Goal: Task Accomplishment & Management: Complete application form

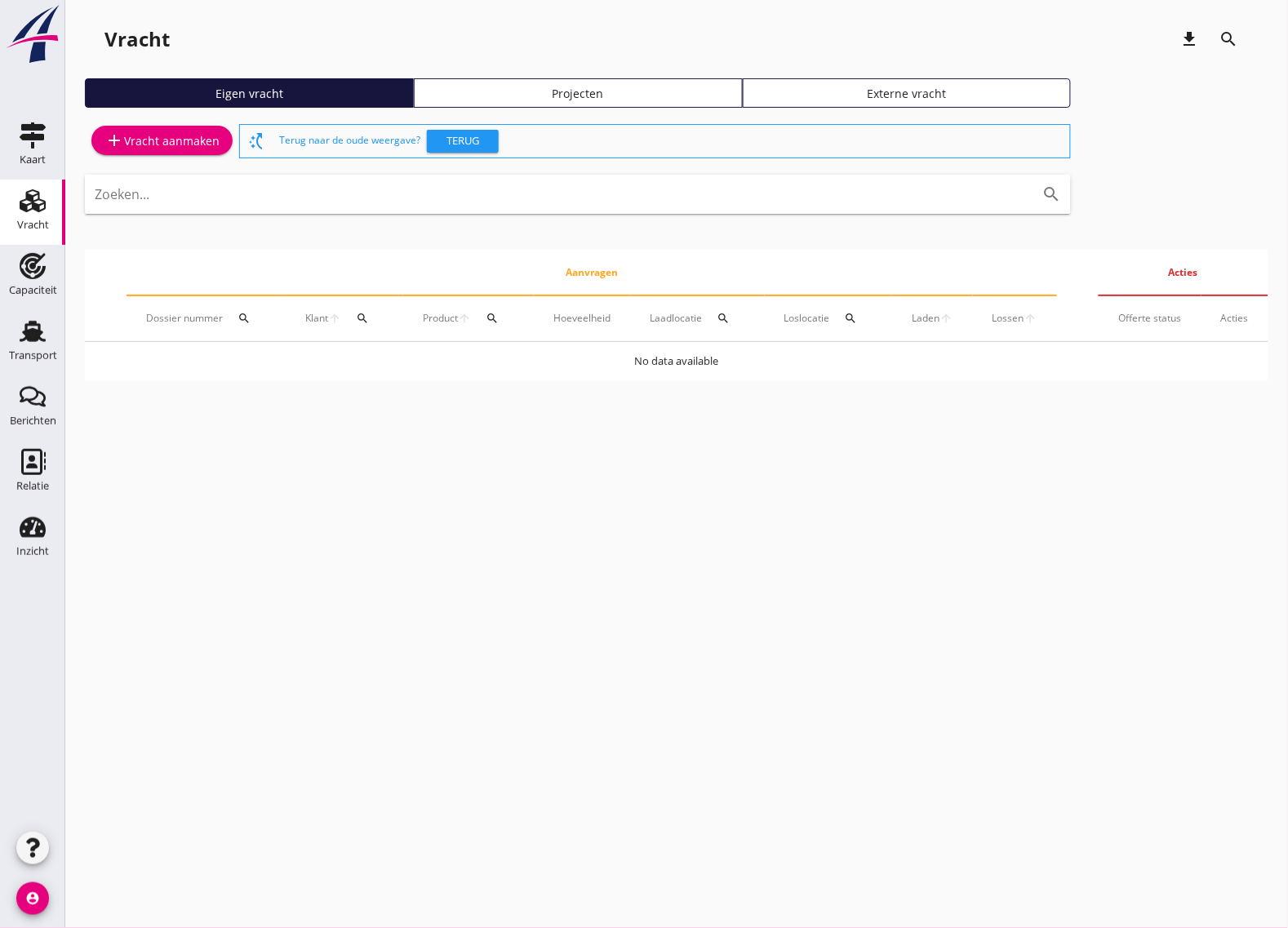
click at [149, 139] on div "add Vracht aanmaken" at bounding box center [162, 141] width 115 height 19
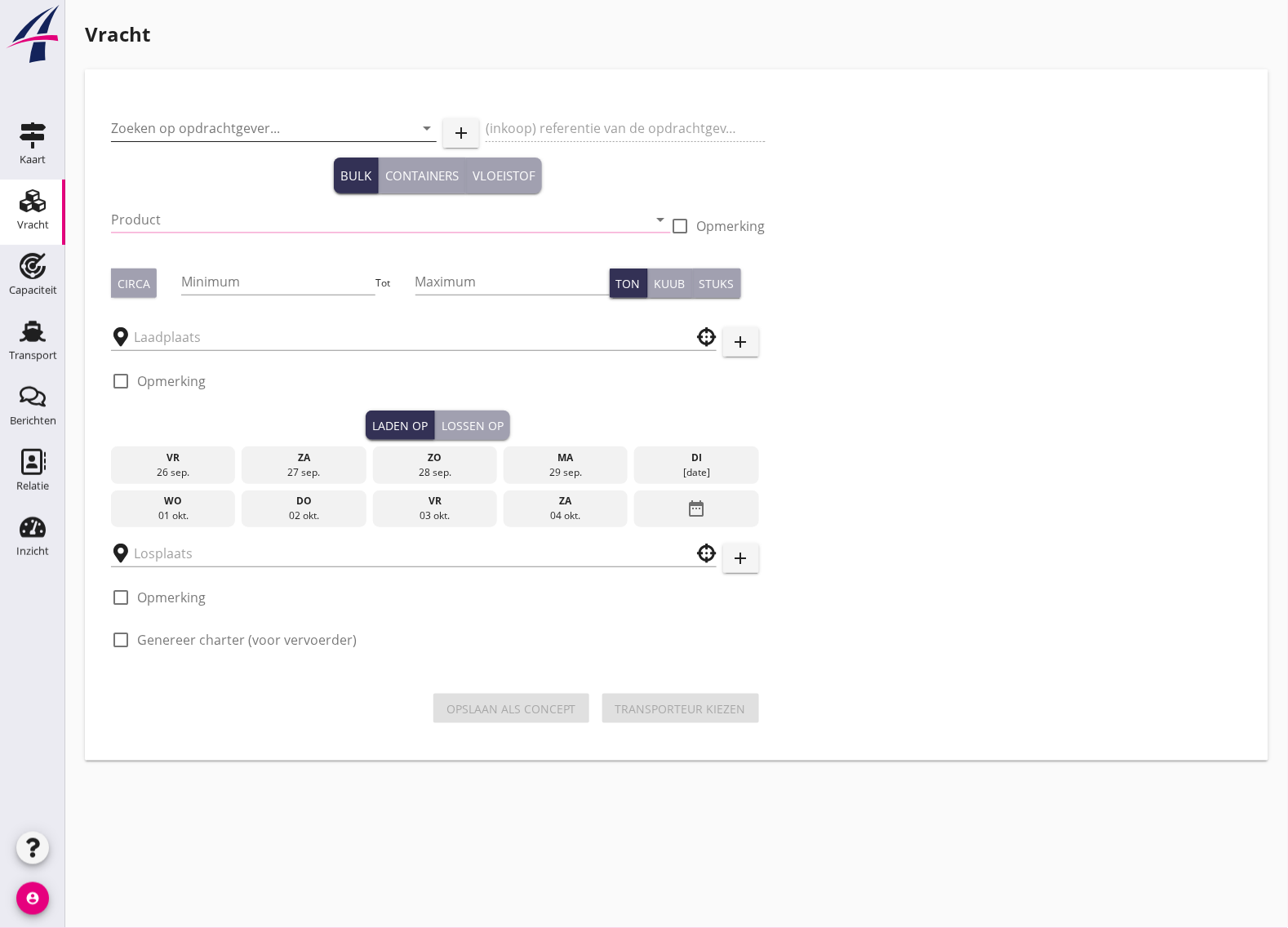
click at [234, 121] on input "Zoeken op opdrachtgever..." at bounding box center [250, 128] width 280 height 26
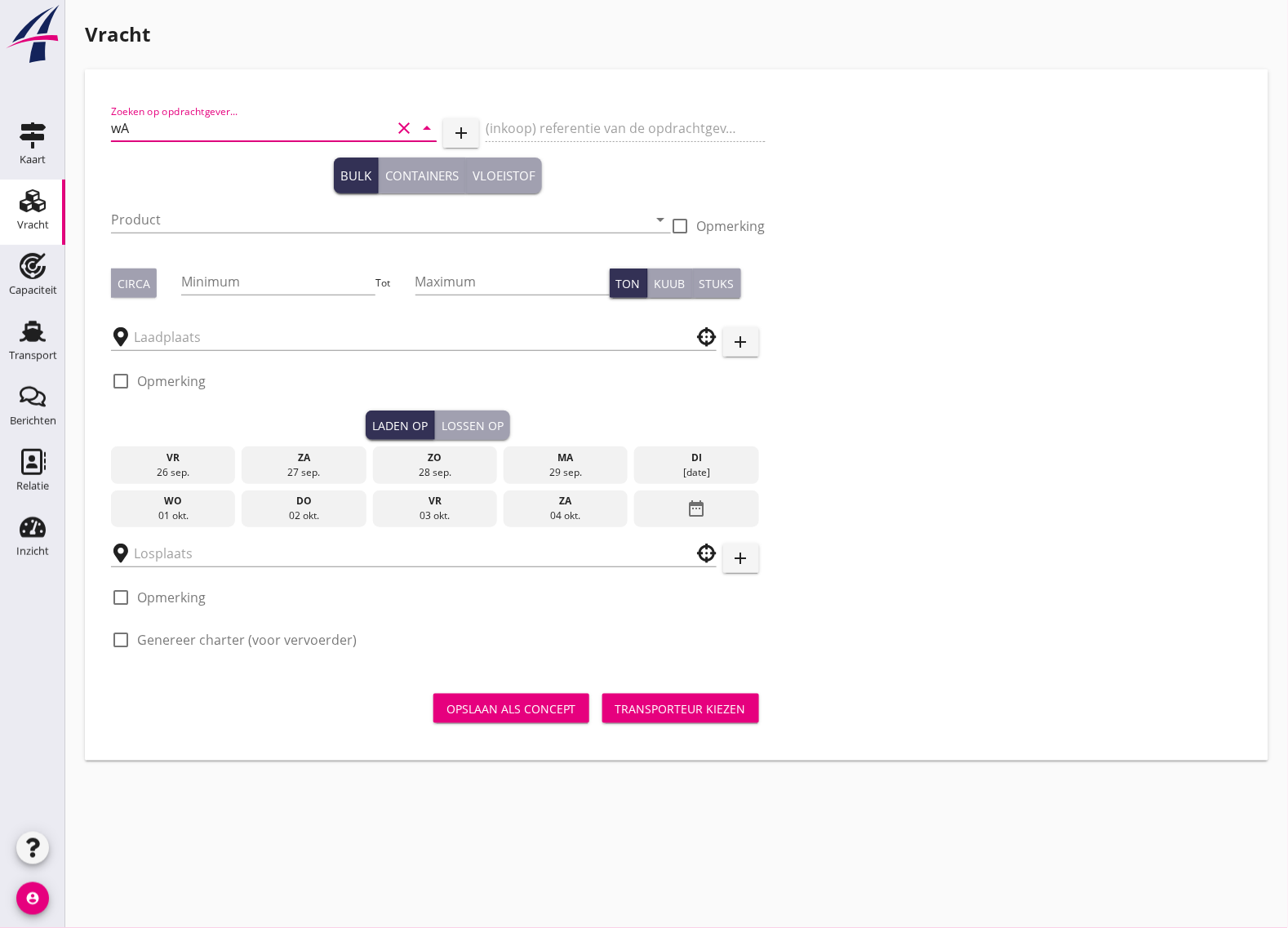
type input "w"
type input "W"
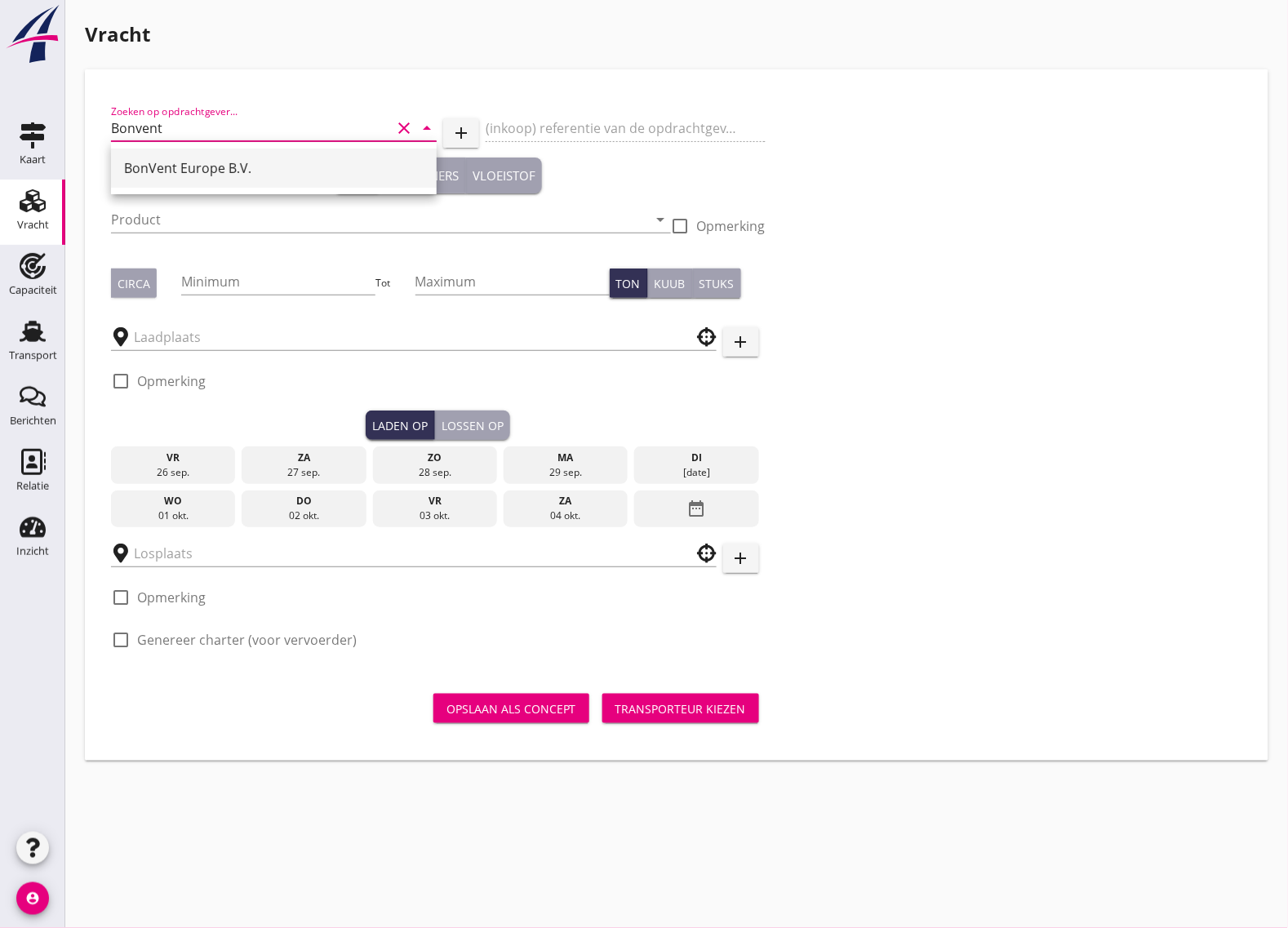
click at [193, 155] on div "BonVent Europe B.V." at bounding box center [274, 168] width 300 height 39
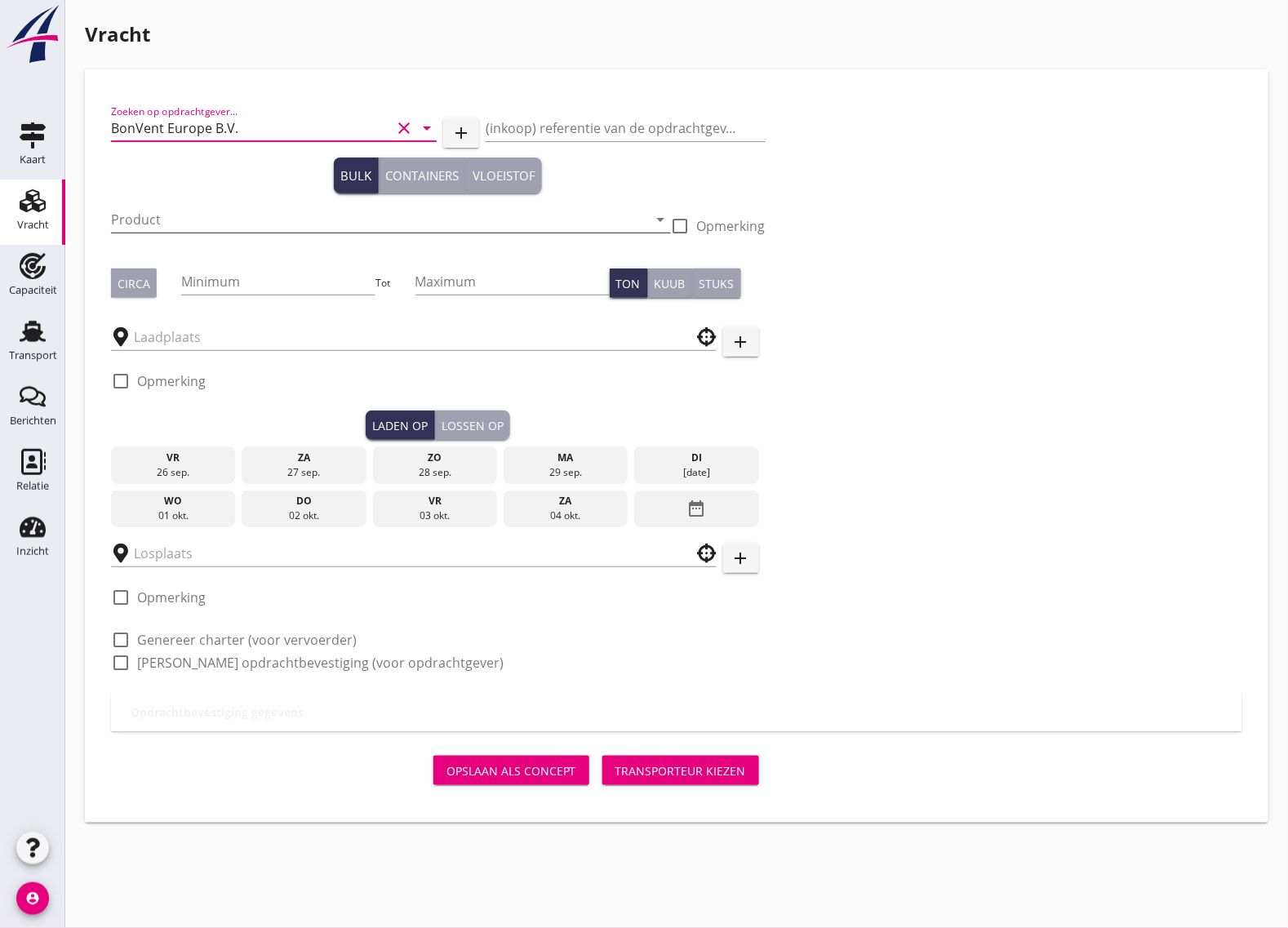
type input "BonVent Europe B.V."
click at [167, 218] on input "Product" at bounding box center [379, 219] width 537 height 26
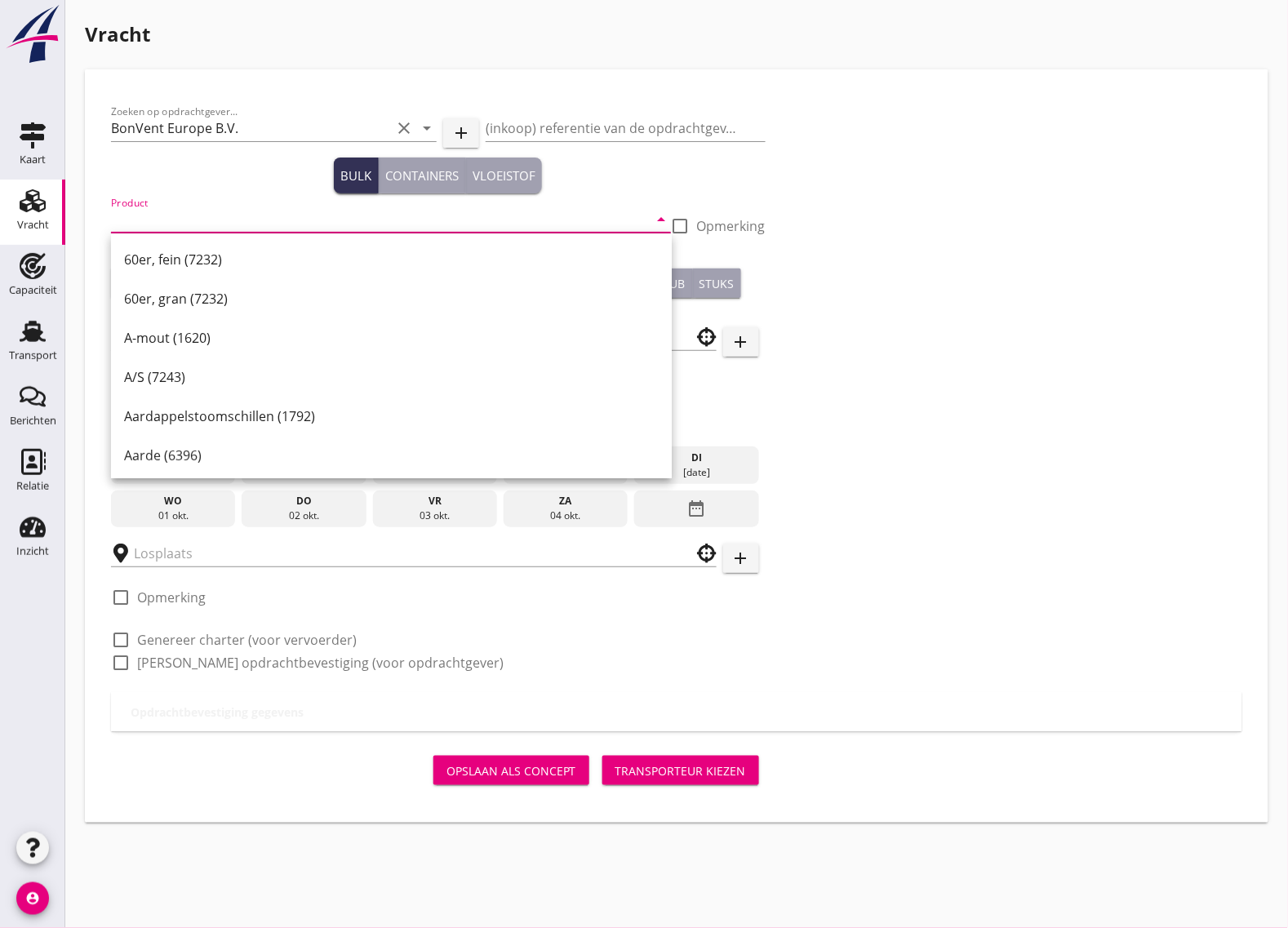
click at [169, 225] on input "Product" at bounding box center [379, 219] width 537 height 26
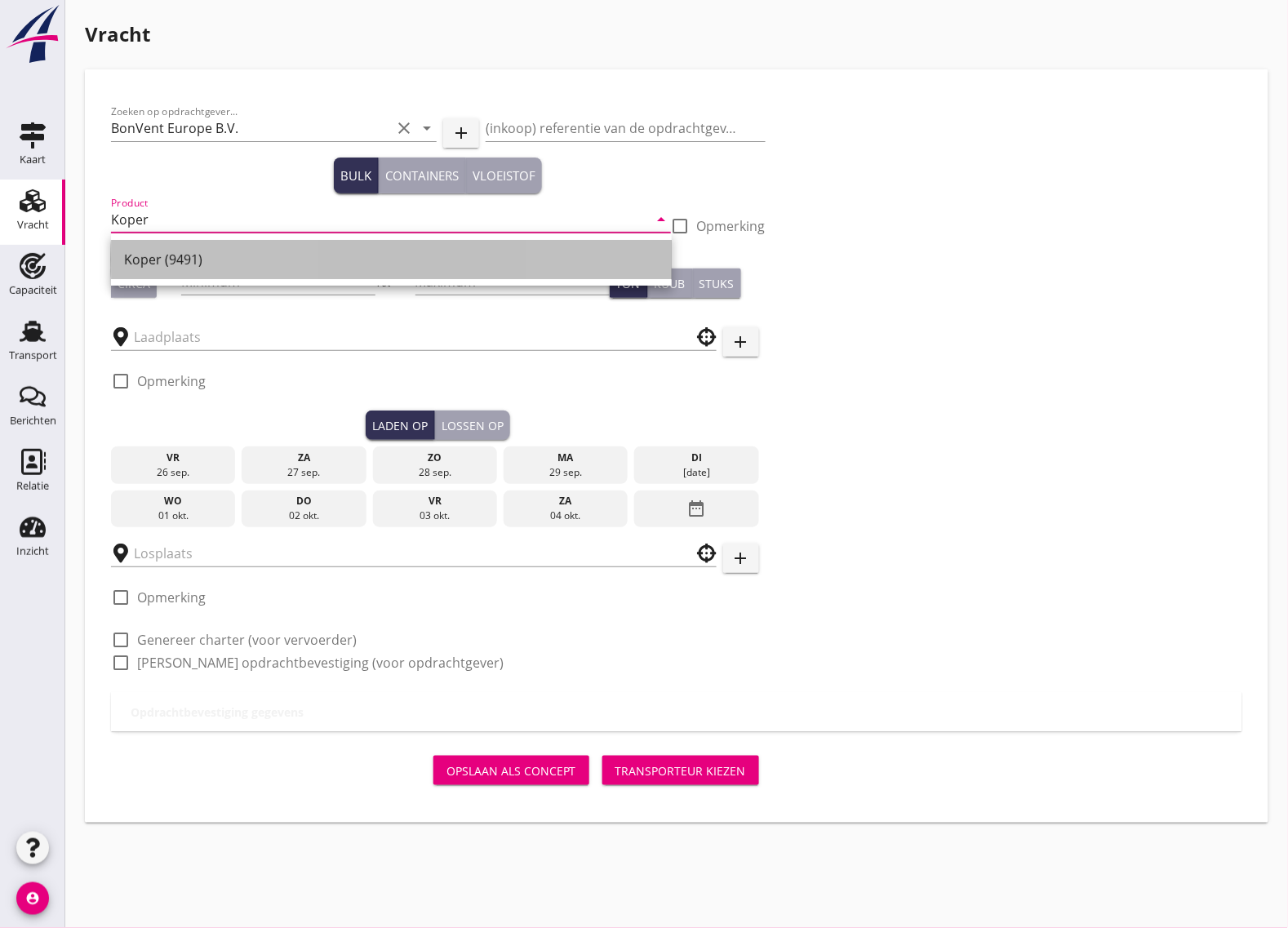
click at [163, 251] on div "Koper (9491)" at bounding box center [391, 259] width 534 height 19
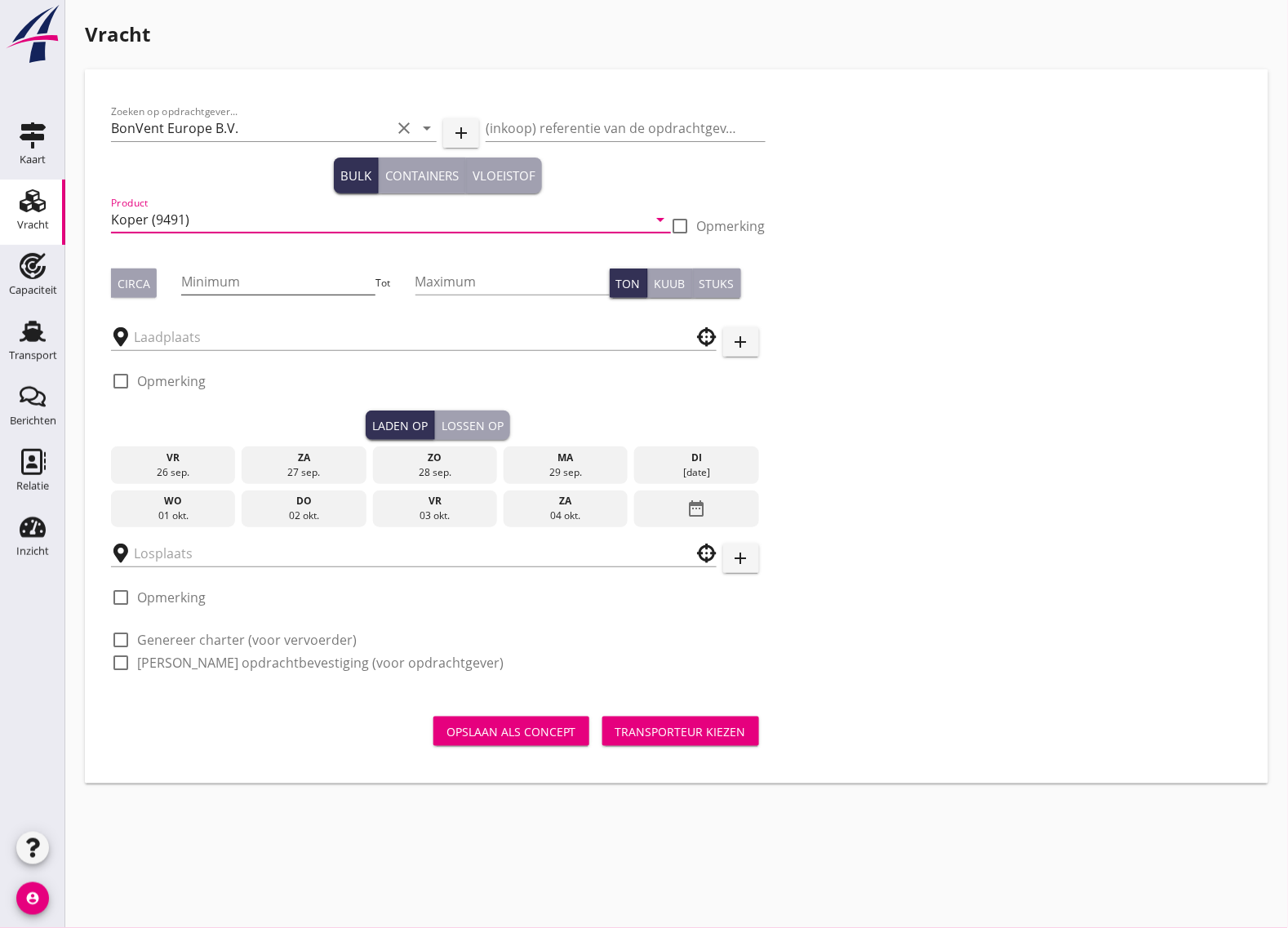
type input "Koper (9491)"
click at [251, 287] on input "Minimum" at bounding box center [278, 281] width 194 height 26
type input "700"
click at [240, 335] on input "text" at bounding box center [402, 336] width 537 height 26
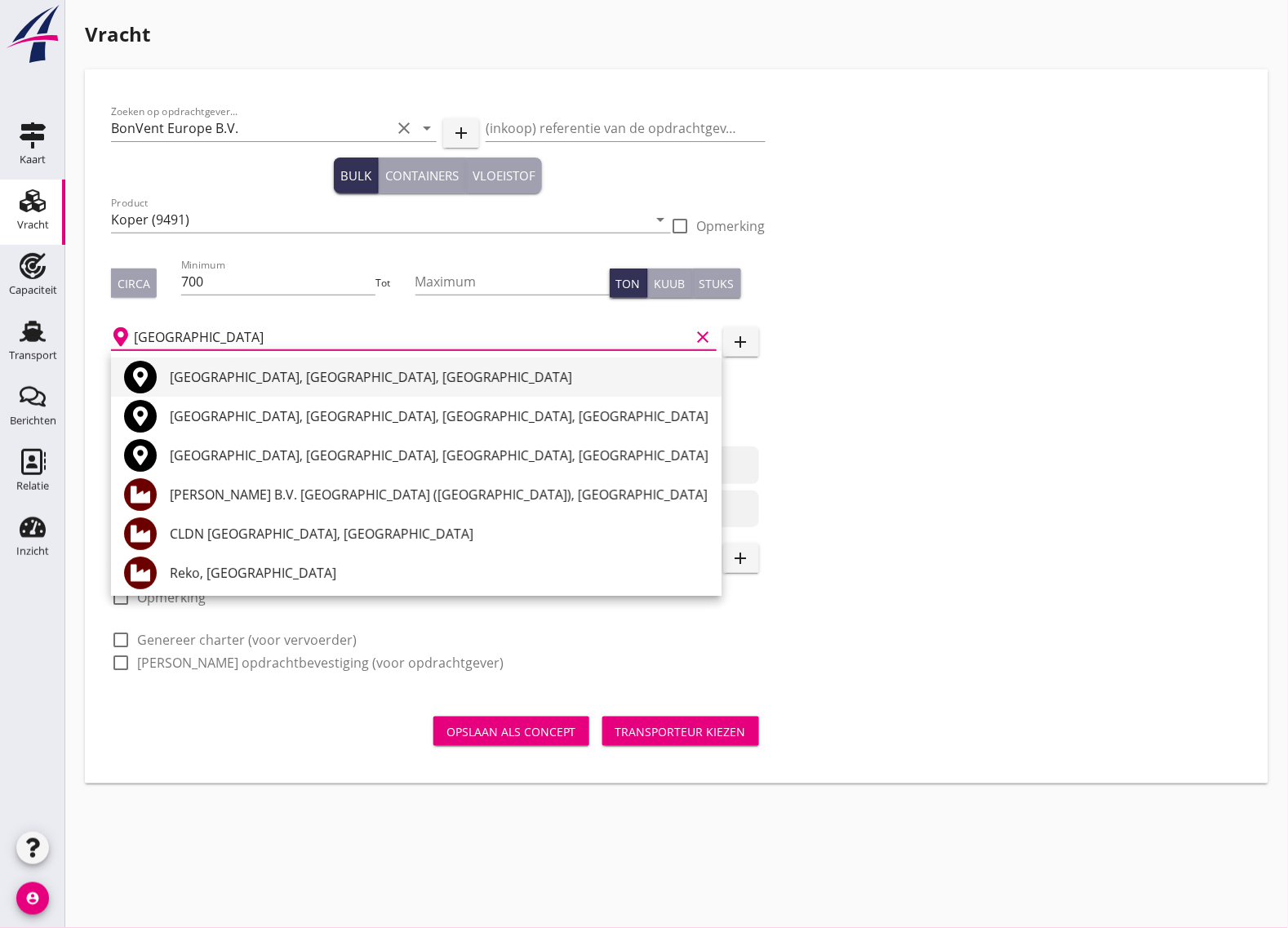
click at [263, 375] on div "[GEOGRAPHIC_DATA], [GEOGRAPHIC_DATA], [GEOGRAPHIC_DATA]" at bounding box center [438, 377] width 538 height 19
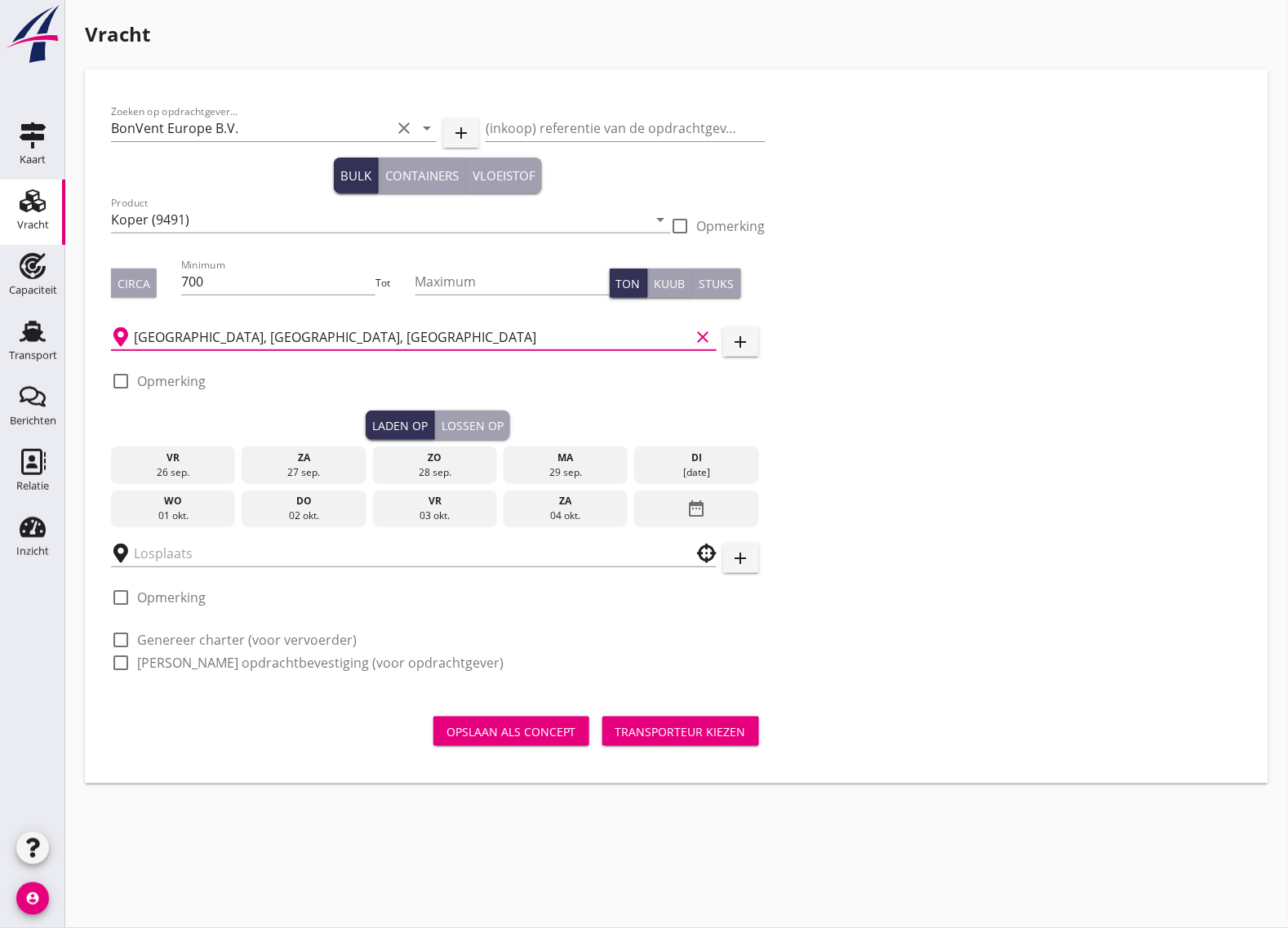
type input "[GEOGRAPHIC_DATA], [GEOGRAPHIC_DATA], [GEOGRAPHIC_DATA]"
click at [112, 376] on div at bounding box center [120, 381] width 28 height 28
checkbox input "true"
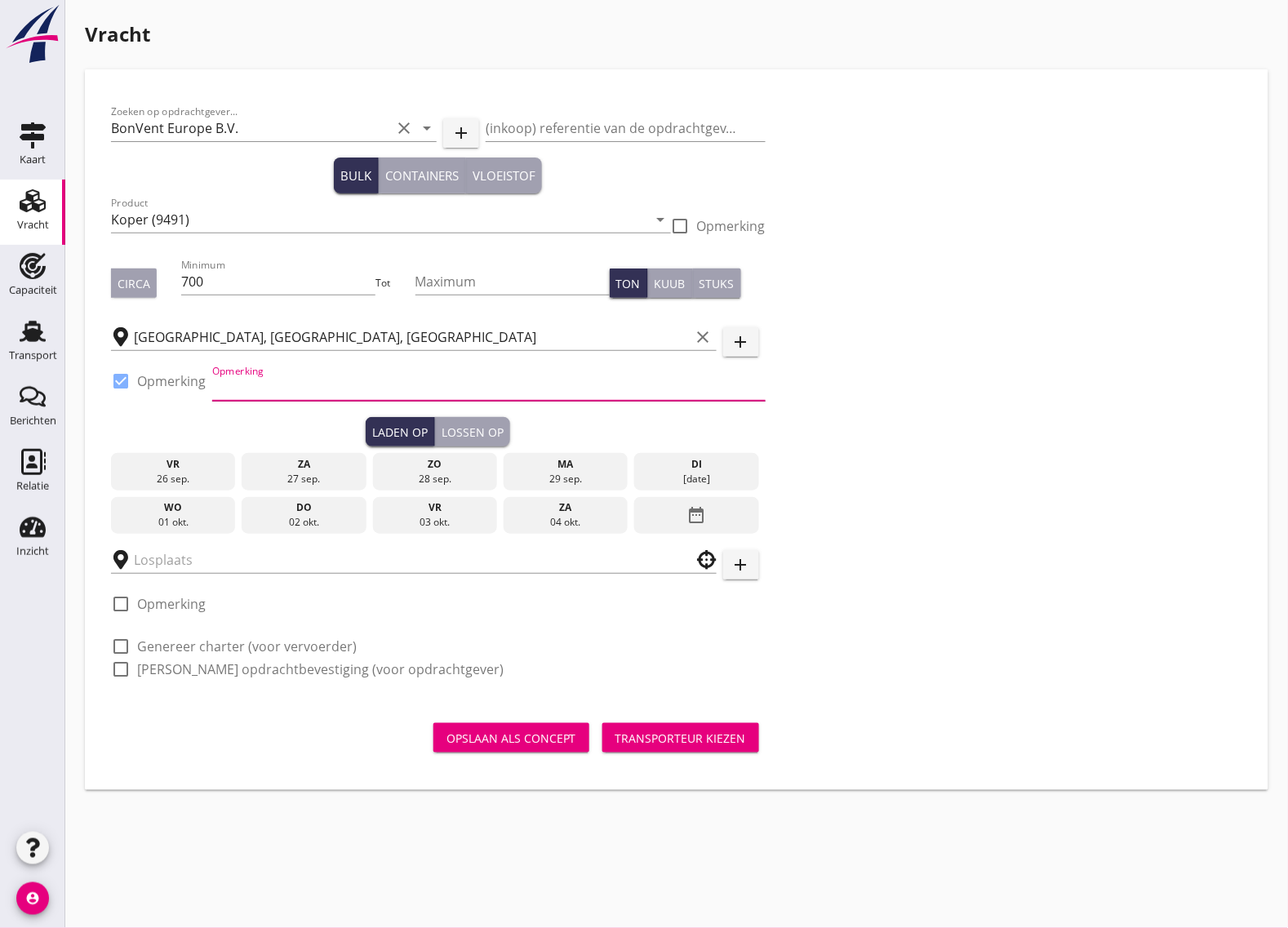
click at [257, 374] on input "Opmerking" at bounding box center [489, 387] width 554 height 26
click at [336, 386] on input "Metaal transport" at bounding box center [489, 387] width 554 height 26
paste input "Speicherei -"
drag, startPoint x: 434, startPoint y: 389, endPoint x: 340, endPoint y: 394, distance: 94.1
click at [340, 394] on input "Metaal transport tel. Speicherei -" at bounding box center [489, 387] width 554 height 26
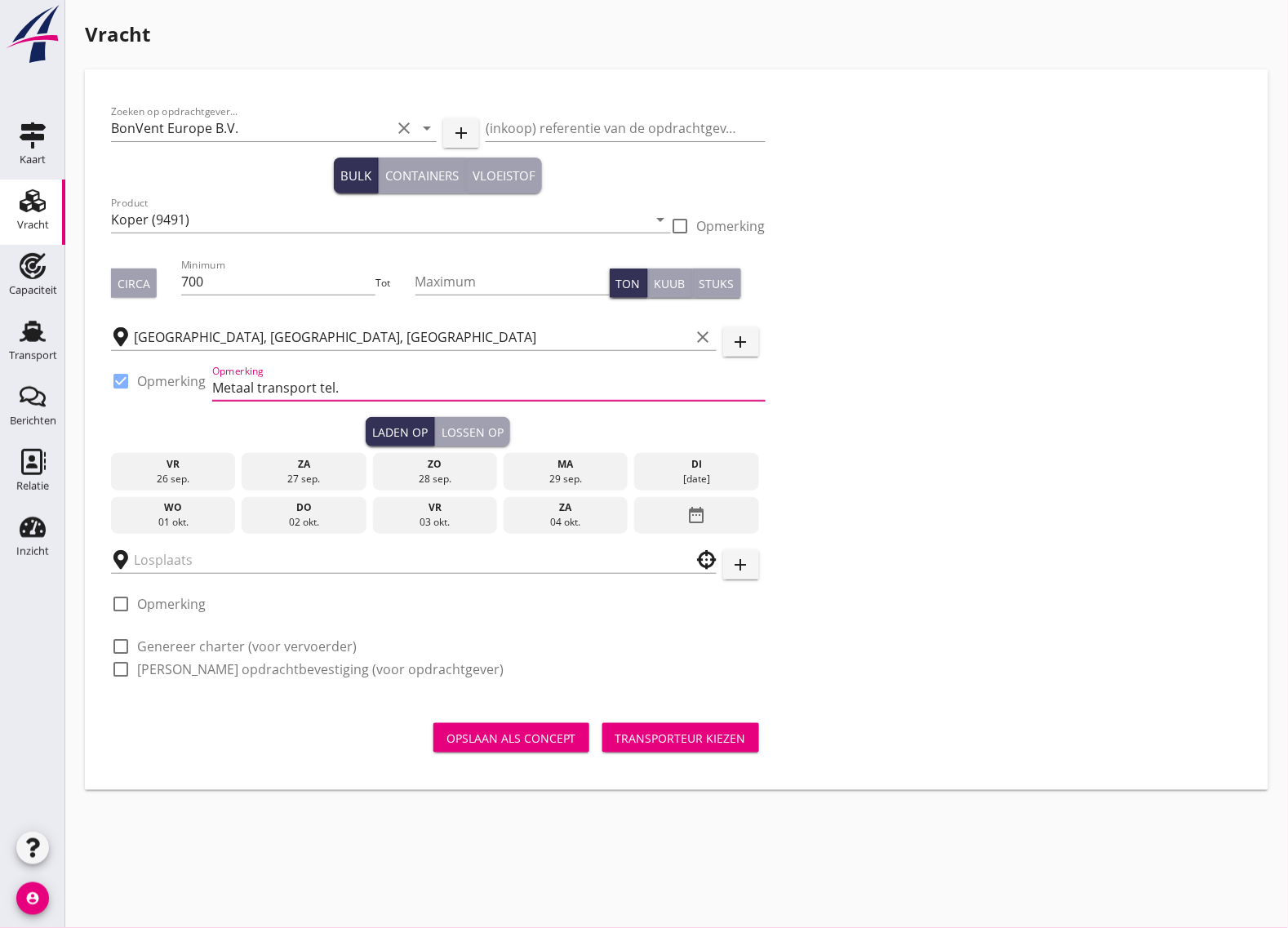
paste input "‎[PHONE_NUMBER]"
type input "Metaal transport tel. ‎[PHONE_NUMBER]"
click at [564, 465] on div "ma" at bounding box center [565, 464] width 116 height 15
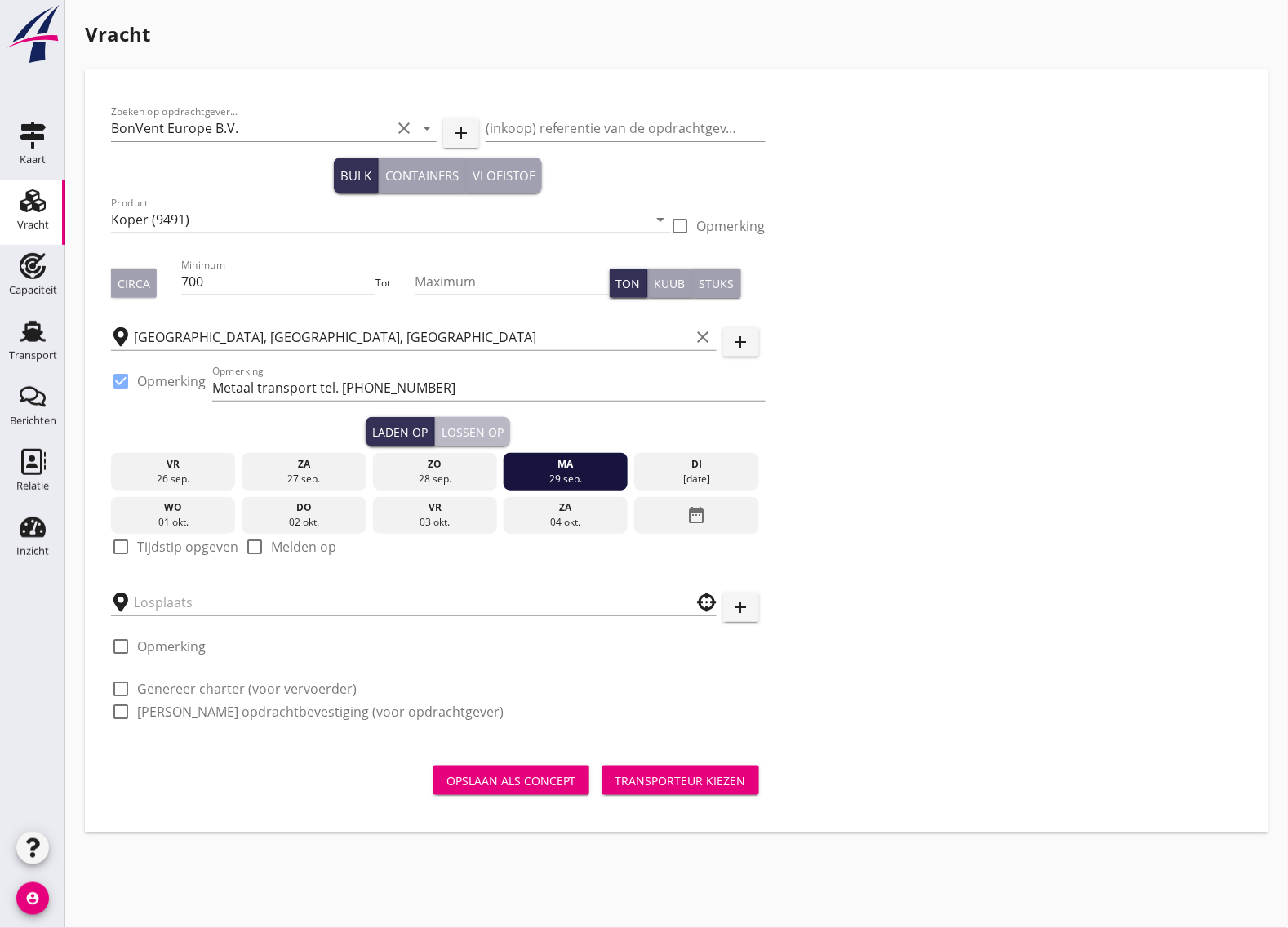
click at [467, 420] on button "Lossen op" at bounding box center [471, 432] width 75 height 29
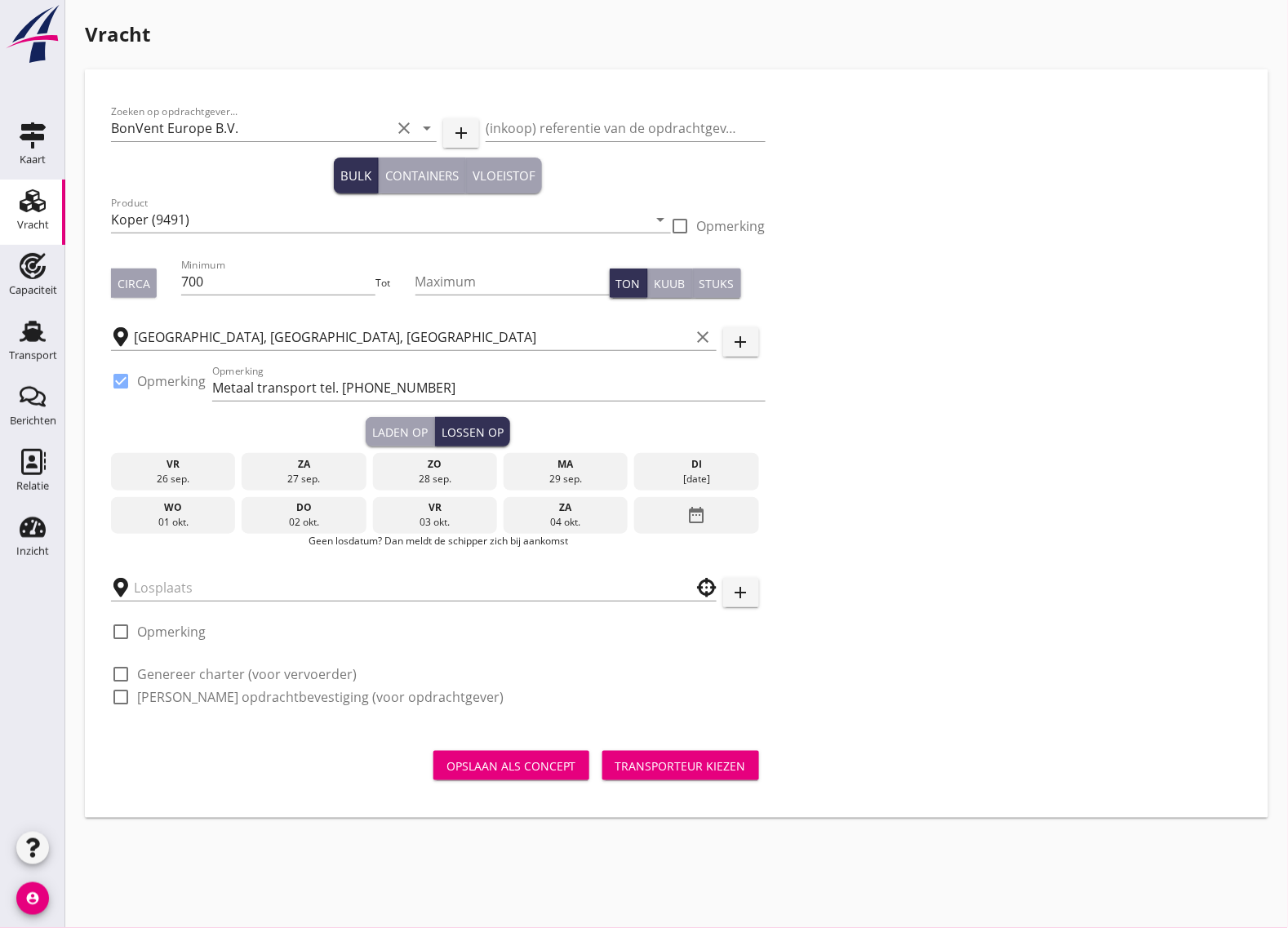
click at [185, 507] on div "wo" at bounding box center [174, 507] width 116 height 15
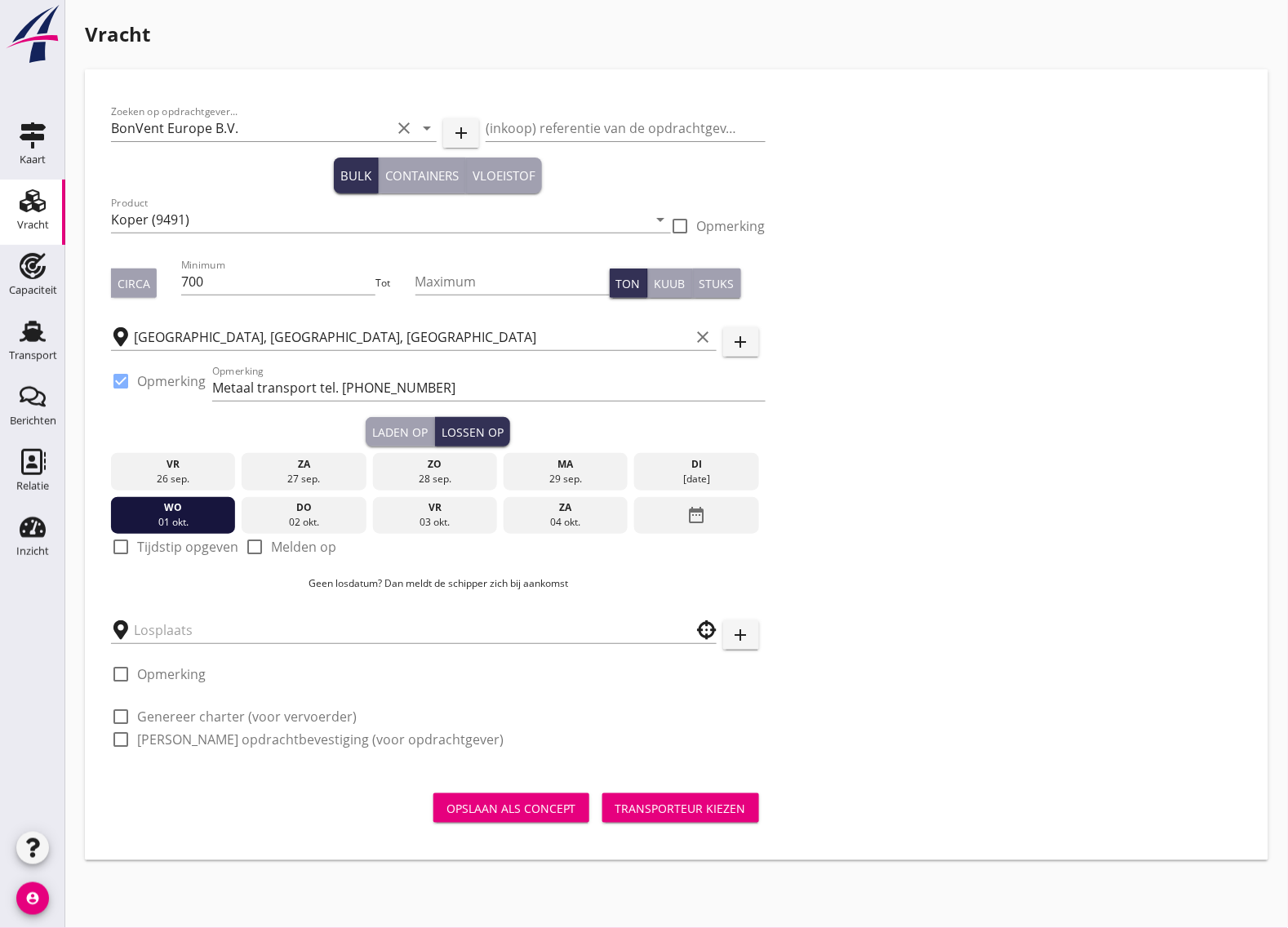
click at [122, 543] on div at bounding box center [120, 546] width 28 height 28
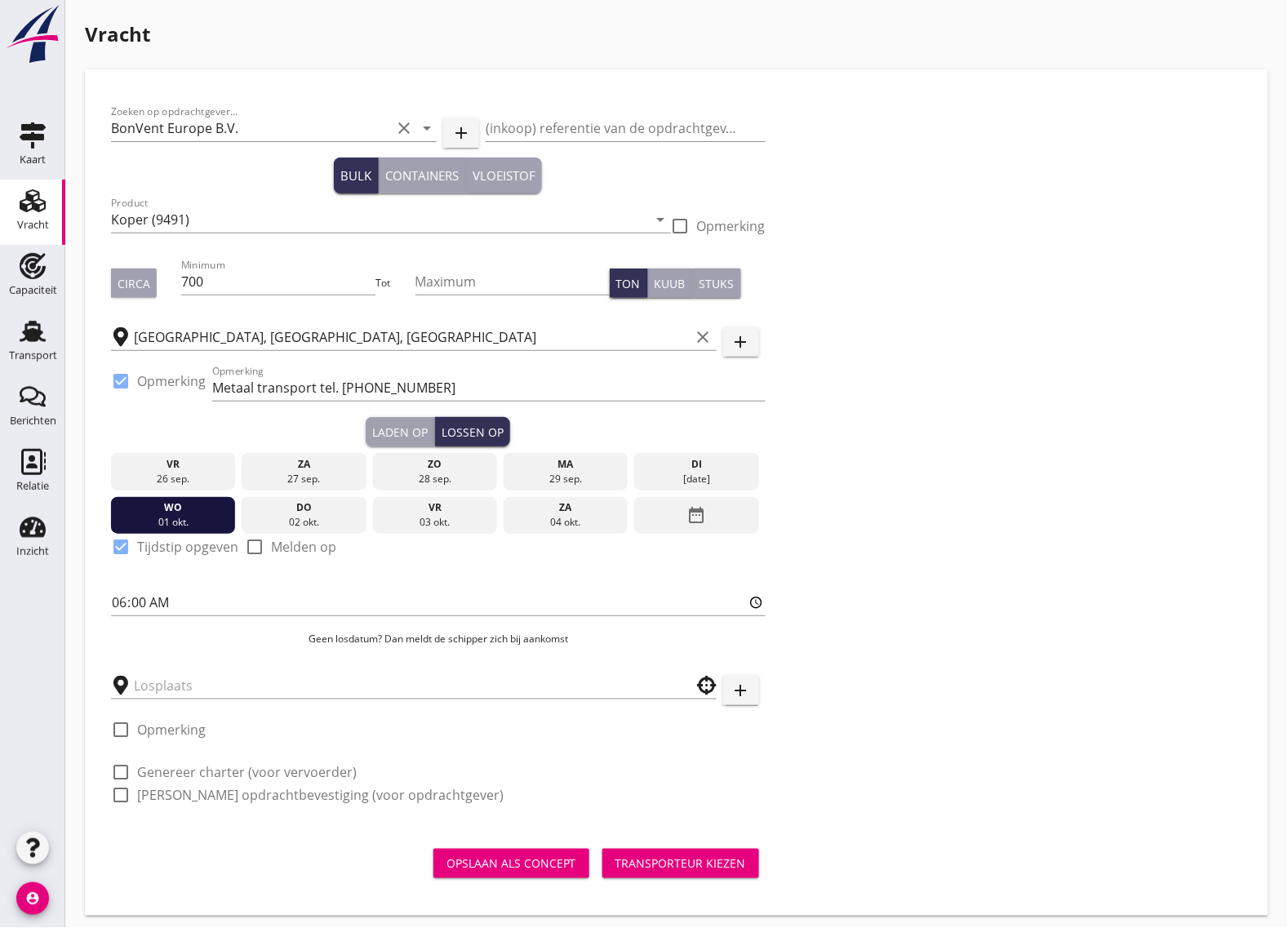
click at [400, 433] on div "Laden op" at bounding box center [400, 432] width 55 height 17
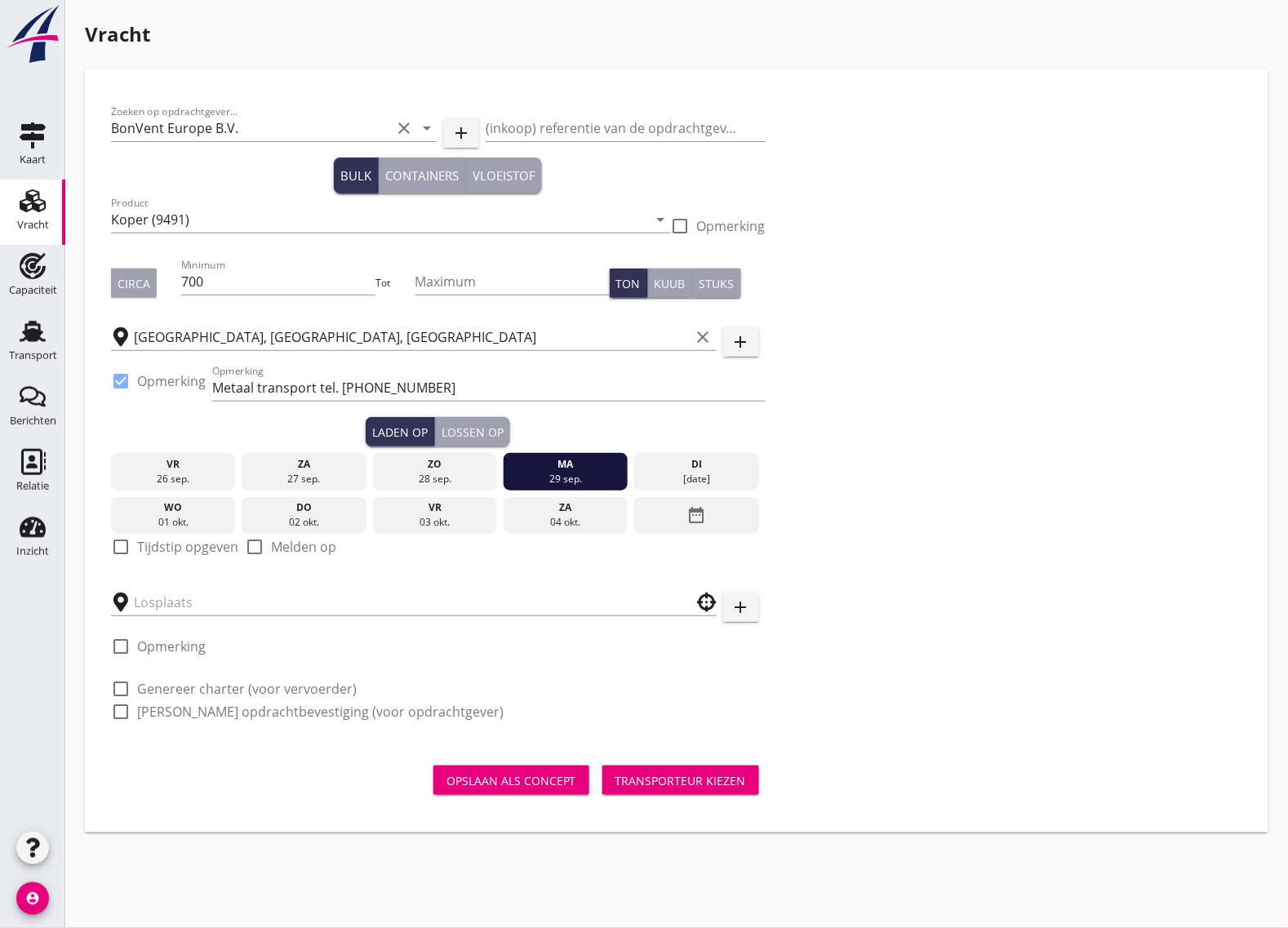
click at [140, 549] on label "Tijdstip opgeven" at bounding box center [187, 546] width 101 height 16
checkbox input "true"
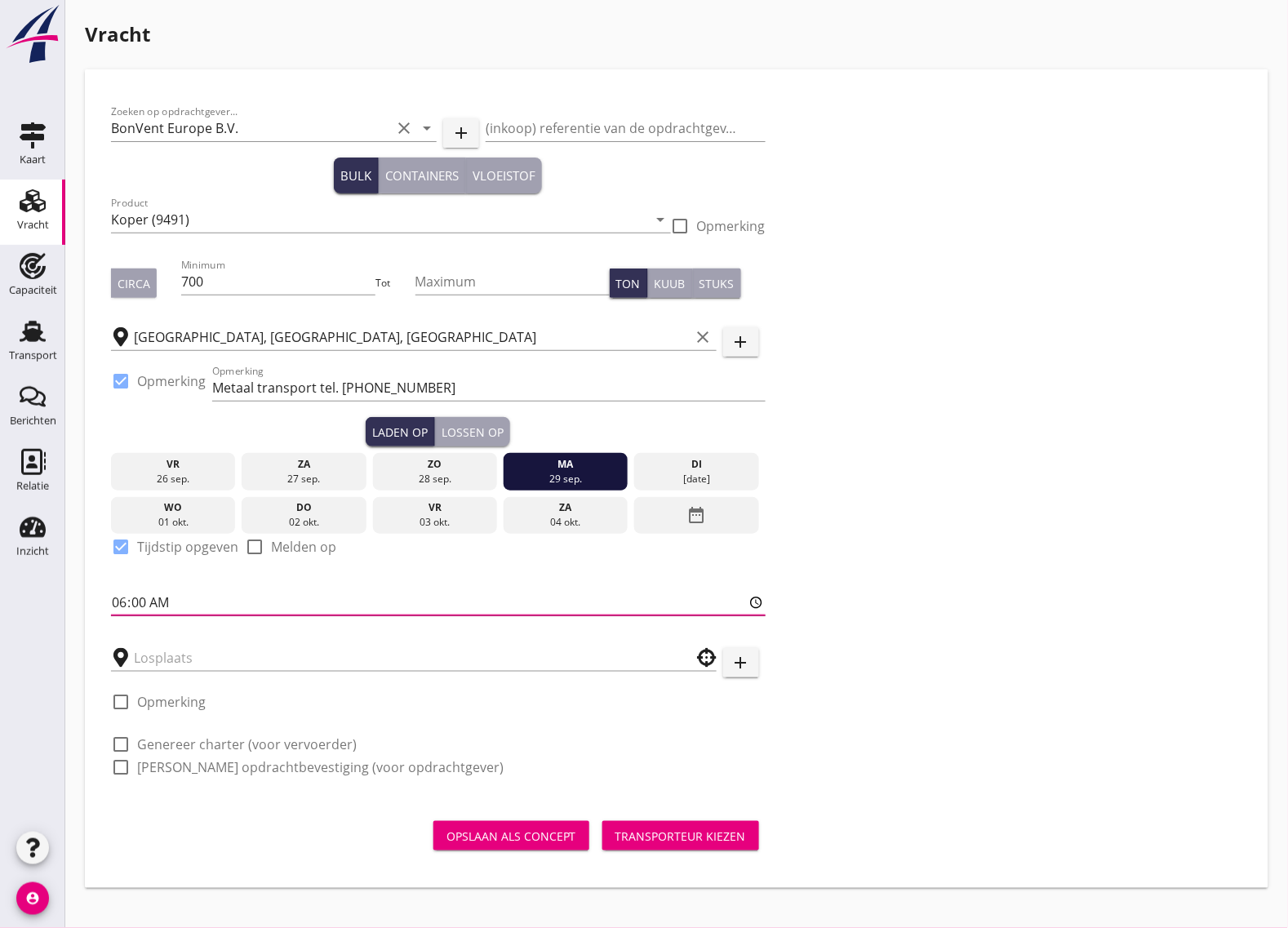
click at [162, 609] on input "06:00" at bounding box center [437, 602] width 655 height 26
click at [458, 427] on div "Lossen op" at bounding box center [472, 432] width 62 height 17
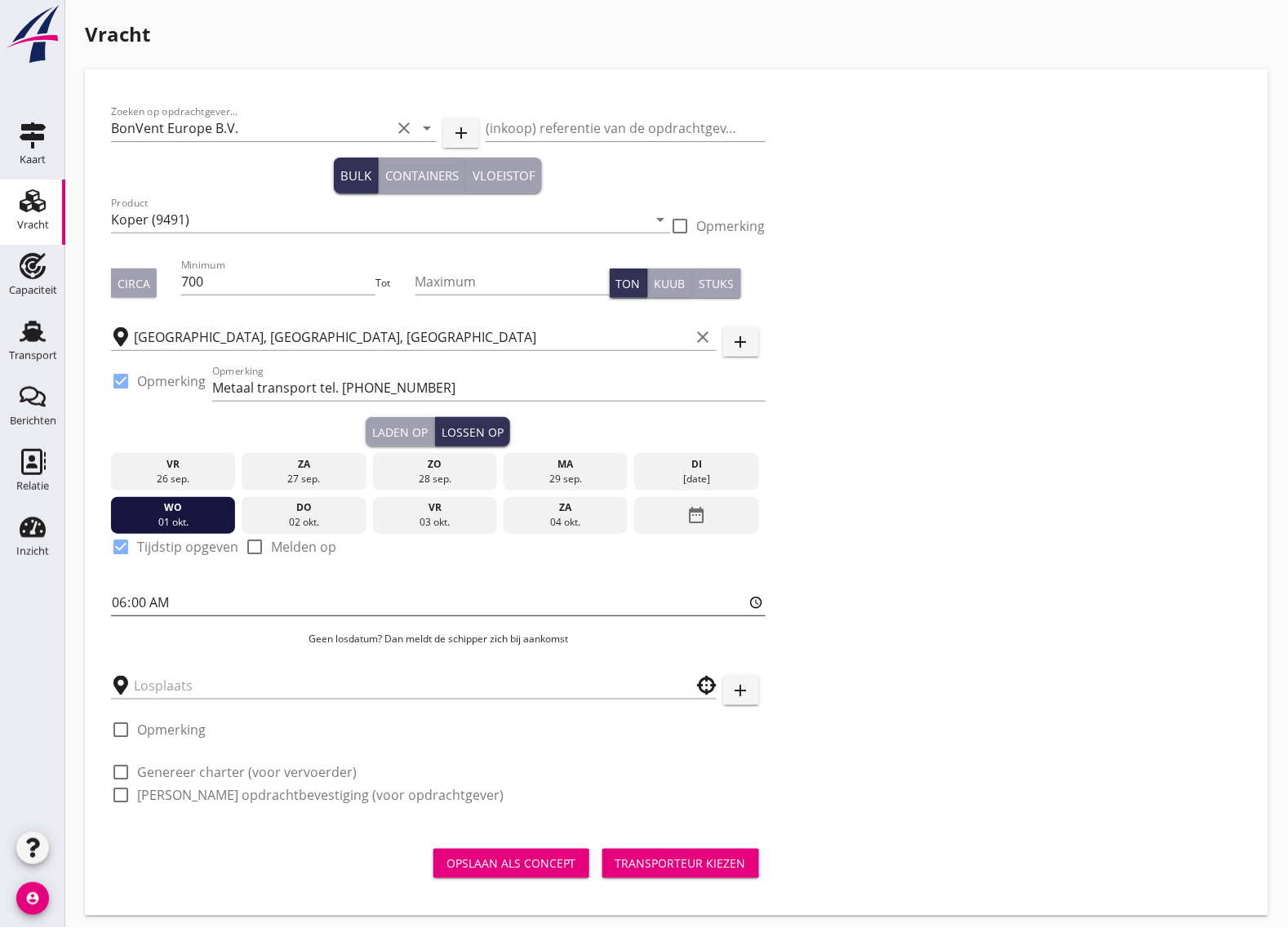
click at [120, 610] on input "06:00" at bounding box center [437, 602] width 655 height 26
click at [137, 605] on input "06:00" at bounding box center [437, 602] width 655 height 26
click at [394, 424] on div "Laden op" at bounding box center [400, 432] width 55 height 17
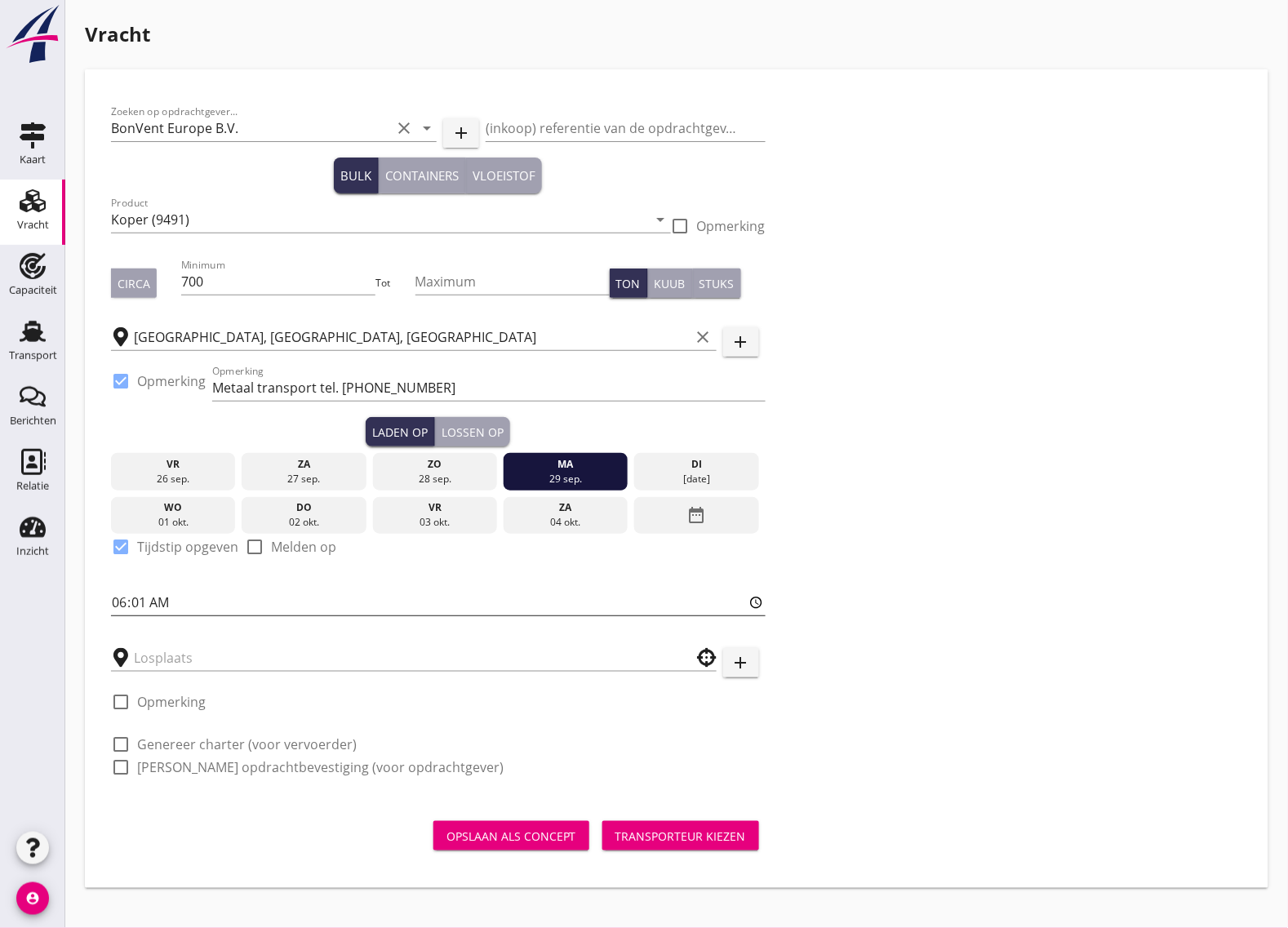
click at [126, 598] on input "06:01" at bounding box center [437, 602] width 655 height 26
click at [218, 605] on input "07:30" at bounding box center [437, 602] width 655 height 26
click at [153, 601] on input "07:30" at bounding box center [437, 602] width 655 height 26
click at [483, 425] on div "Lossen op" at bounding box center [472, 432] width 62 height 17
type input "06:01"
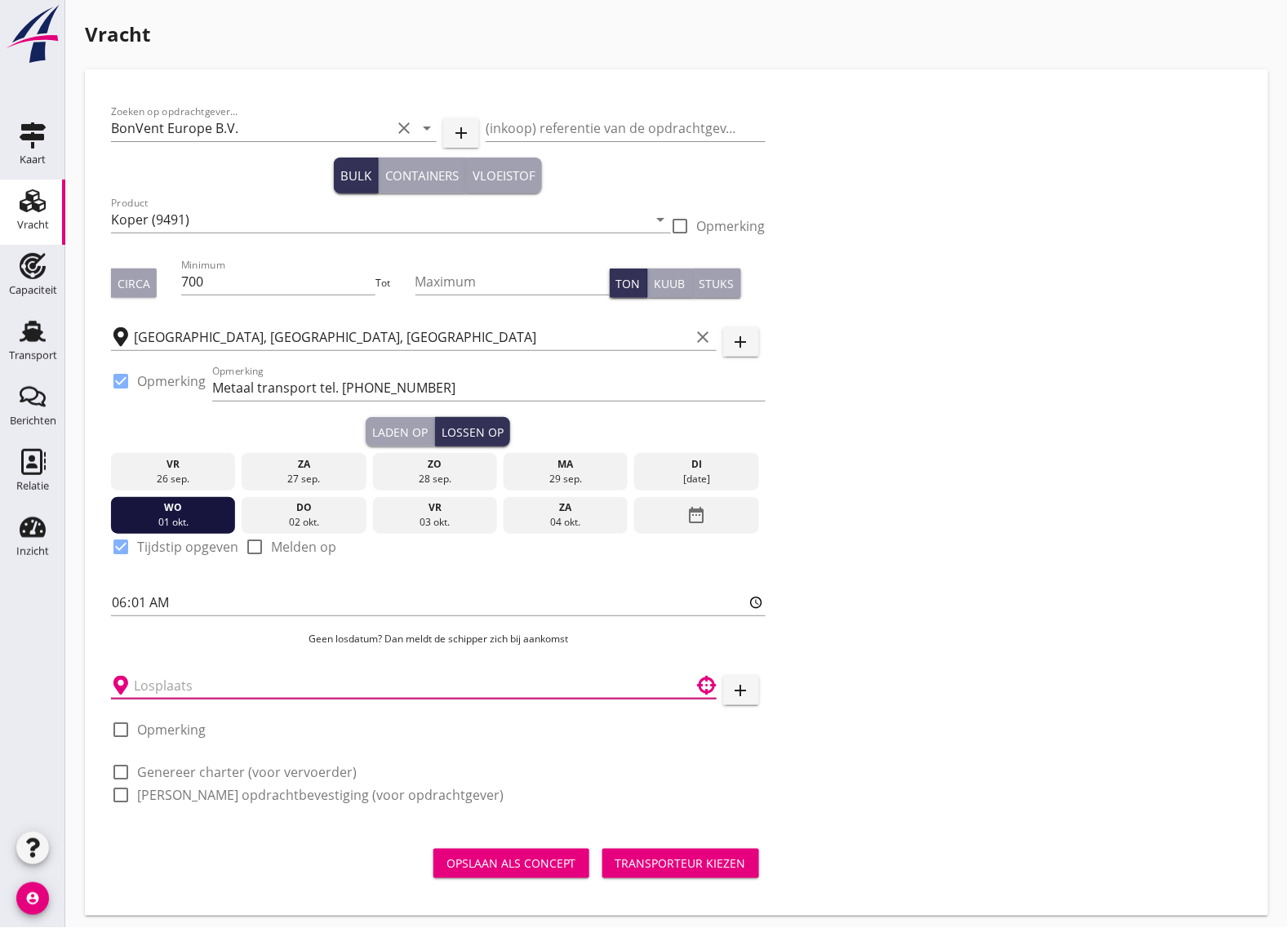
click at [169, 680] on input "text" at bounding box center [402, 685] width 537 height 26
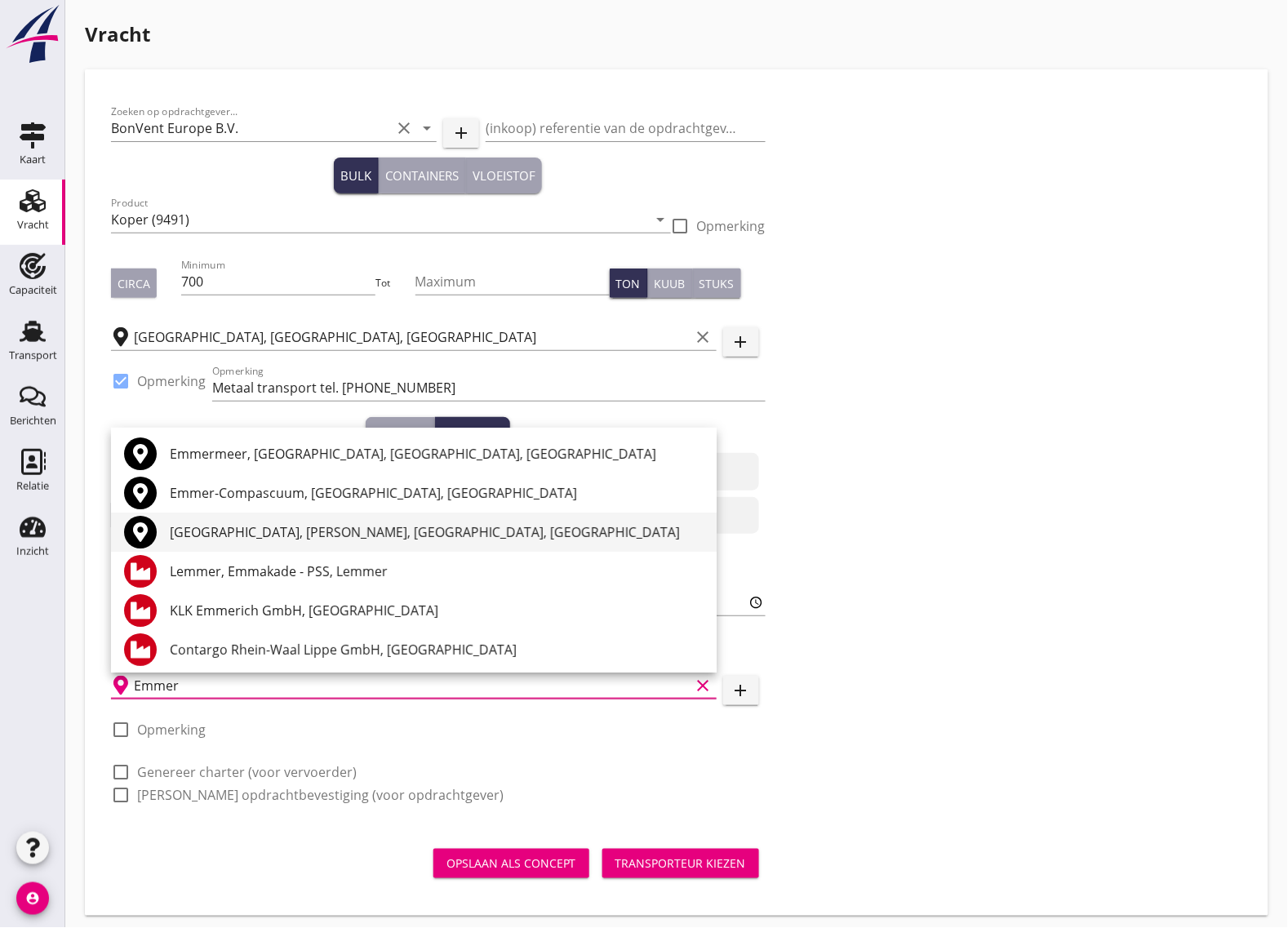
click at [303, 539] on div "[GEOGRAPHIC_DATA], [PERSON_NAME], [GEOGRAPHIC_DATA], [GEOGRAPHIC_DATA]" at bounding box center [436, 532] width 533 height 19
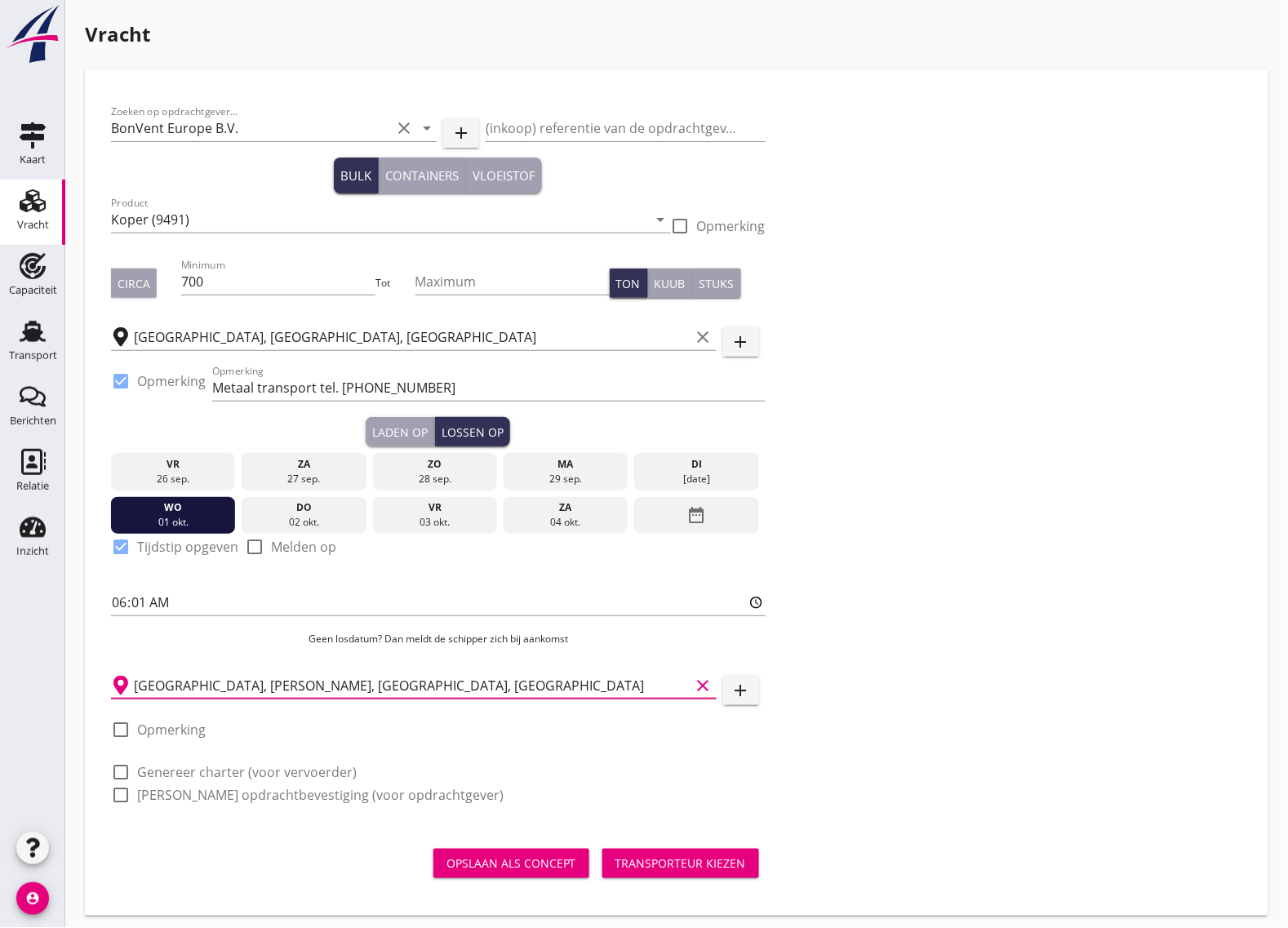
type input "[GEOGRAPHIC_DATA], [PERSON_NAME], [GEOGRAPHIC_DATA], [GEOGRAPHIC_DATA]"
click at [114, 728] on div at bounding box center [120, 729] width 28 height 28
checkbox input "true"
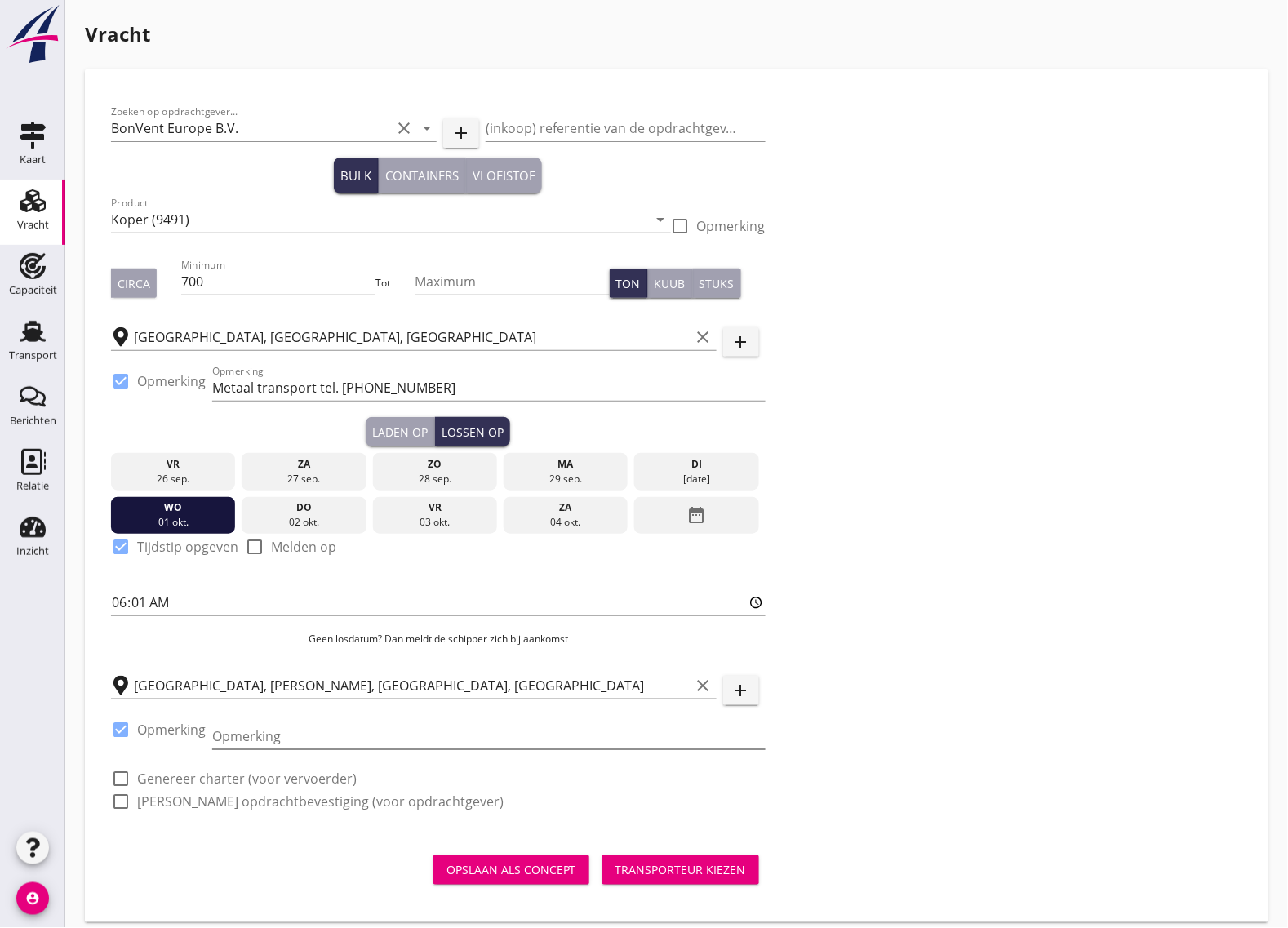
click at [251, 736] on input "Opmerking" at bounding box center [489, 736] width 554 height 26
click at [145, 832] on div "Zoeken op opdrachtgever... BonVent Europe B.V. clear arrow_drop_down add (inkoo…" at bounding box center [676, 496] width 1157 height 826
click at [118, 806] on div at bounding box center [120, 801] width 28 height 28
checkbox input "true"
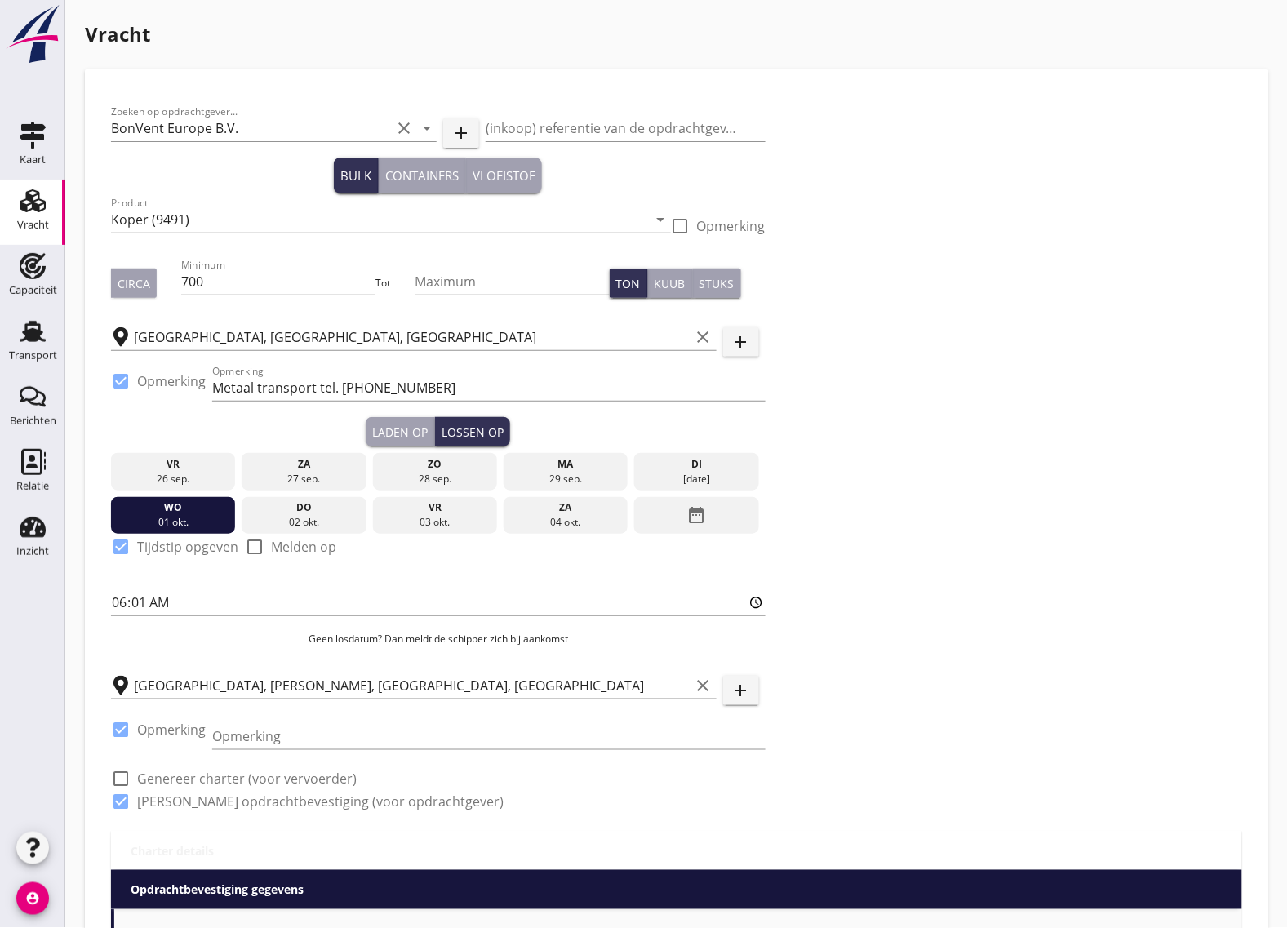
click at [121, 775] on div at bounding box center [120, 778] width 28 height 28
checkbox input "true"
type input "14"
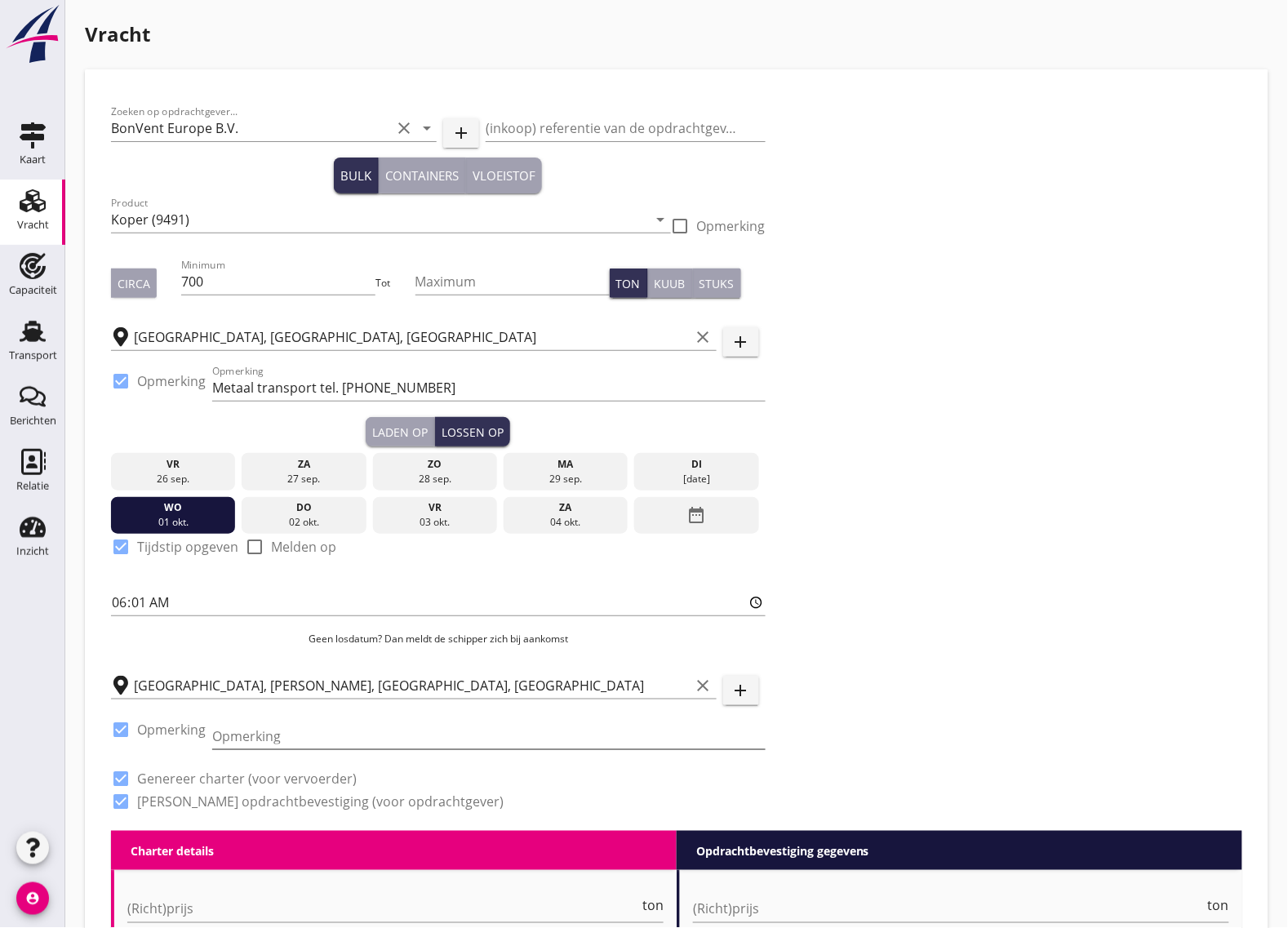
click at [283, 735] on input "Opmerking" at bounding box center [489, 736] width 554 height 26
click at [288, 728] on input "Opmerking" at bounding box center [489, 736] width 554 height 26
paste input "0049282278044"
click at [262, 735] on input "tel. [PHONE_NUMBER]" at bounding box center [489, 736] width 554 height 26
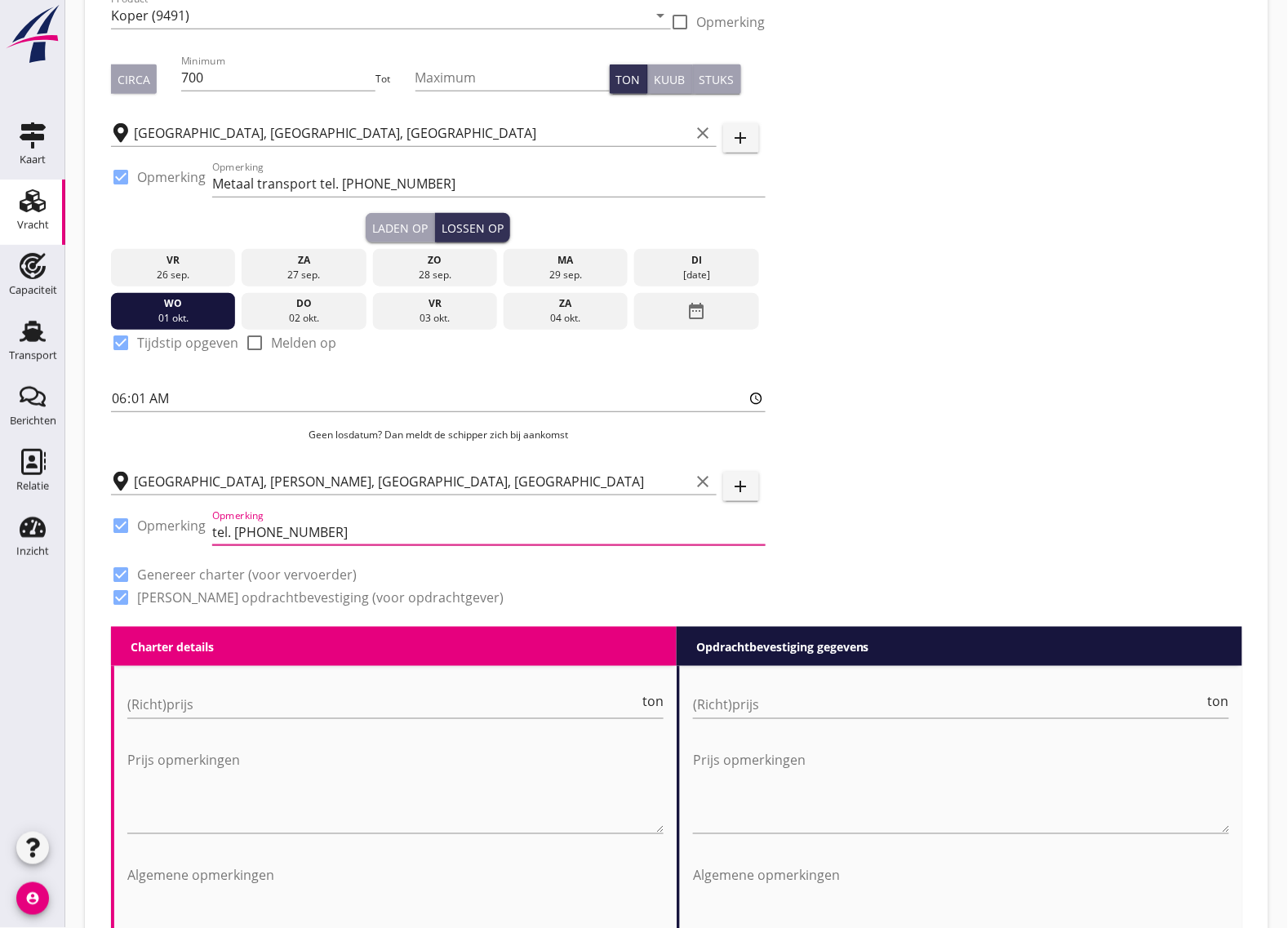
scroll to position [408, 0]
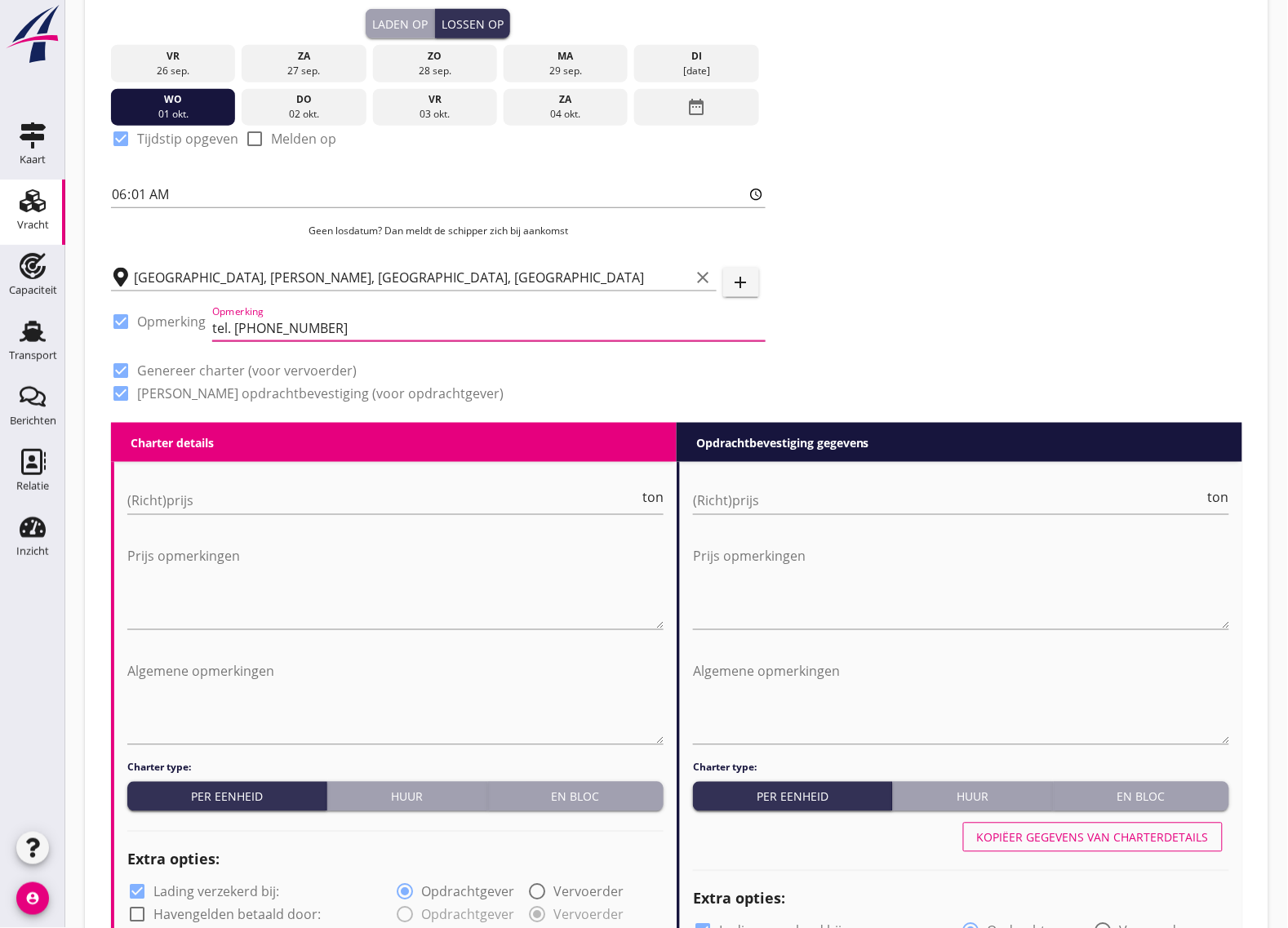
type input "tel. [PHONE_NUMBER]"
click at [562, 383] on div "check_box [PERSON_NAME] opdrachtbevestiging (voor opdrachtgever)" at bounding box center [437, 392] width 655 height 23
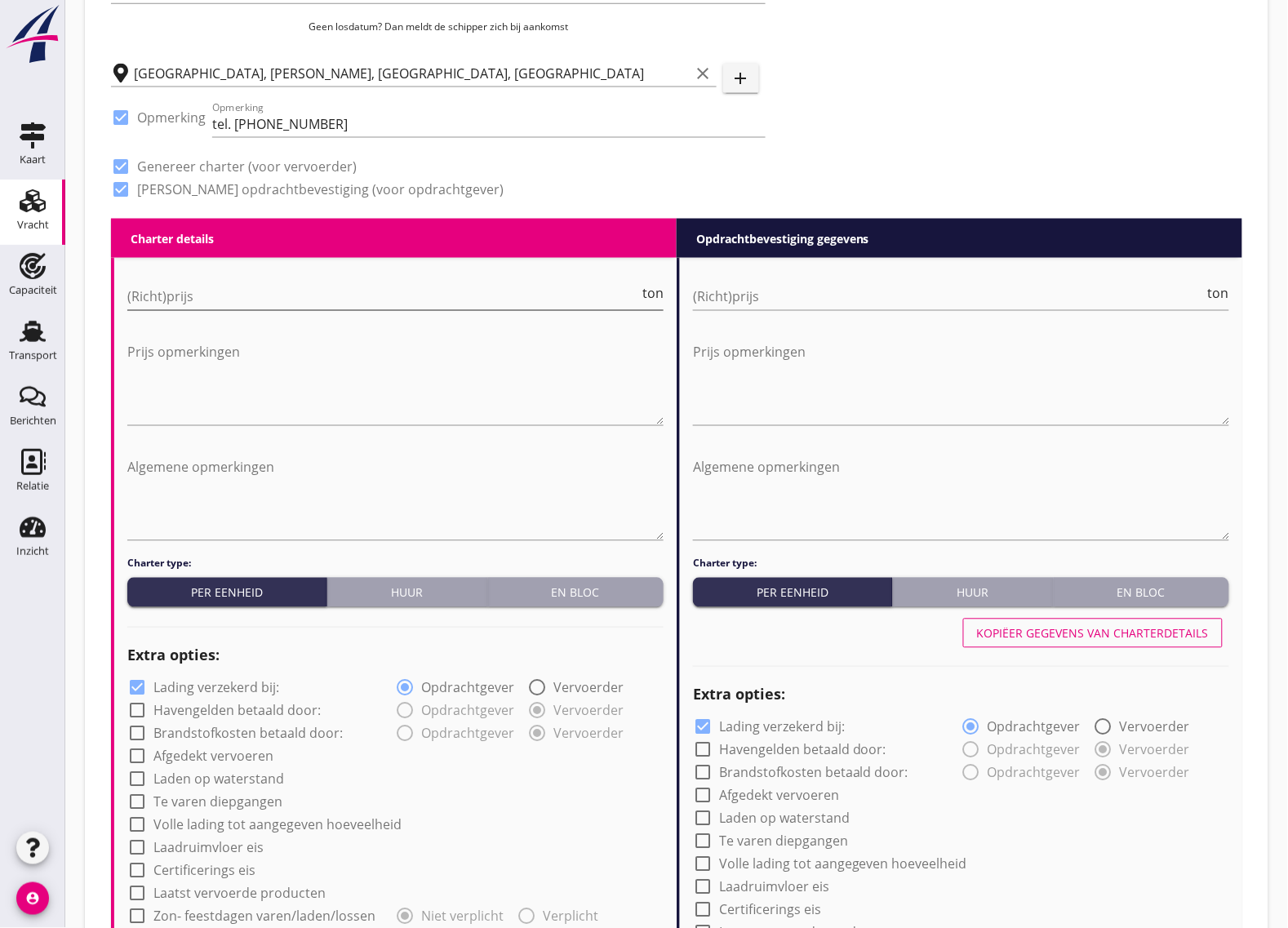
click at [182, 296] on input "(Richt)prijs" at bounding box center [383, 297] width 512 height 26
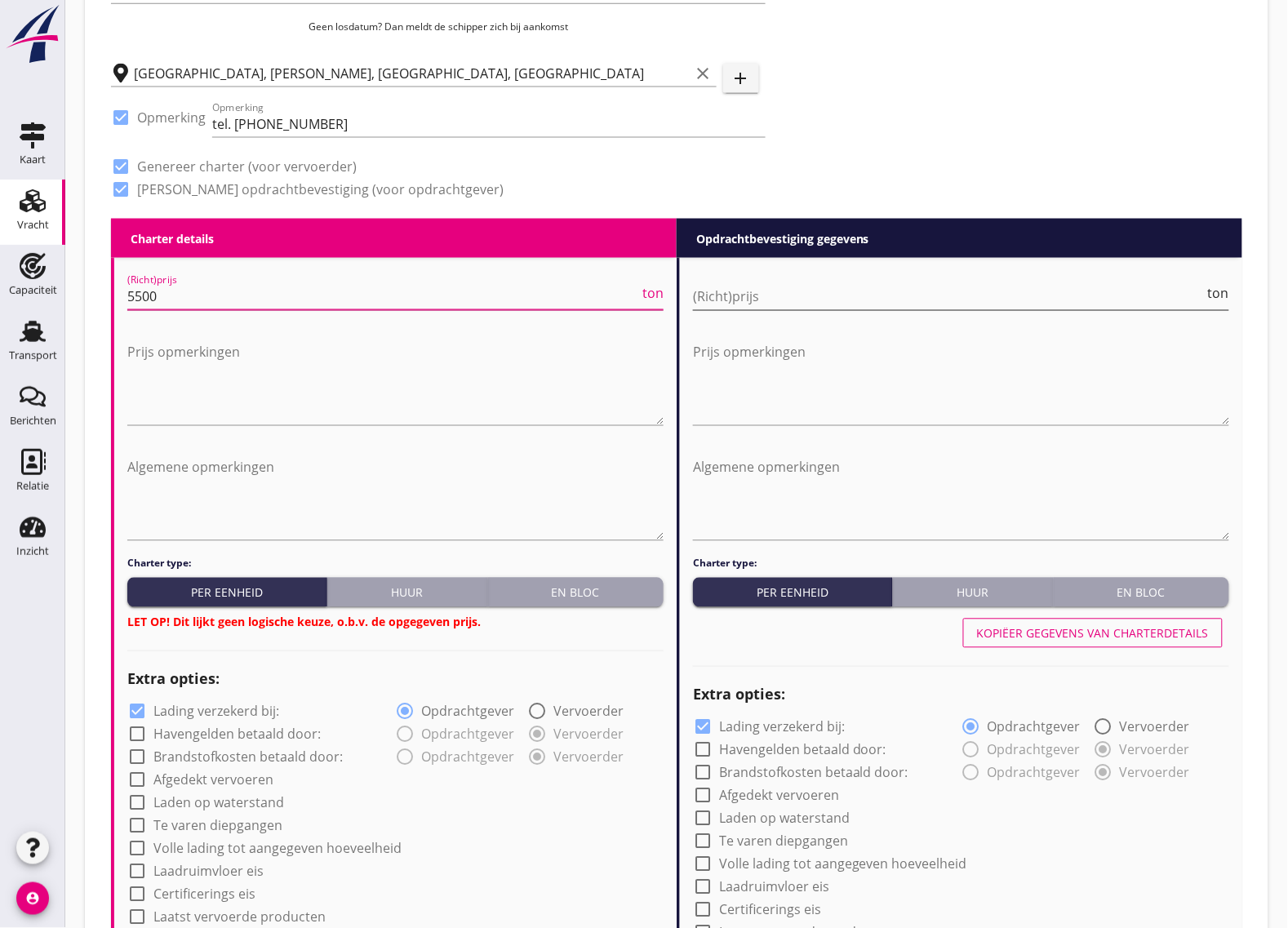
type input "5500"
click at [721, 290] on input "(Richt)prijs" at bounding box center [949, 297] width 512 height 26
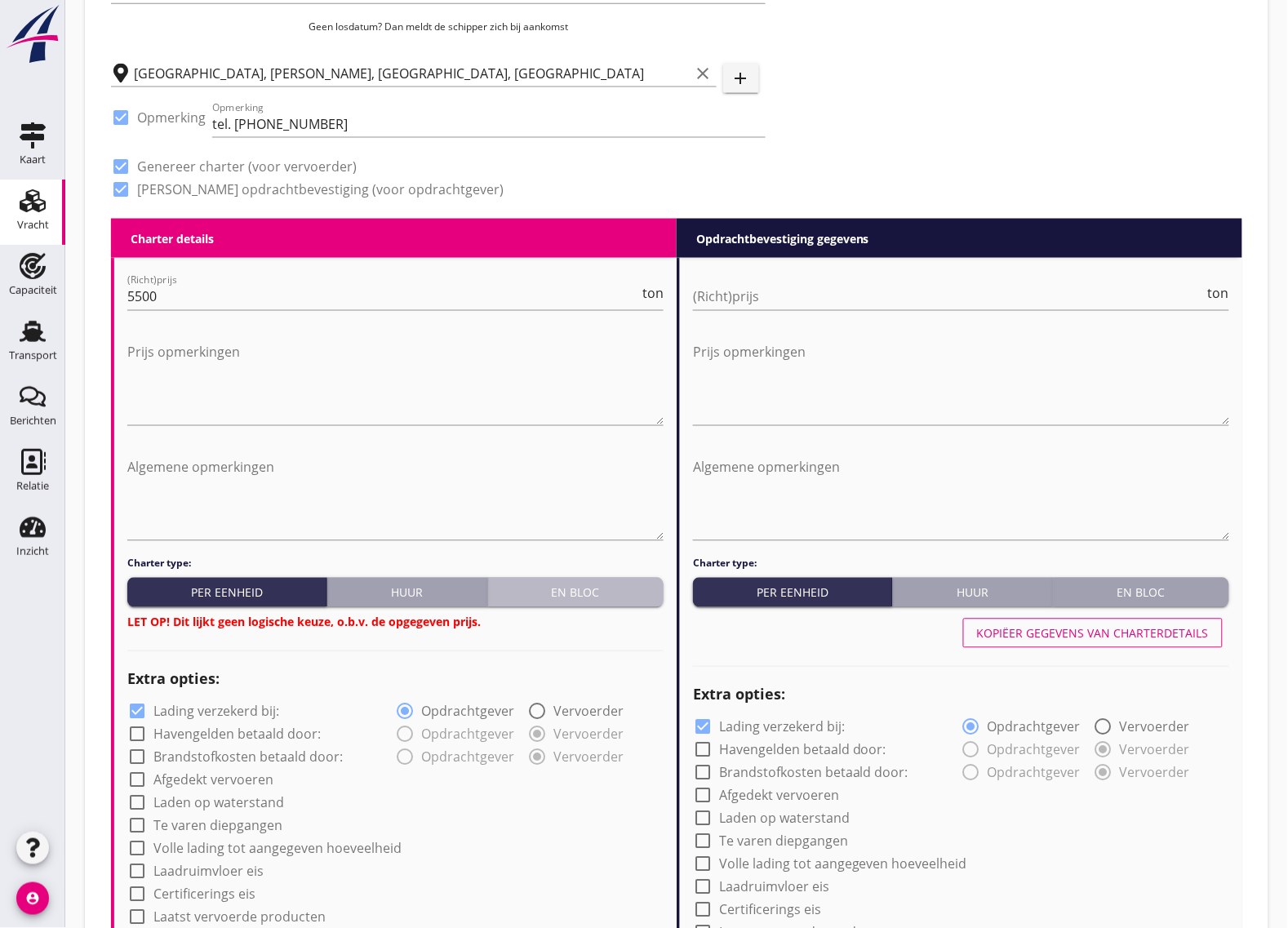
click at [619, 586] on div "En bloc" at bounding box center [575, 592] width 162 height 17
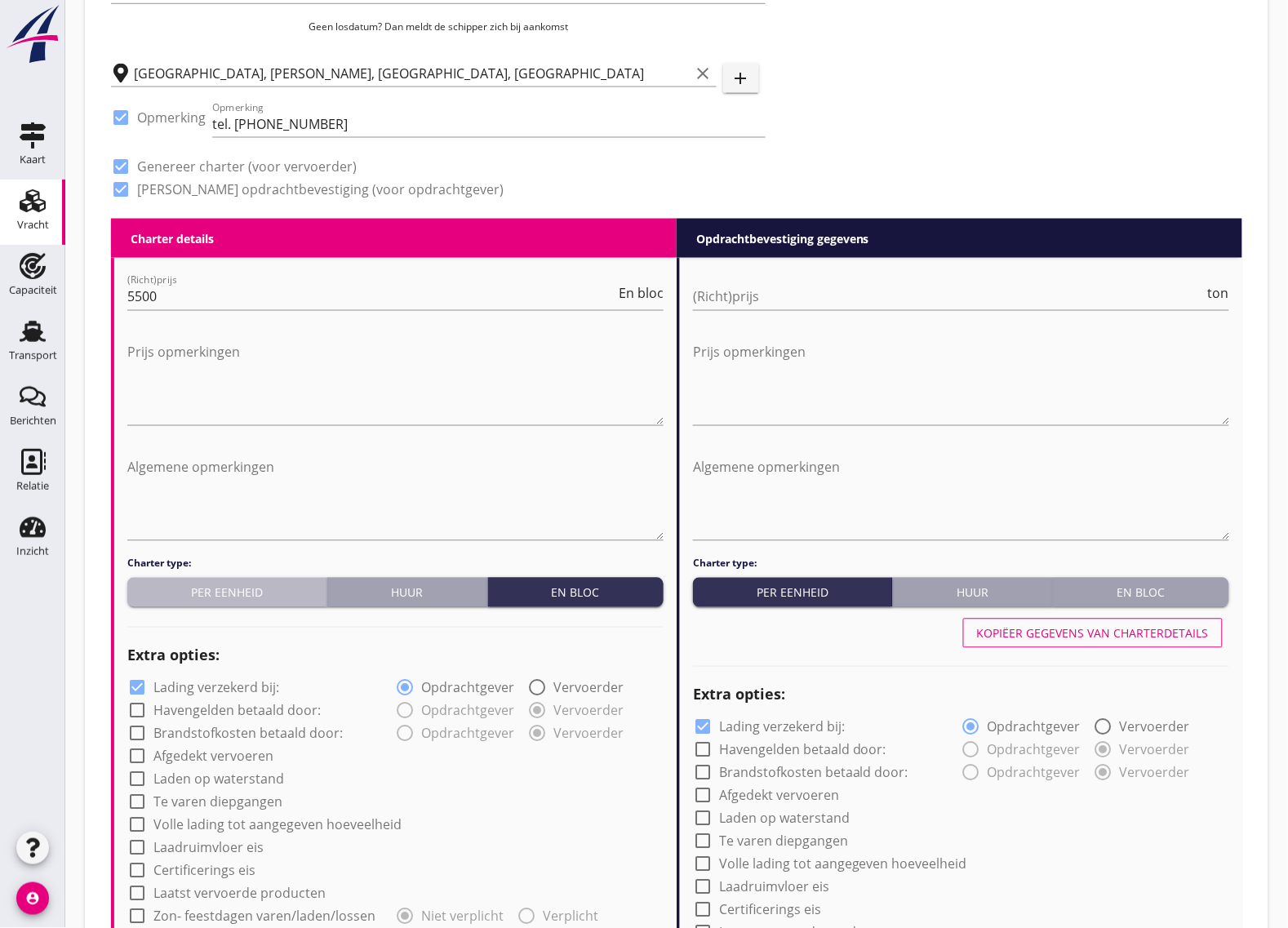
click at [197, 589] on div "Per eenheid" at bounding box center [227, 592] width 186 height 17
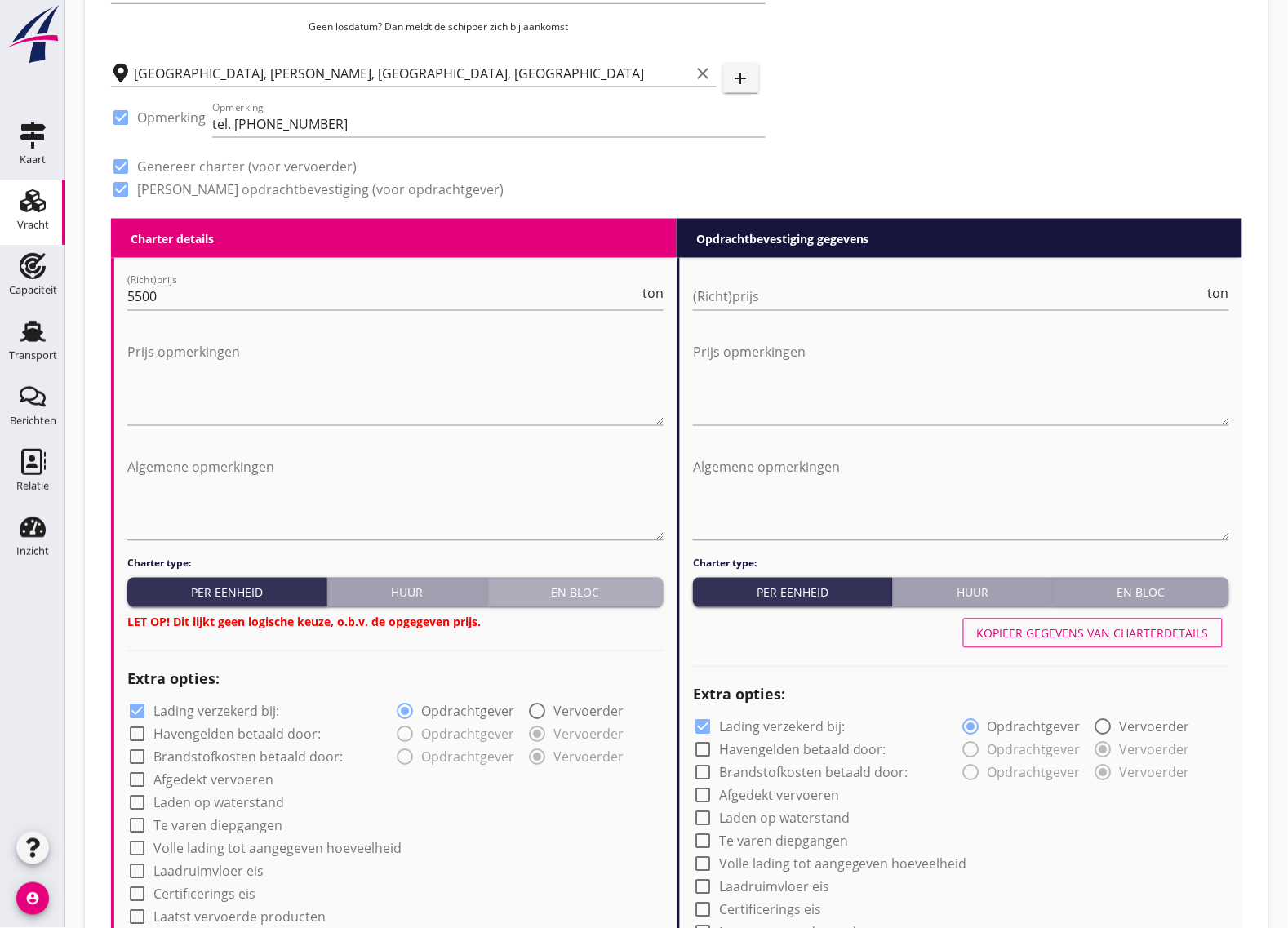
click at [578, 593] on div "En bloc" at bounding box center [575, 592] width 162 height 17
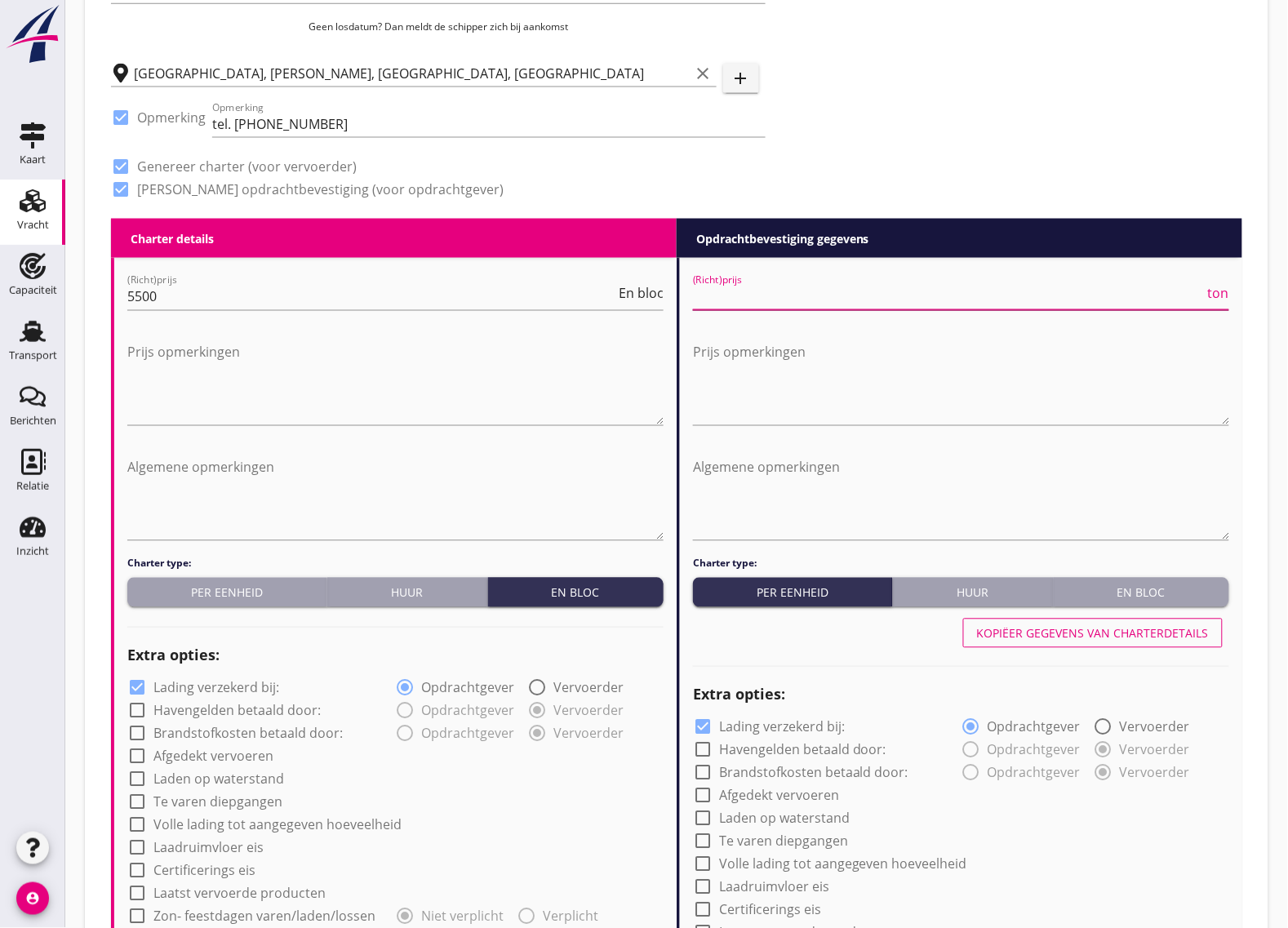
click at [814, 296] on input "(Richt)prijs" at bounding box center [949, 297] width 512 height 26
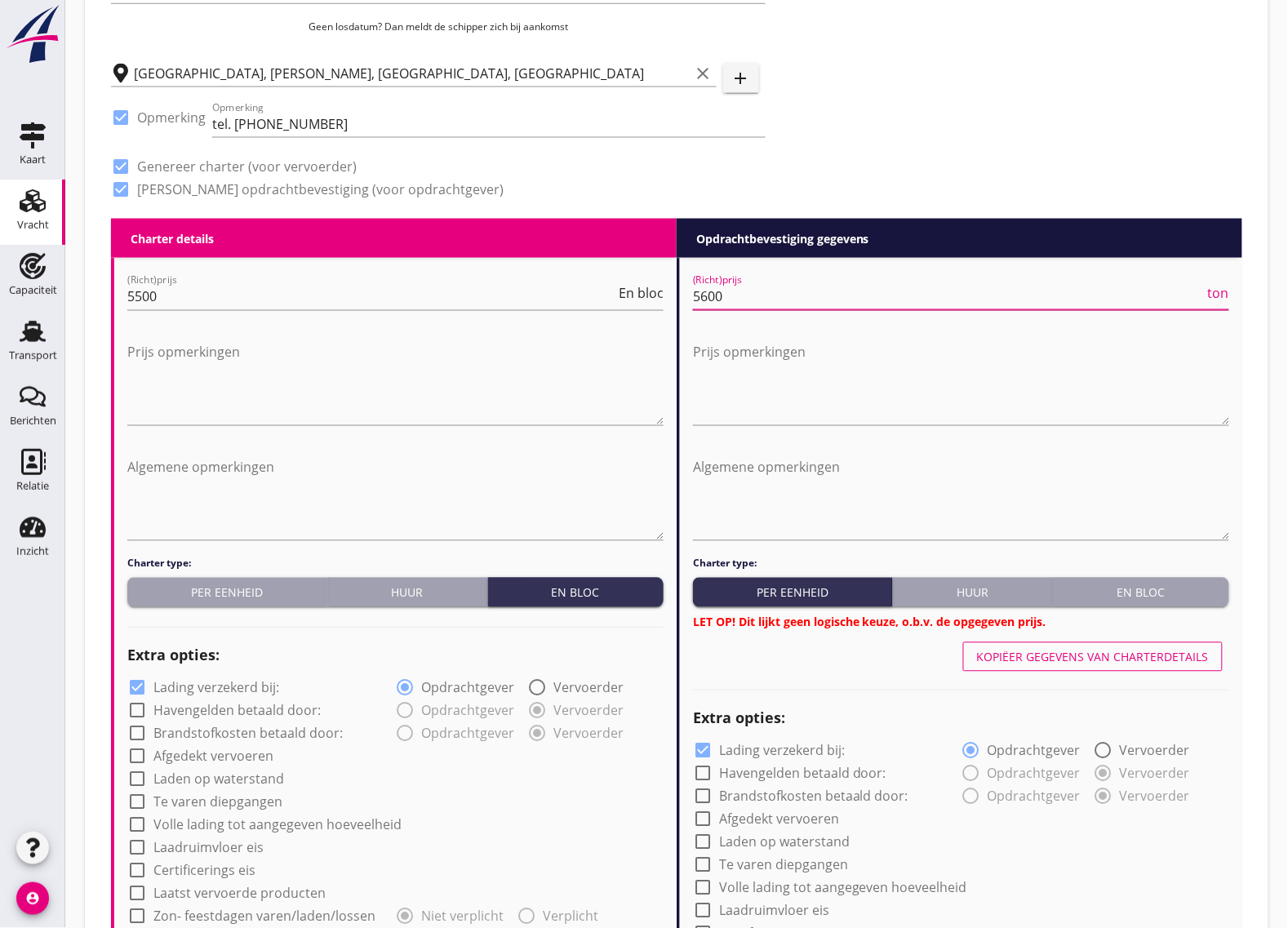
type input "5600"
click at [1176, 594] on div "En bloc" at bounding box center [1141, 592] width 162 height 17
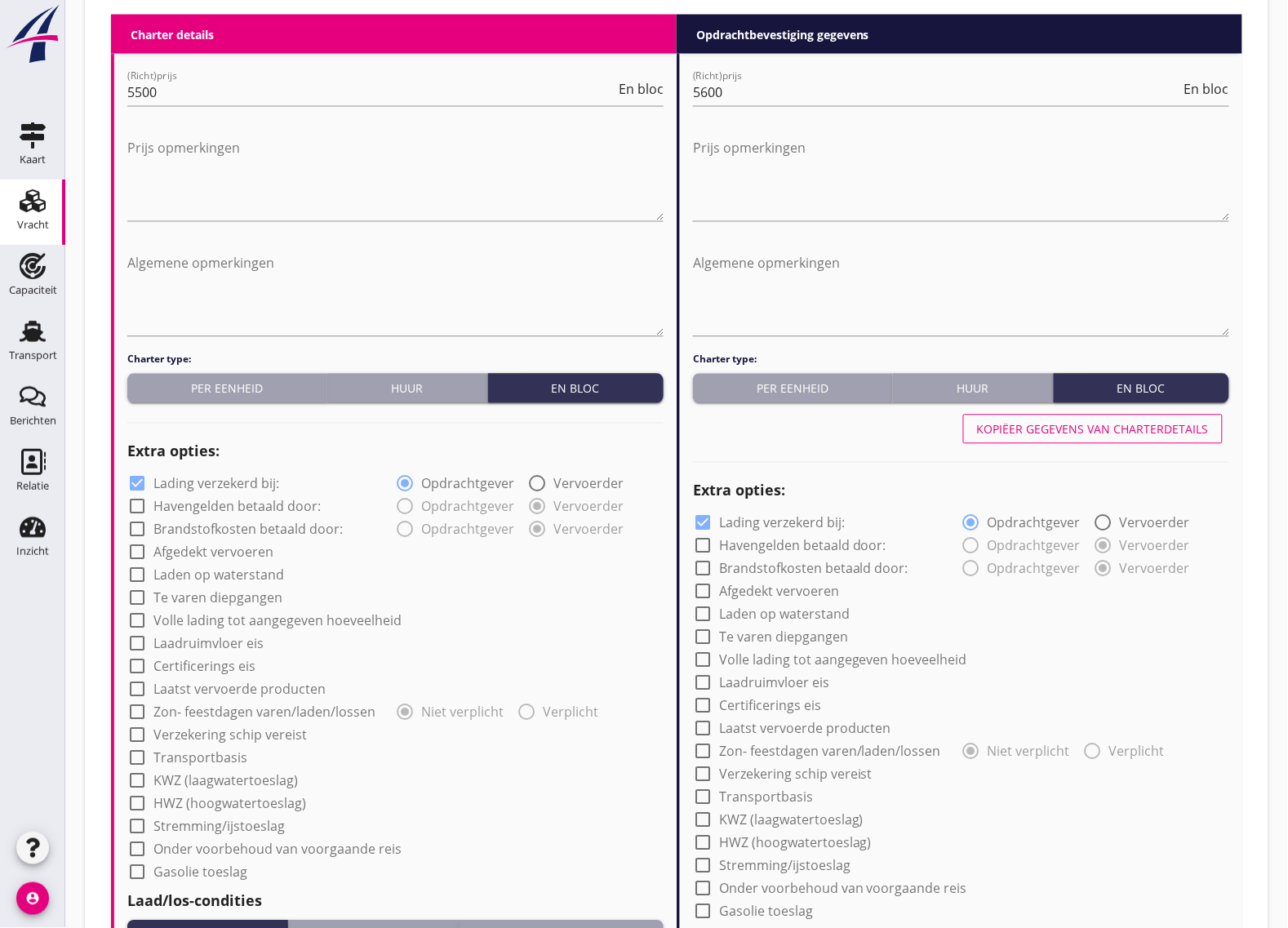
scroll to position [918, 0]
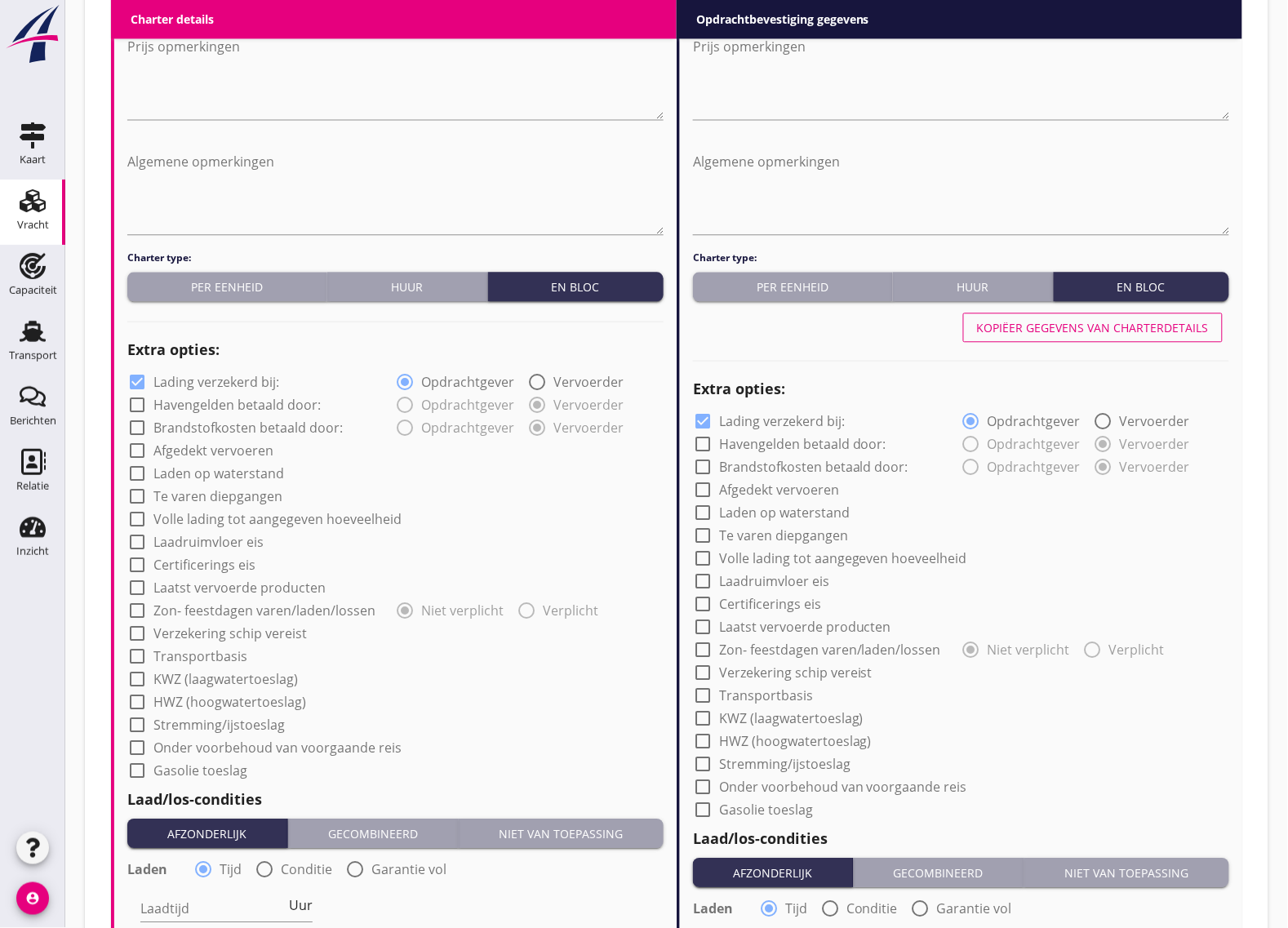
click at [135, 630] on div at bounding box center [137, 633] width 28 height 28
checkbox input "true"
click at [707, 667] on div at bounding box center [702, 672] width 28 height 28
checkbox input "true"
click at [708, 425] on div at bounding box center [702, 421] width 28 height 28
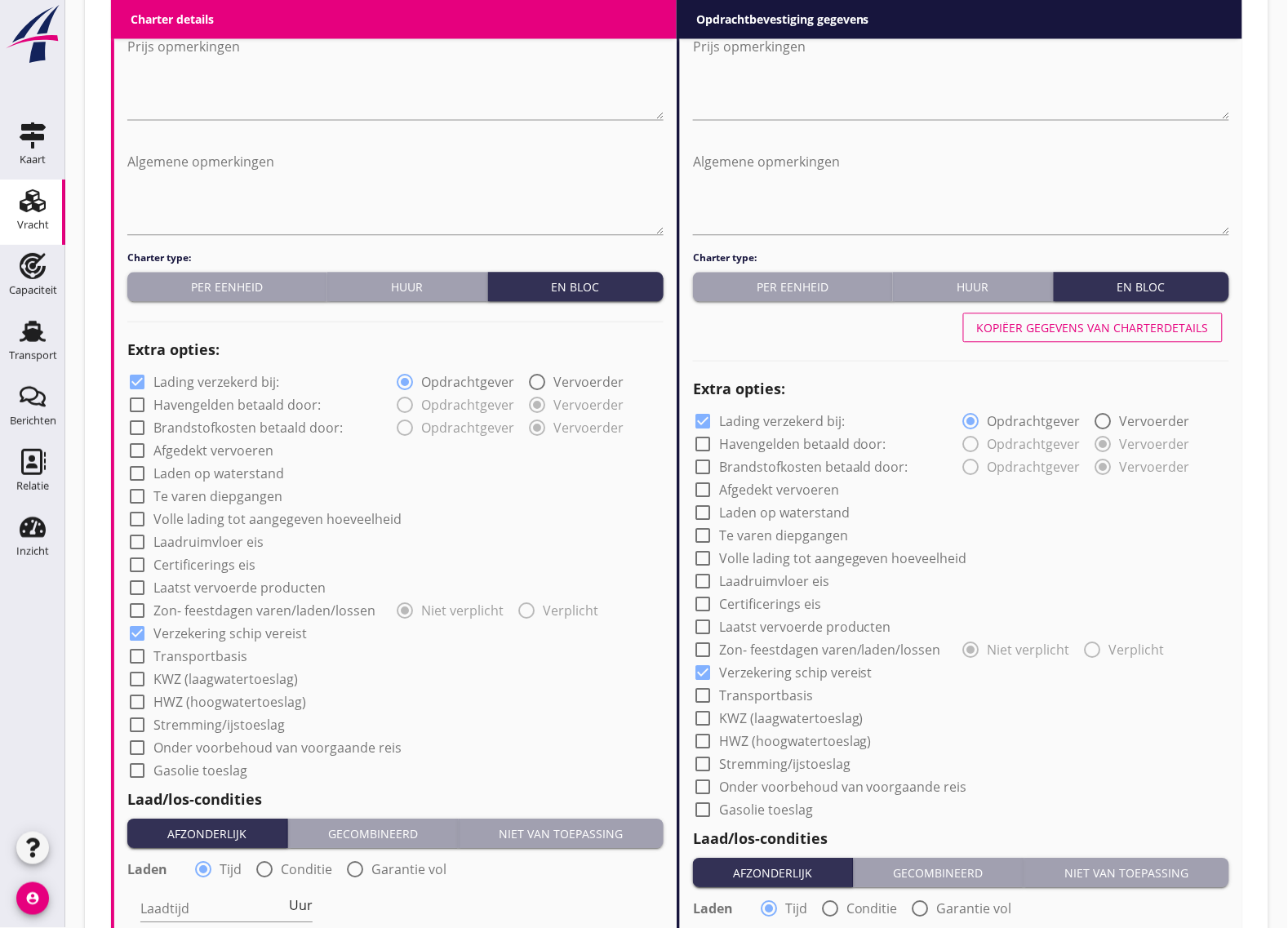
checkbox input "false"
click at [143, 380] on div at bounding box center [137, 381] width 28 height 28
checkbox input "false"
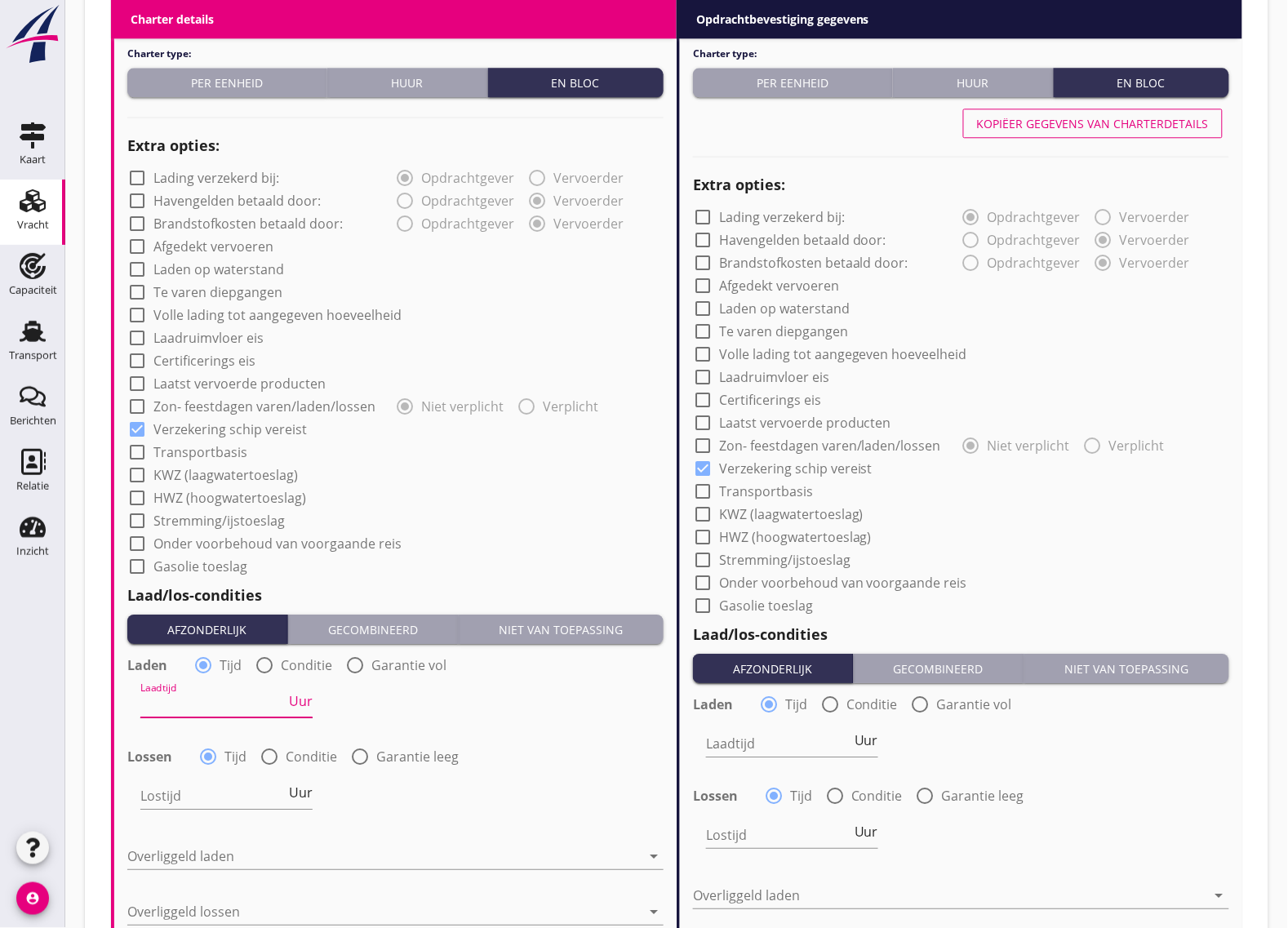
click at [243, 711] on input "Laadtijd" at bounding box center [213, 704] width 145 height 26
type input "24"
click at [185, 790] on input "Lostijd" at bounding box center [213, 795] width 145 height 26
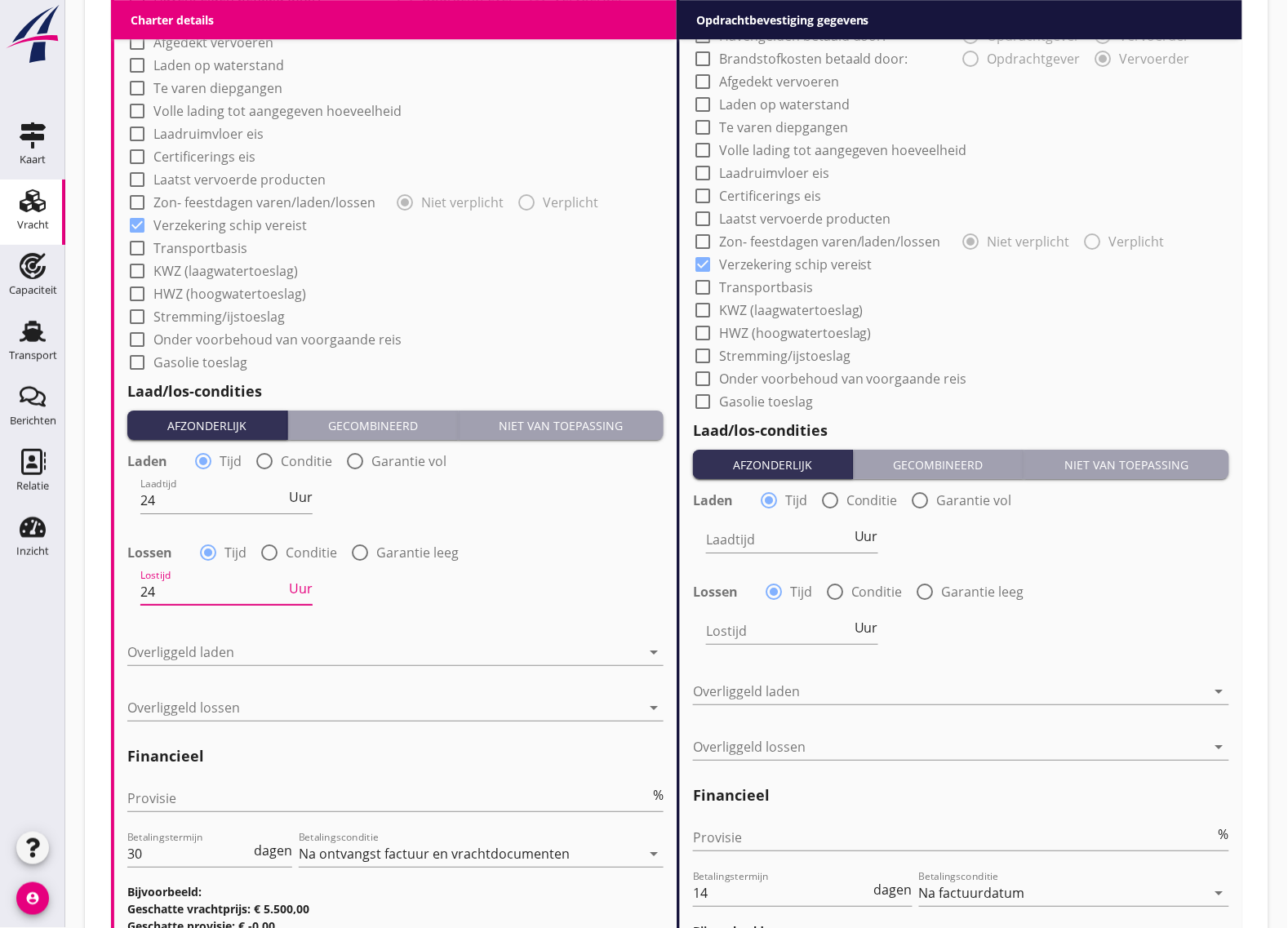
scroll to position [1511, 0]
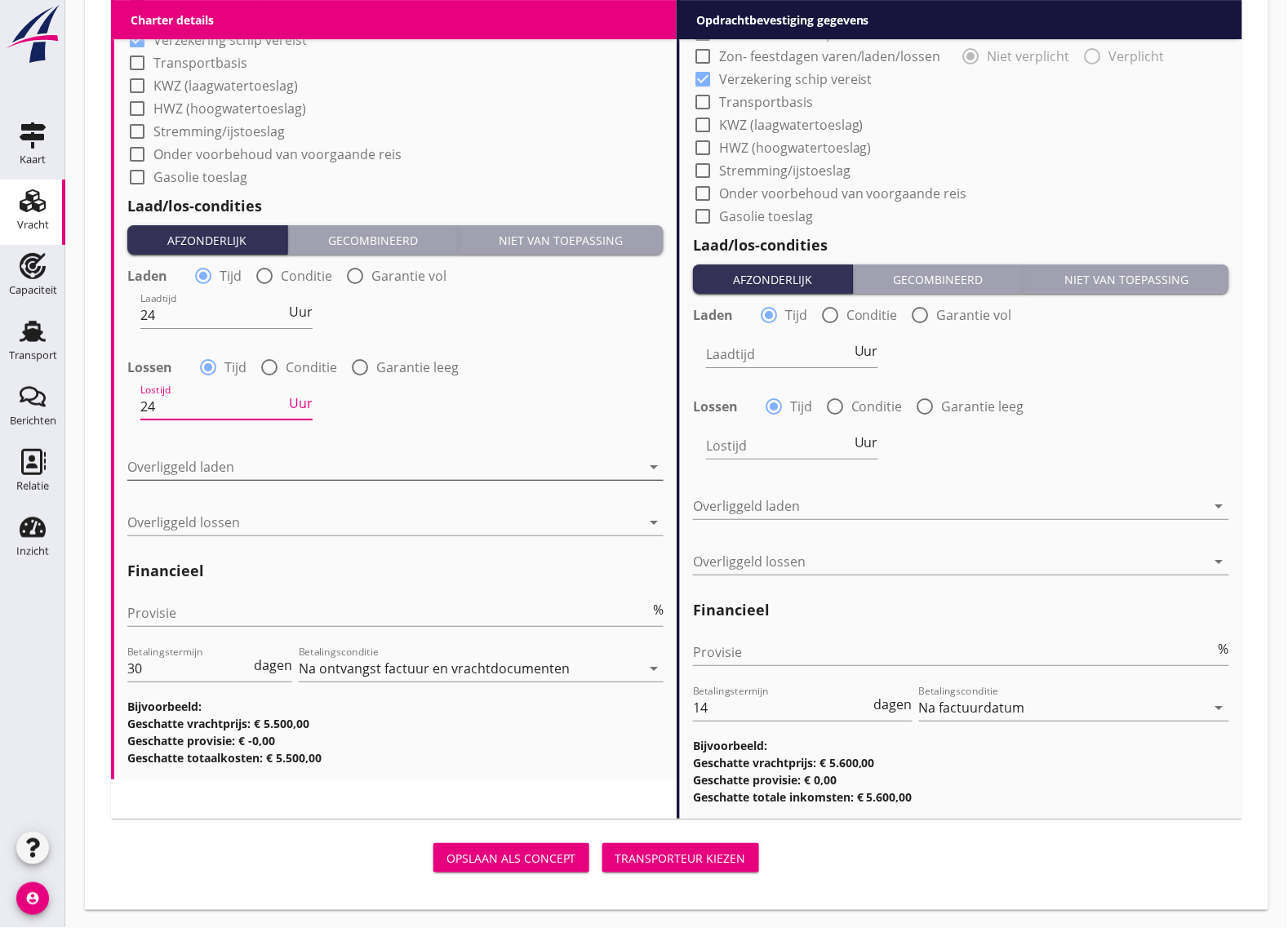
type input "24"
click at [233, 454] on div at bounding box center [383, 466] width 513 height 26
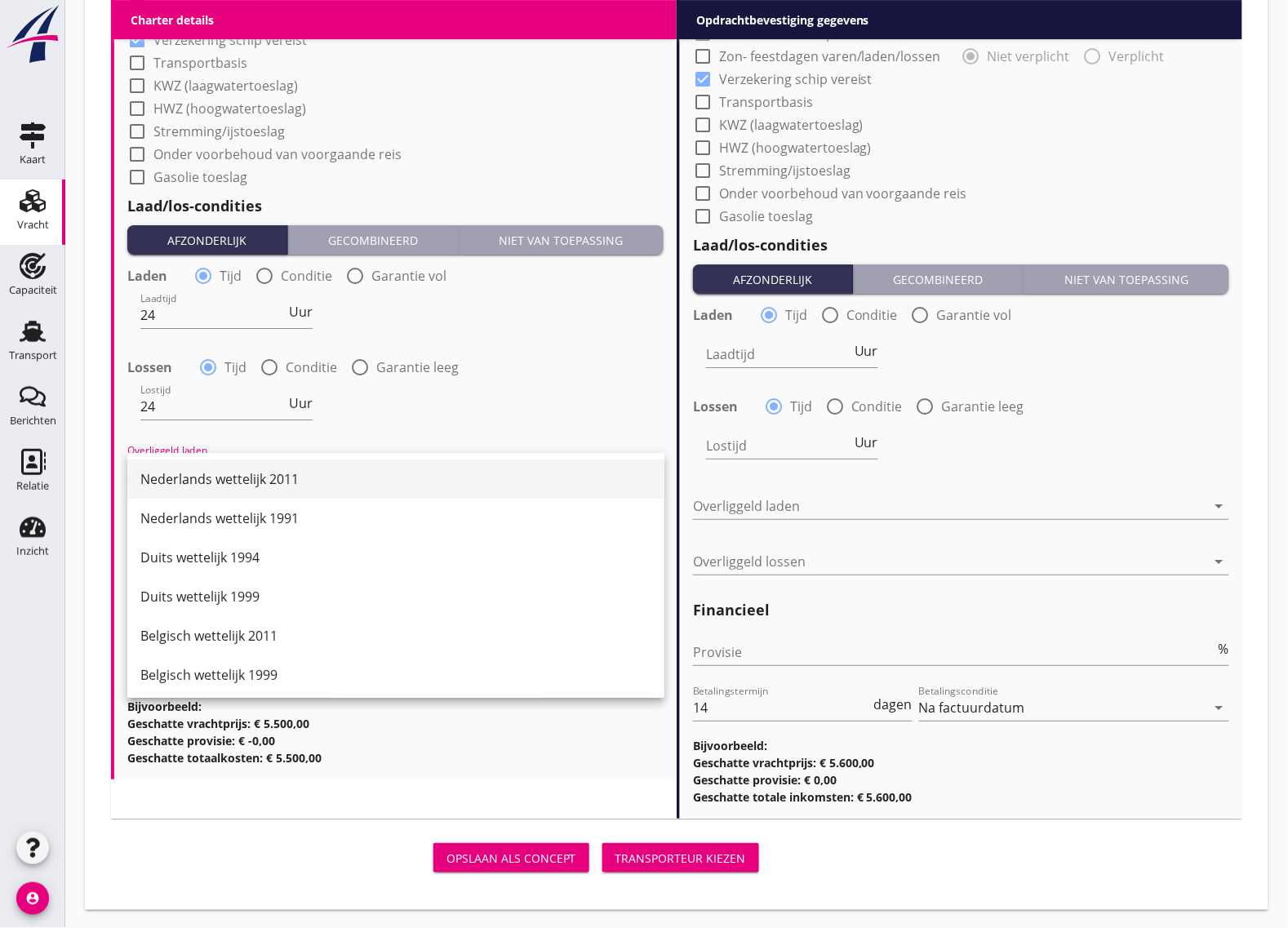
click at [207, 487] on div "Nederlands wettelijk 2011" at bounding box center [396, 479] width 511 height 19
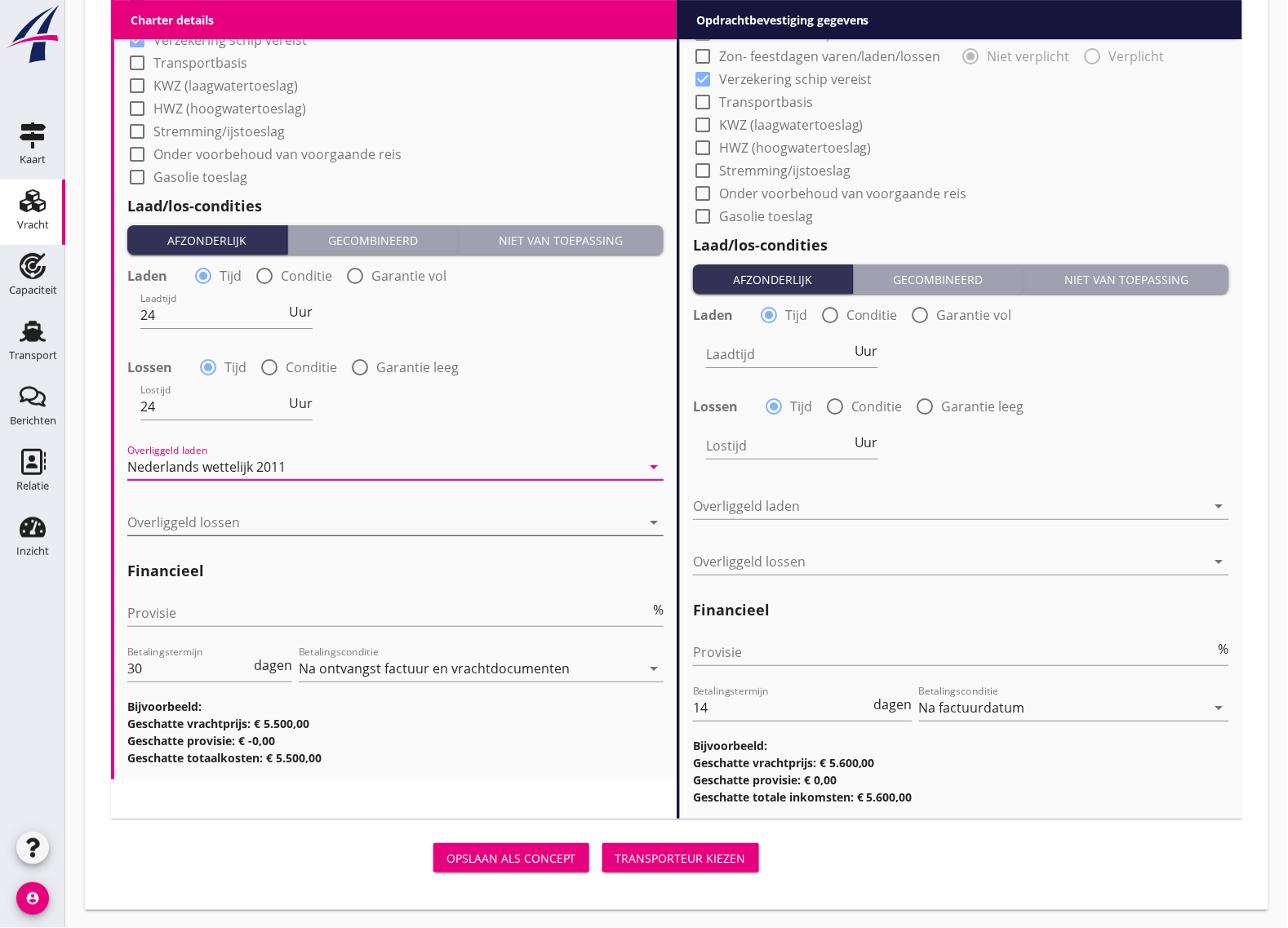
click at [177, 519] on div at bounding box center [383, 522] width 513 height 26
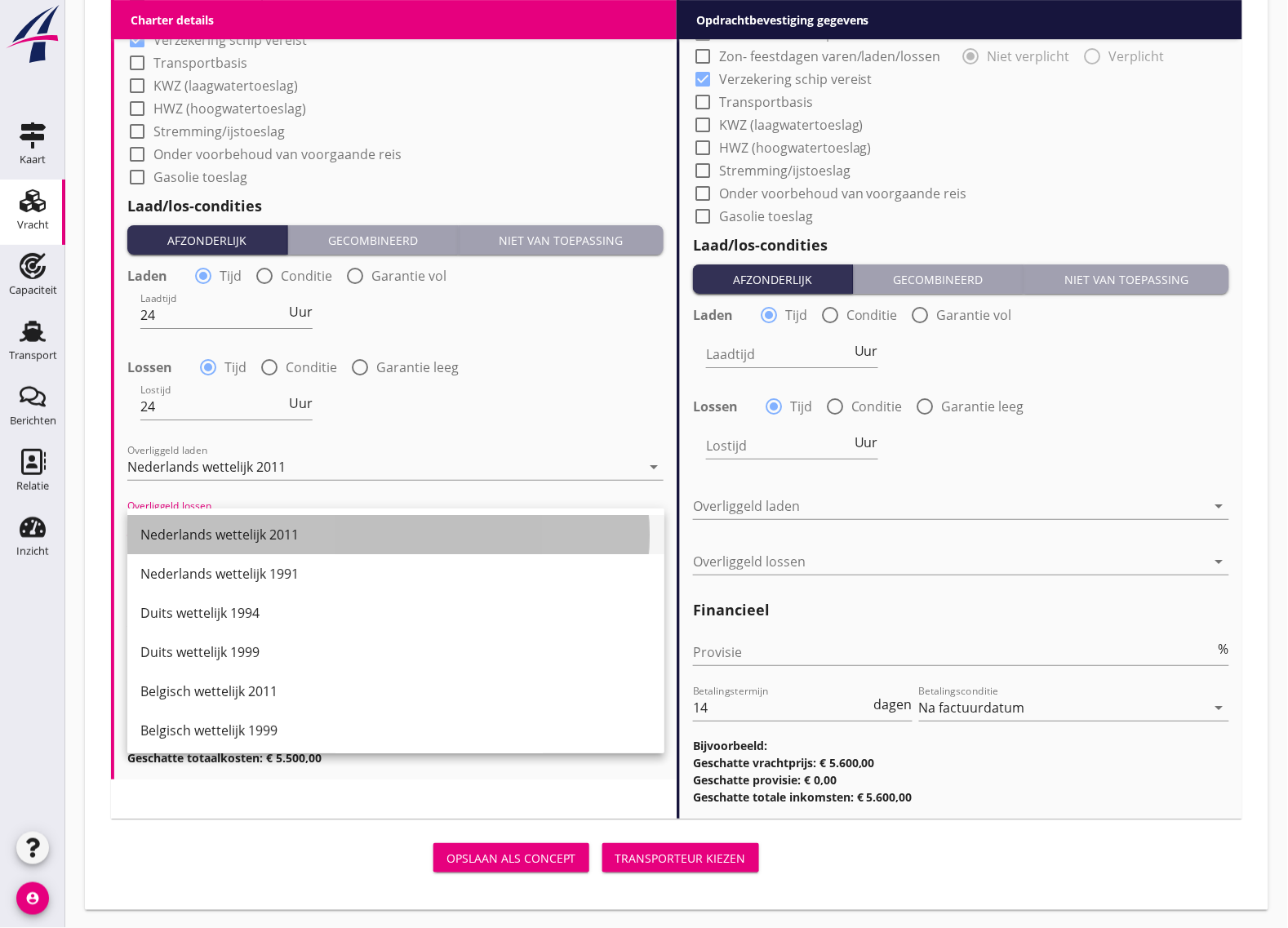
drag, startPoint x: 185, startPoint y: 531, endPoint x: 257, endPoint y: 528, distance: 72.1
click at [185, 532] on div "Nederlands wettelijk 2011" at bounding box center [396, 534] width 511 height 19
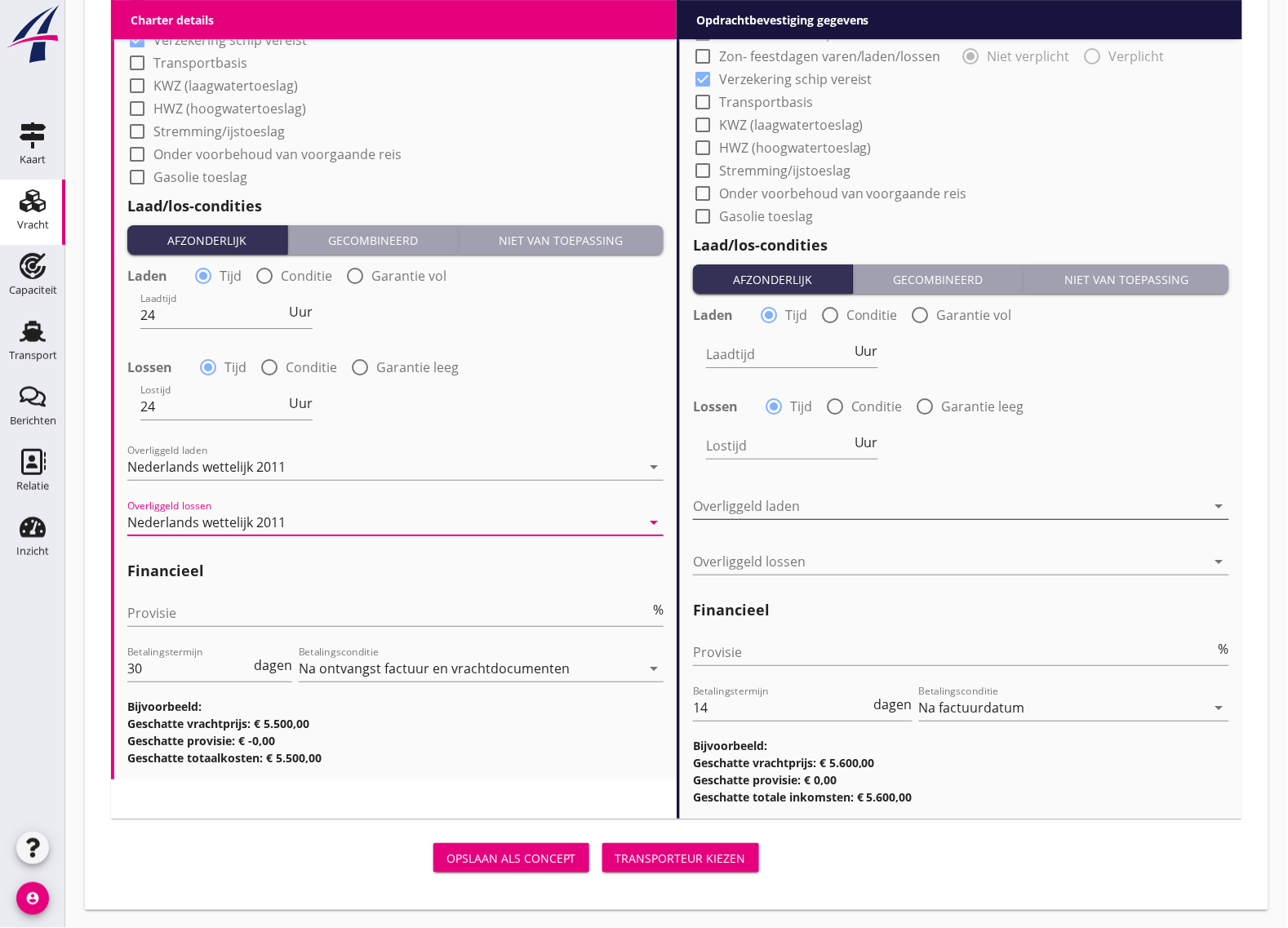
click at [736, 503] on div at bounding box center [949, 505] width 513 height 26
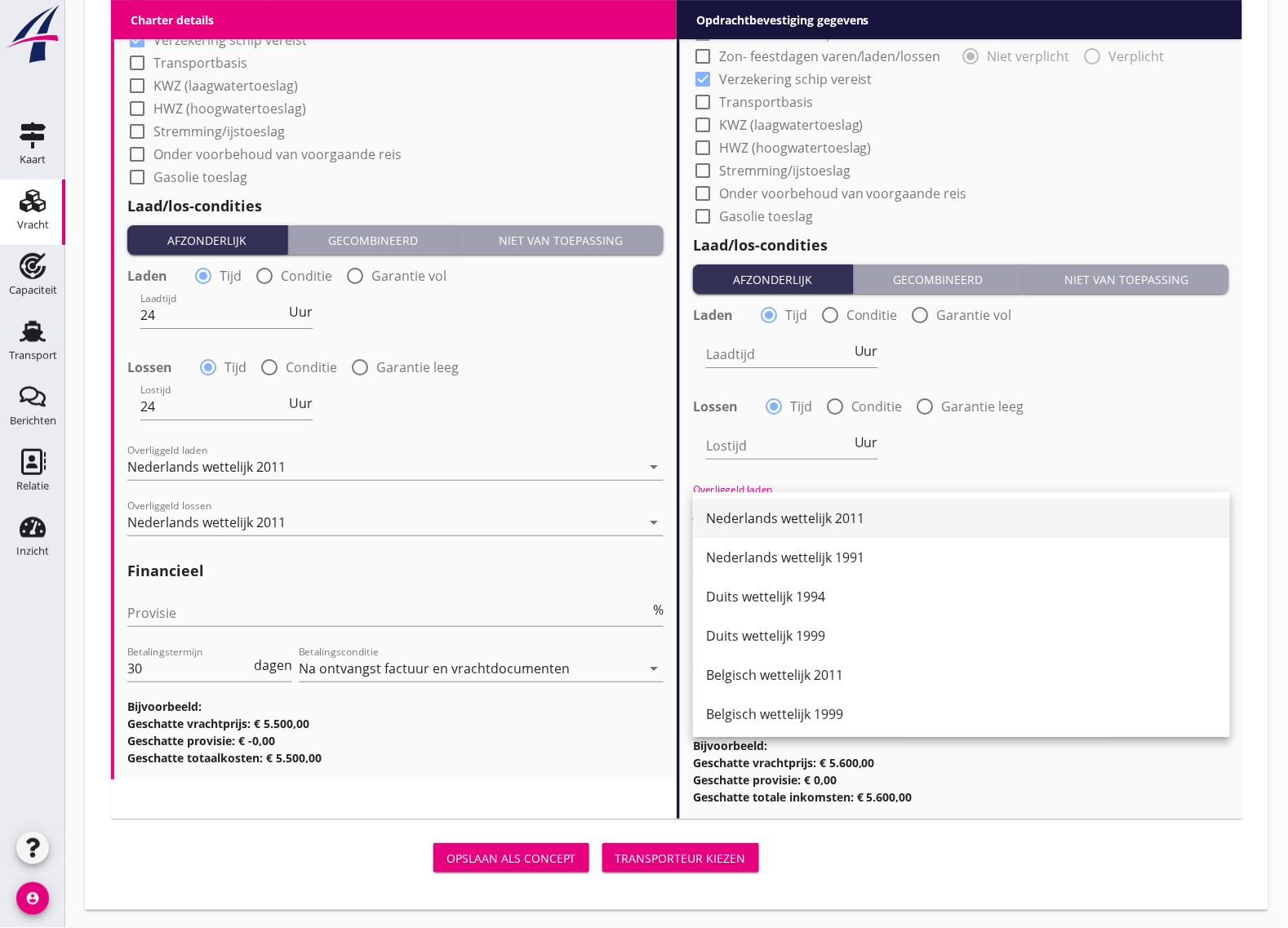
click at [800, 519] on div "Nederlands wettelijk 2011" at bounding box center [961, 518] width 511 height 19
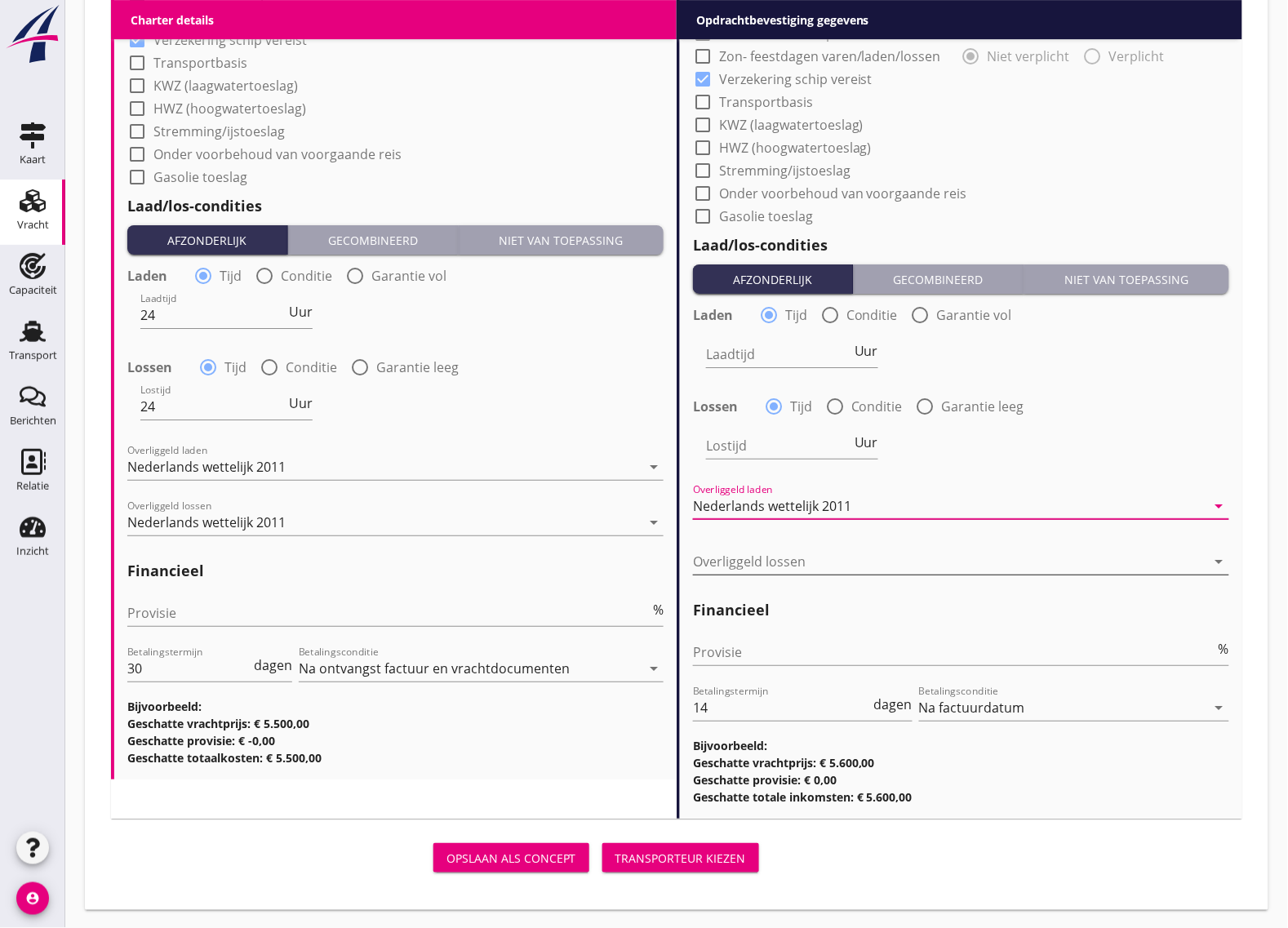
click at [751, 560] on div at bounding box center [949, 560] width 513 height 26
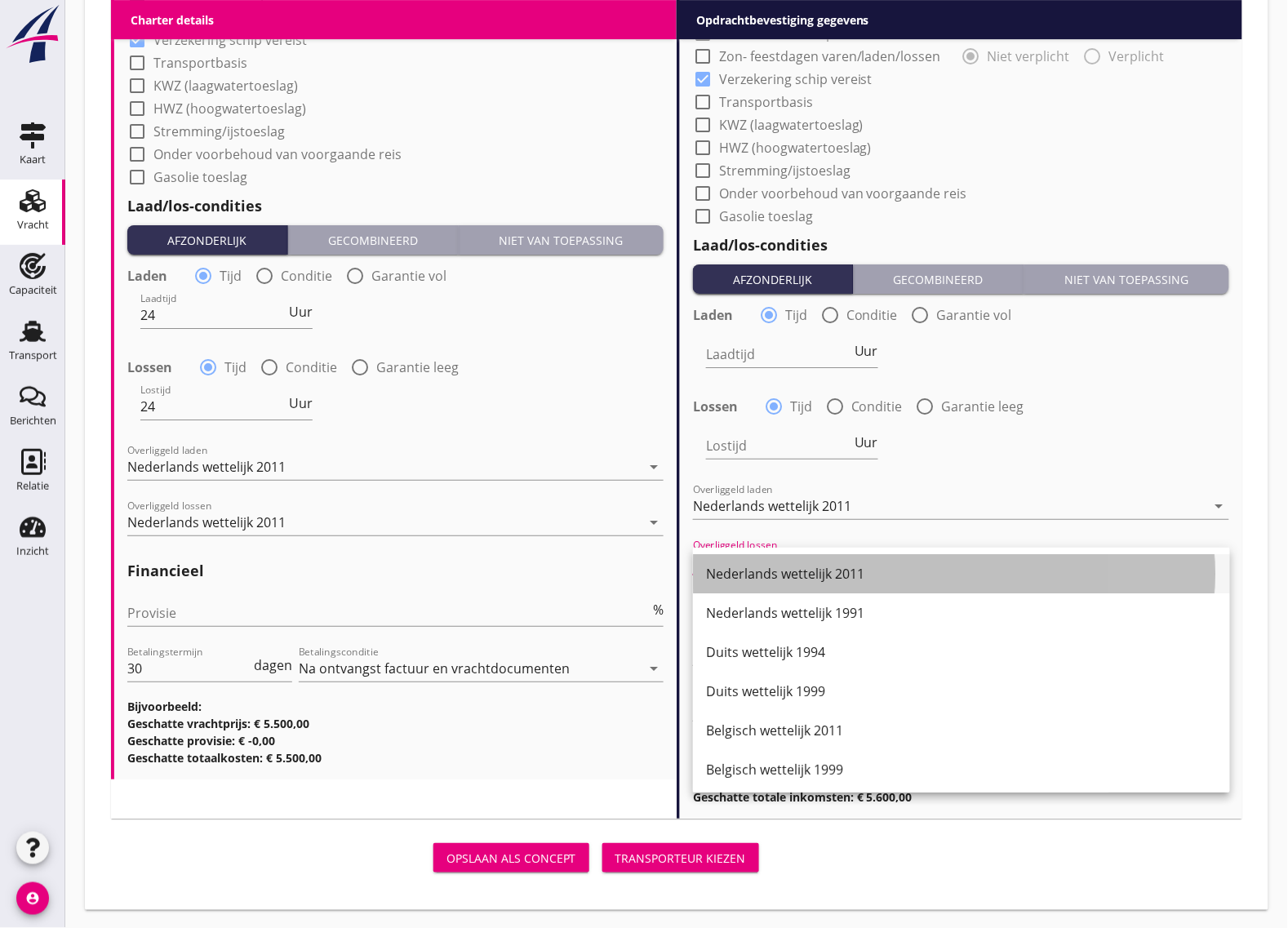
click at [756, 569] on div "Nederlands wettelijk 2011" at bounding box center [961, 573] width 511 height 19
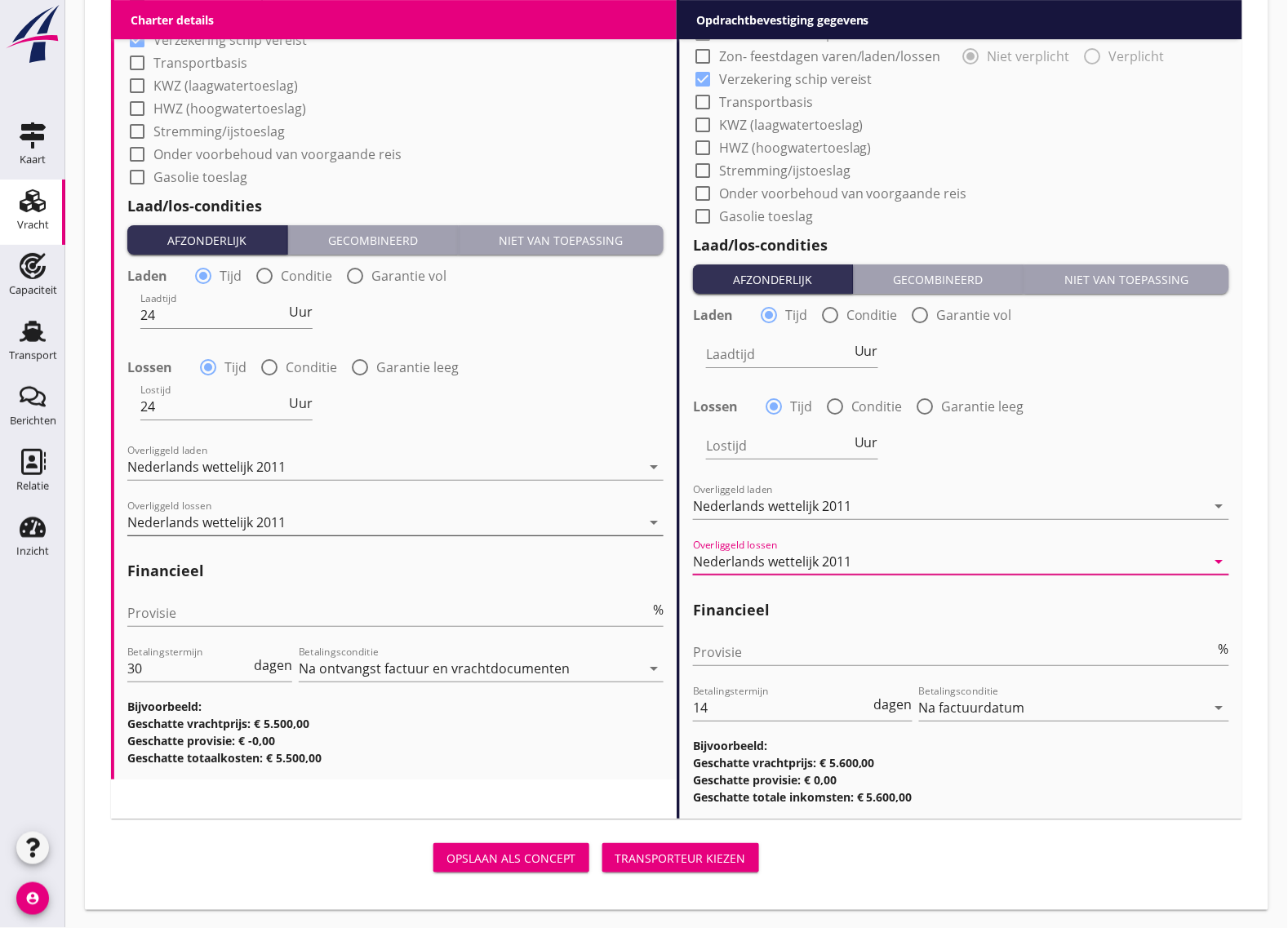
click at [388, 520] on div "Nederlands wettelijk 2011" at bounding box center [383, 522] width 513 height 26
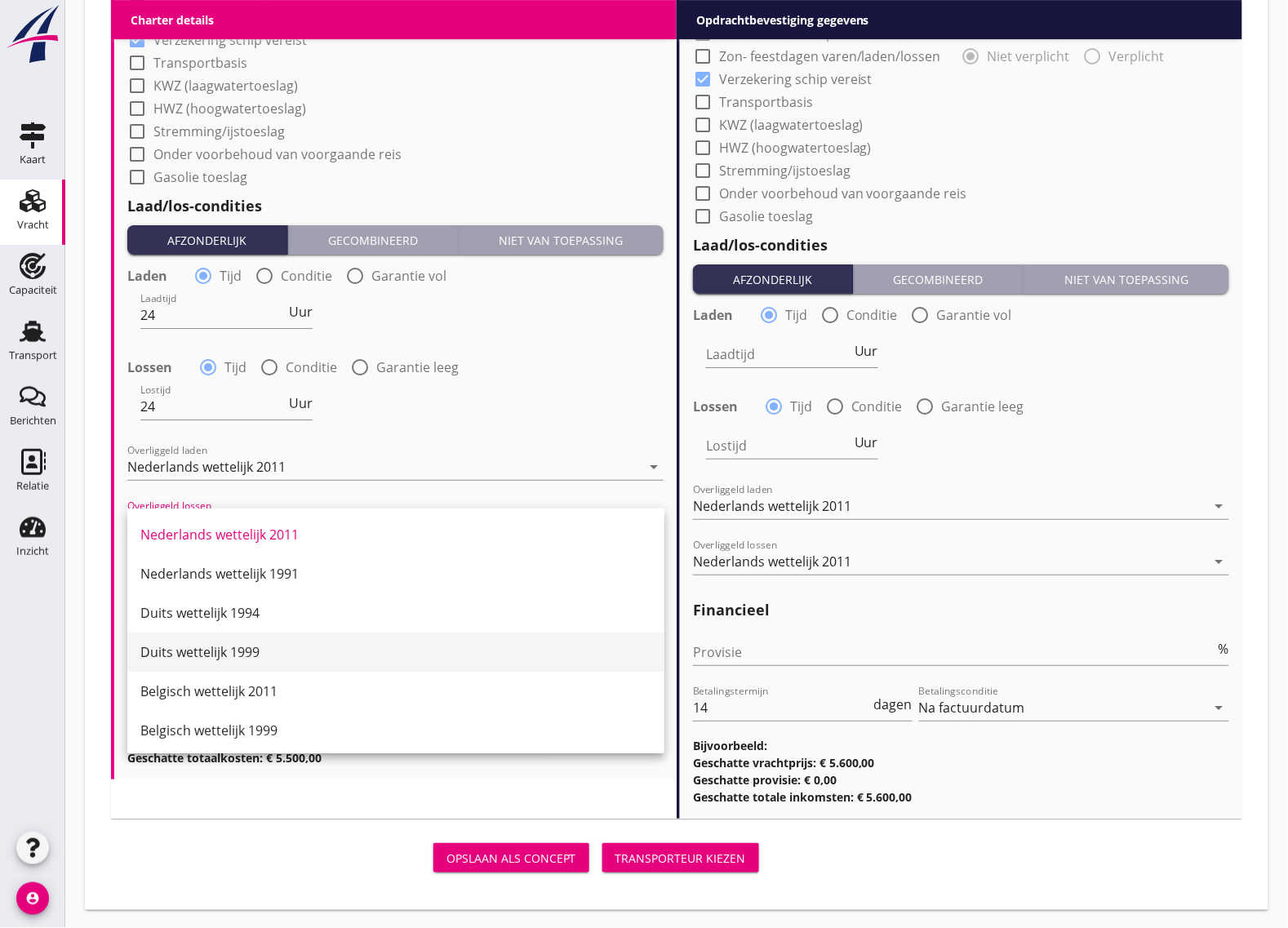
click at [249, 642] on div "Duits wettelijk 1999" at bounding box center [396, 652] width 511 height 19
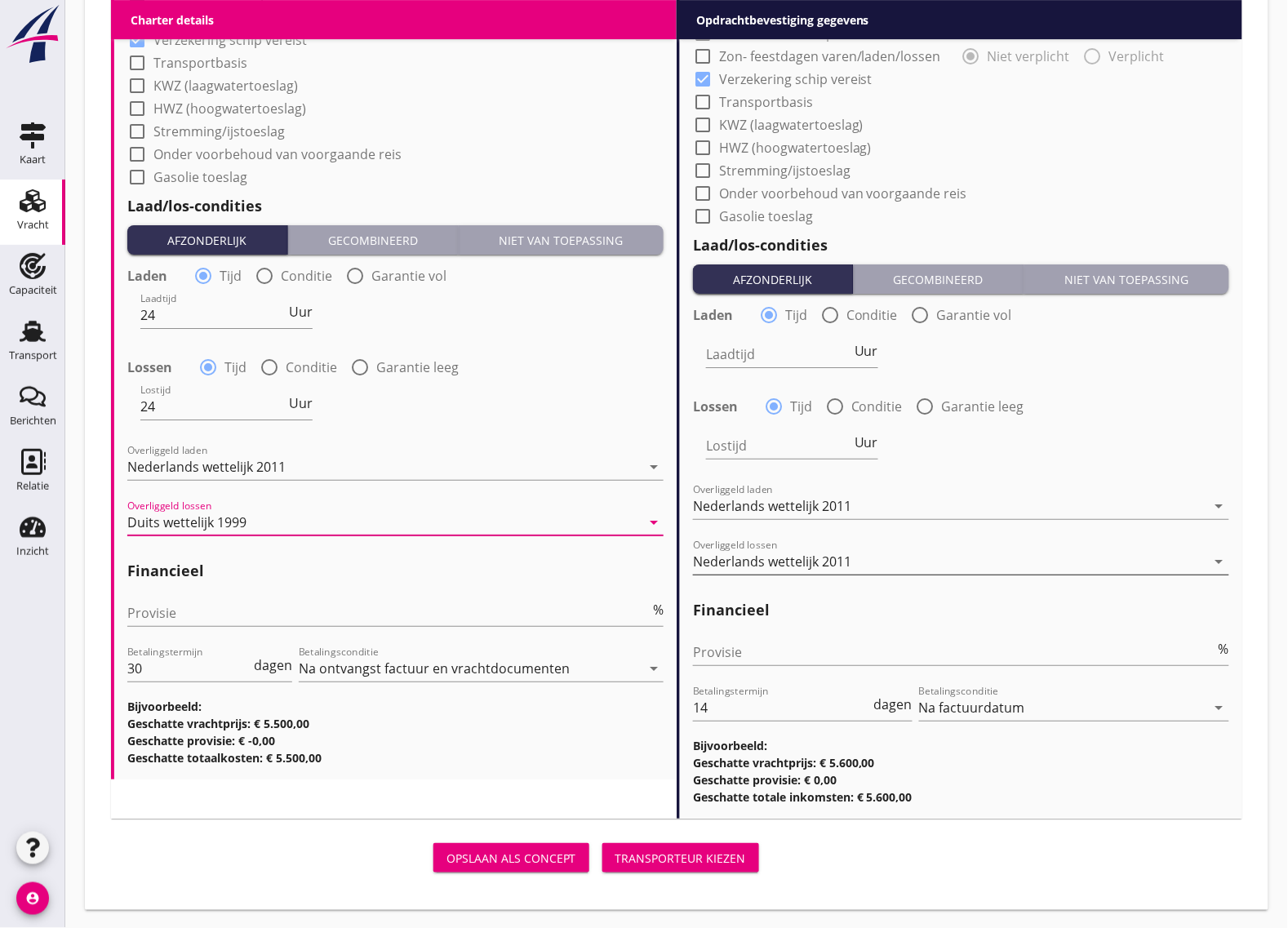
click at [744, 556] on div "Nederlands wettelijk 2011" at bounding box center [771, 560] width 158 height 15
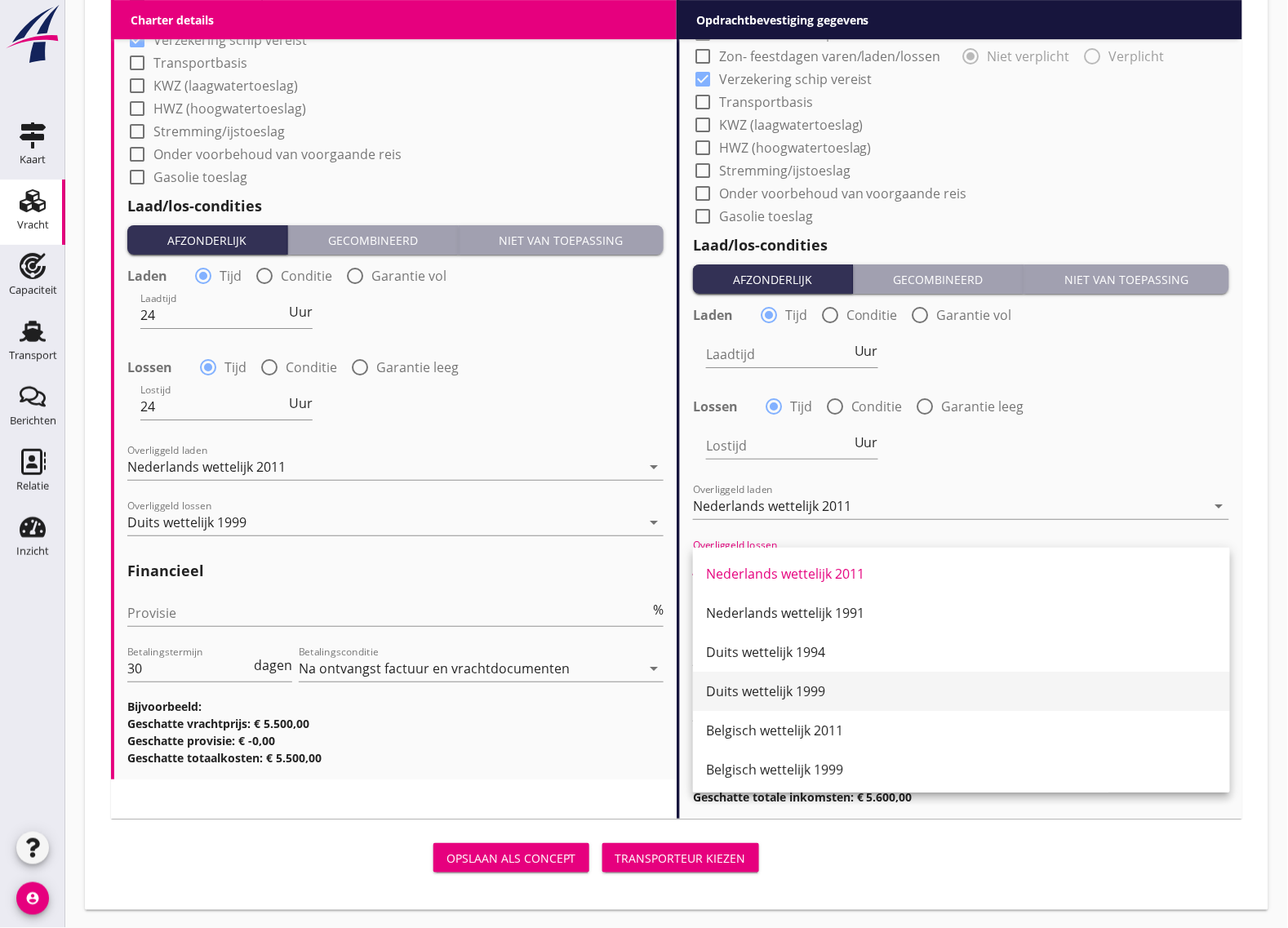
click at [763, 691] on div "Duits wettelijk 1999" at bounding box center [961, 691] width 511 height 19
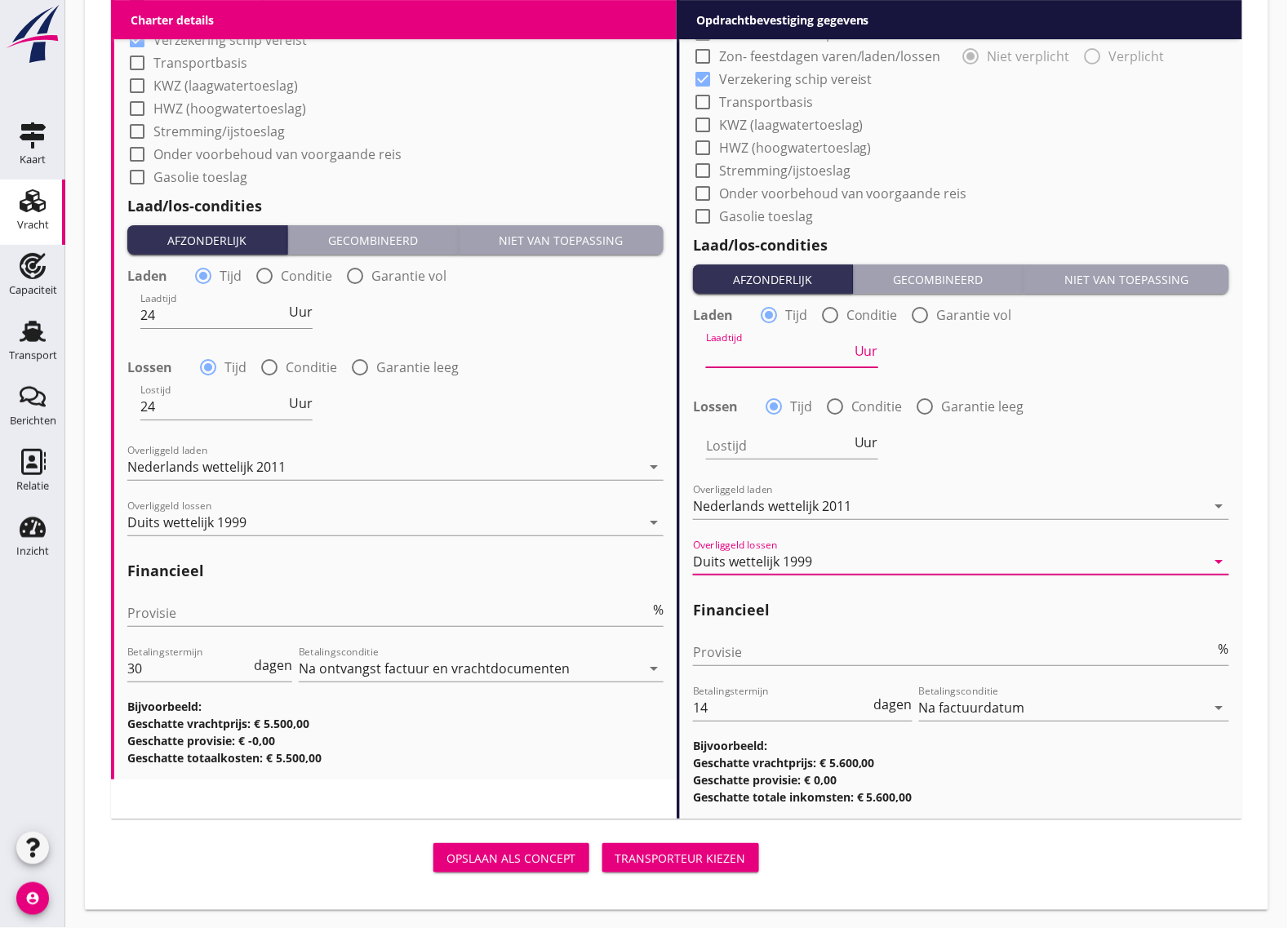
click at [759, 345] on input "Laadtijd" at bounding box center [779, 354] width 145 height 26
type input "24"
click at [728, 443] on input "Lostijd" at bounding box center [779, 445] width 145 height 26
type input "24"
click at [445, 563] on h2 "Financieel" at bounding box center [395, 570] width 536 height 22
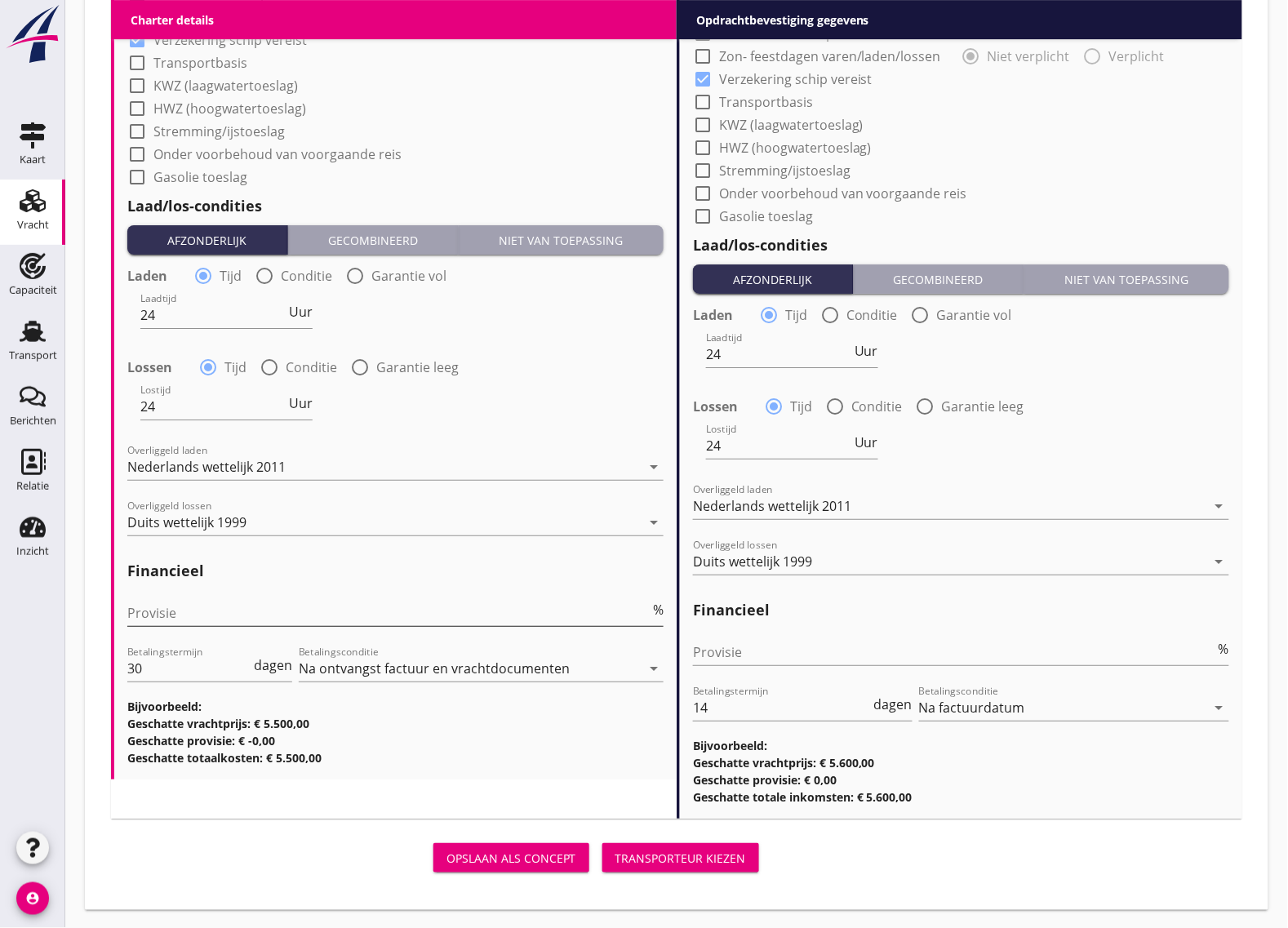
click at [322, 618] on input "Provisie" at bounding box center [388, 612] width 523 height 26
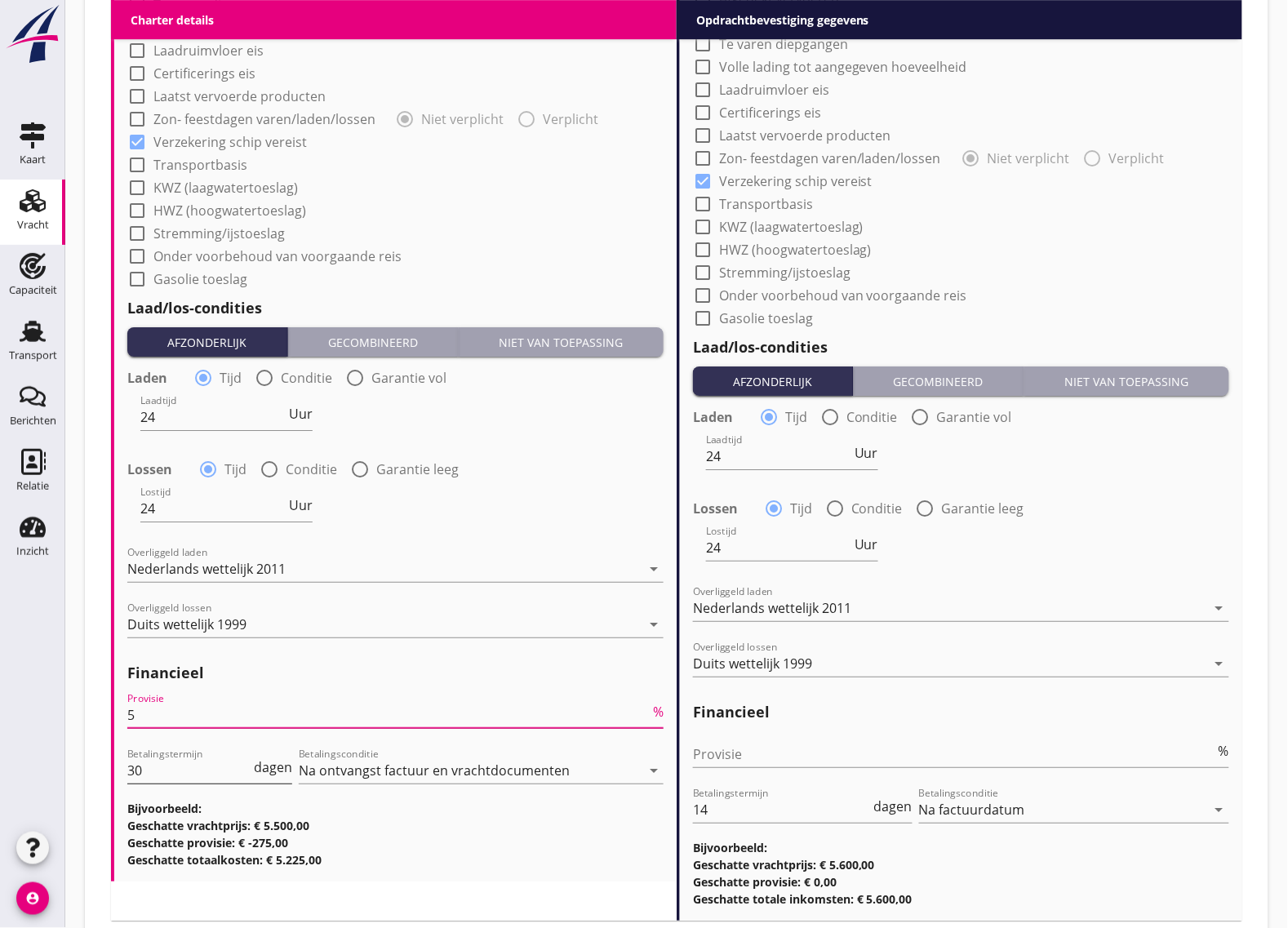
type input "5"
click at [179, 765] on input "30" at bounding box center [188, 770] width 123 height 26
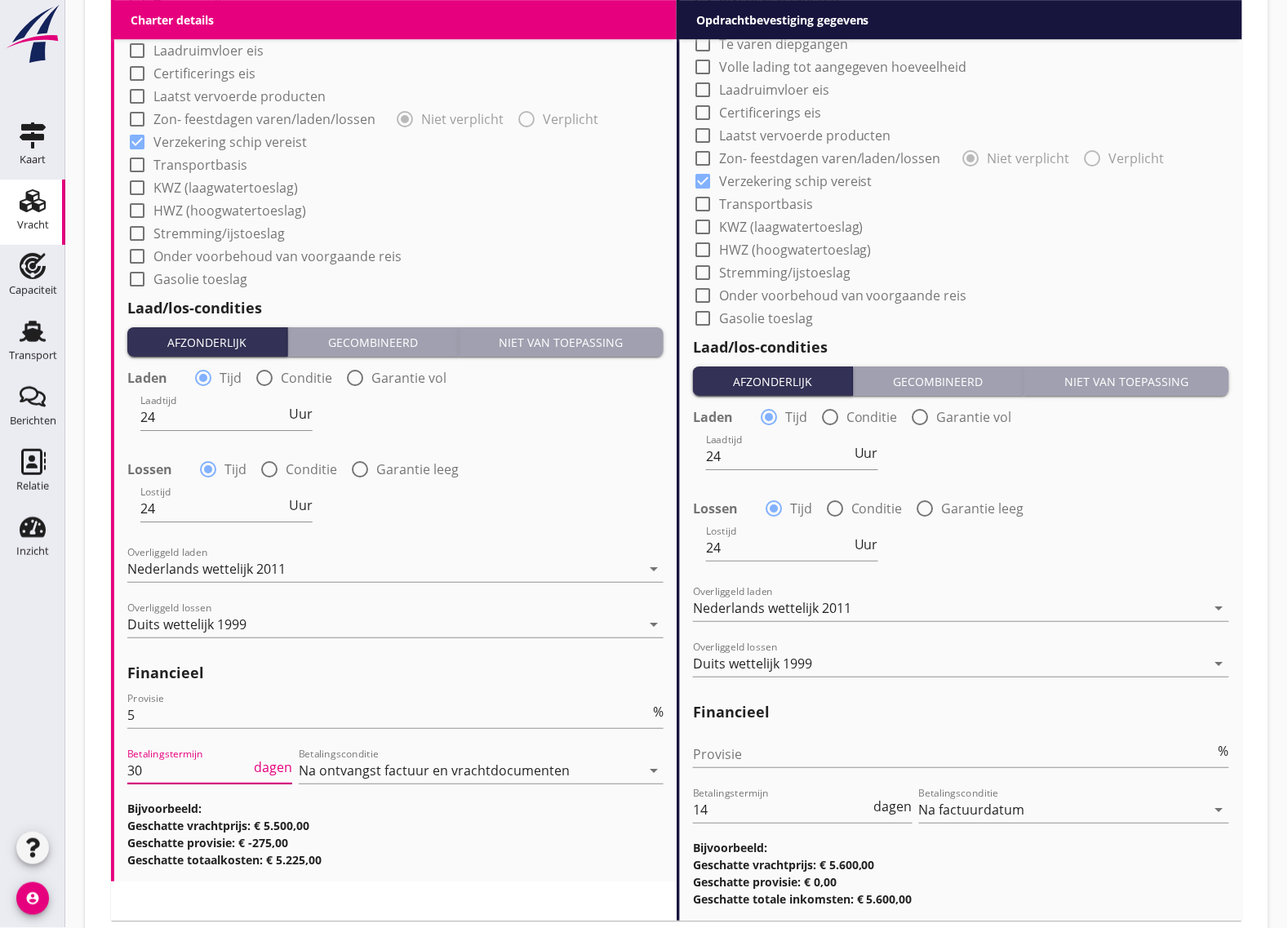
type input "3"
type input "5"
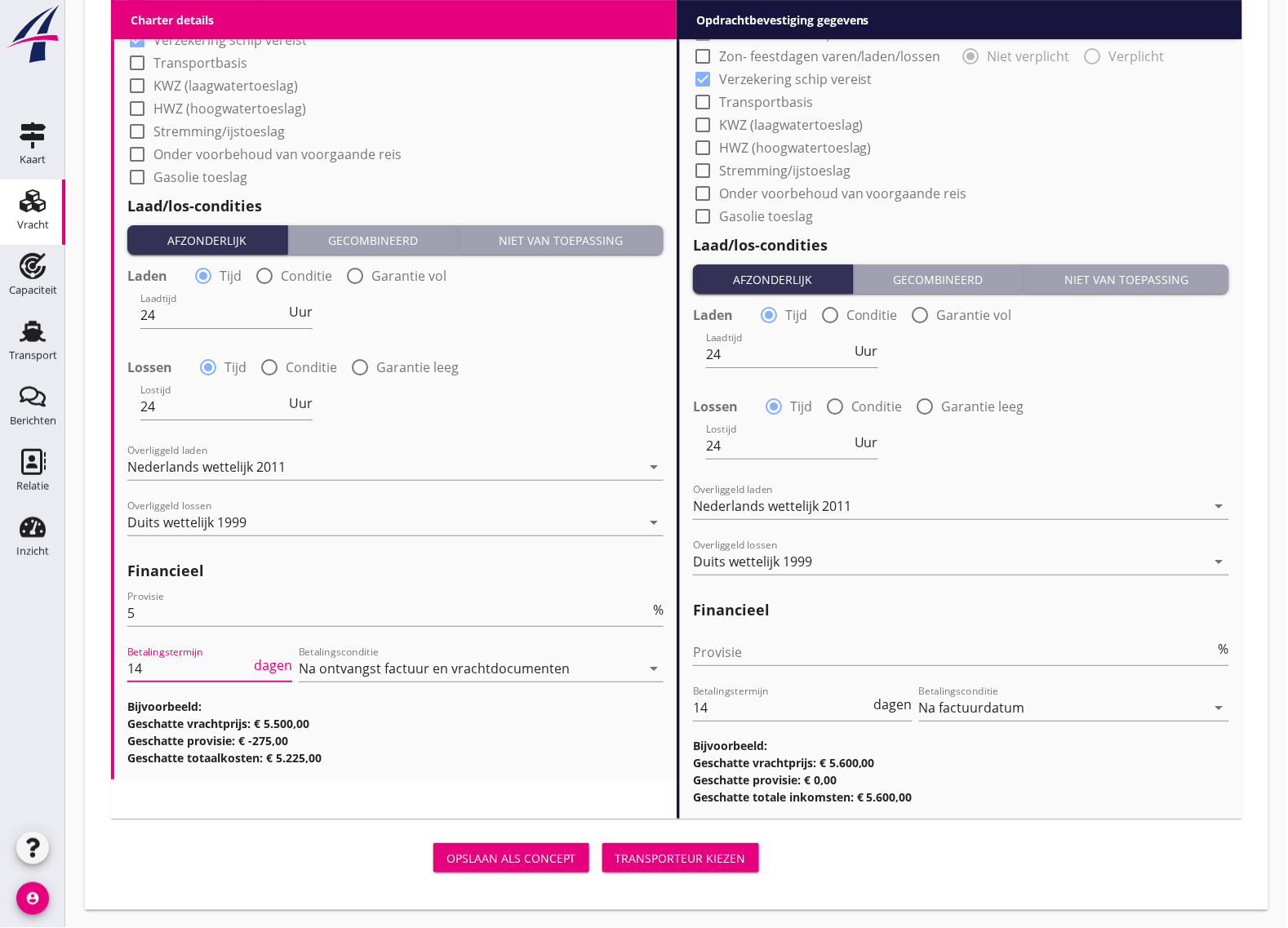
type input "14"
click at [686, 853] on div "Transporteur kiezen" at bounding box center [680, 858] width 131 height 17
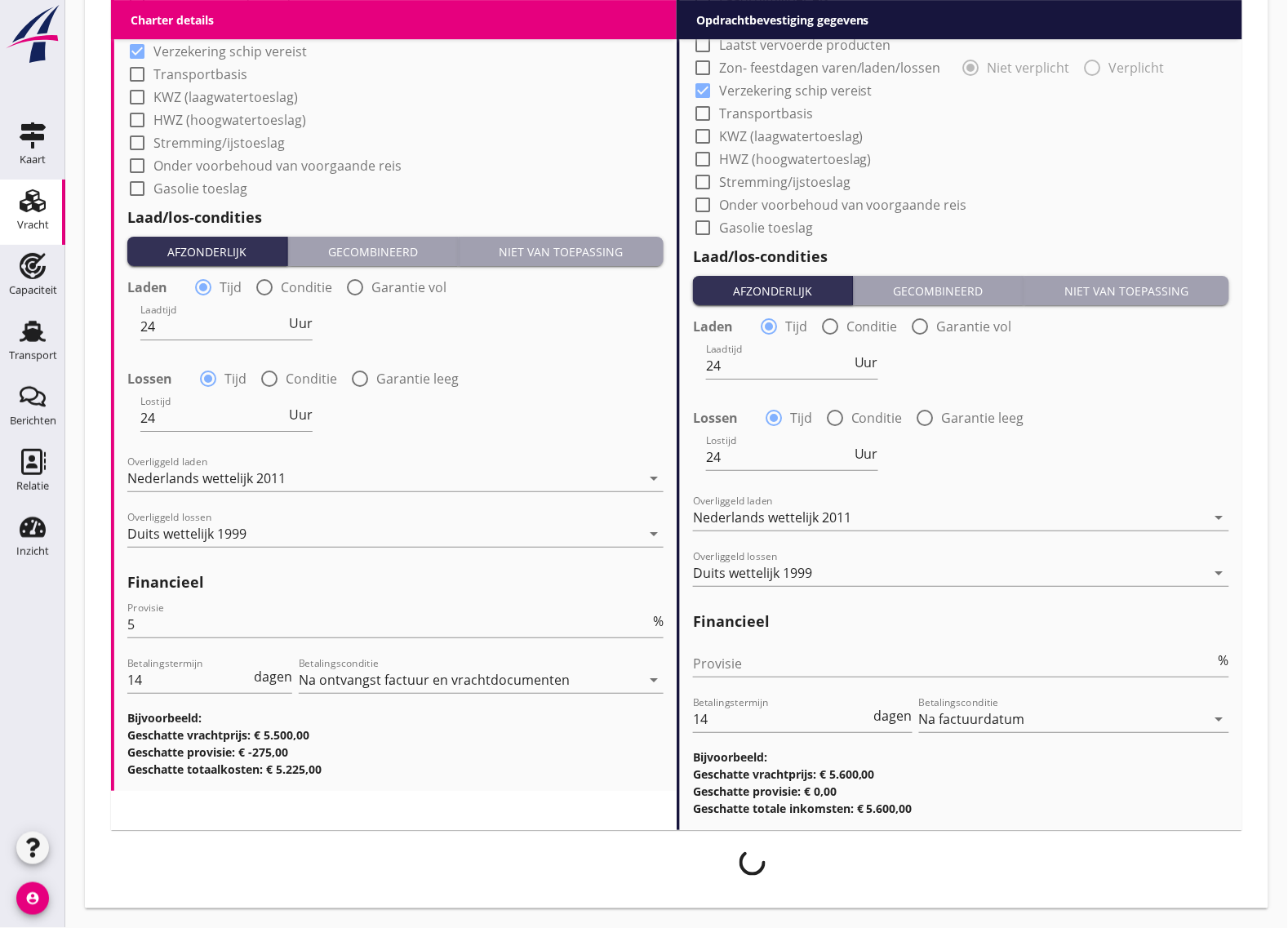
scroll to position [1498, 0]
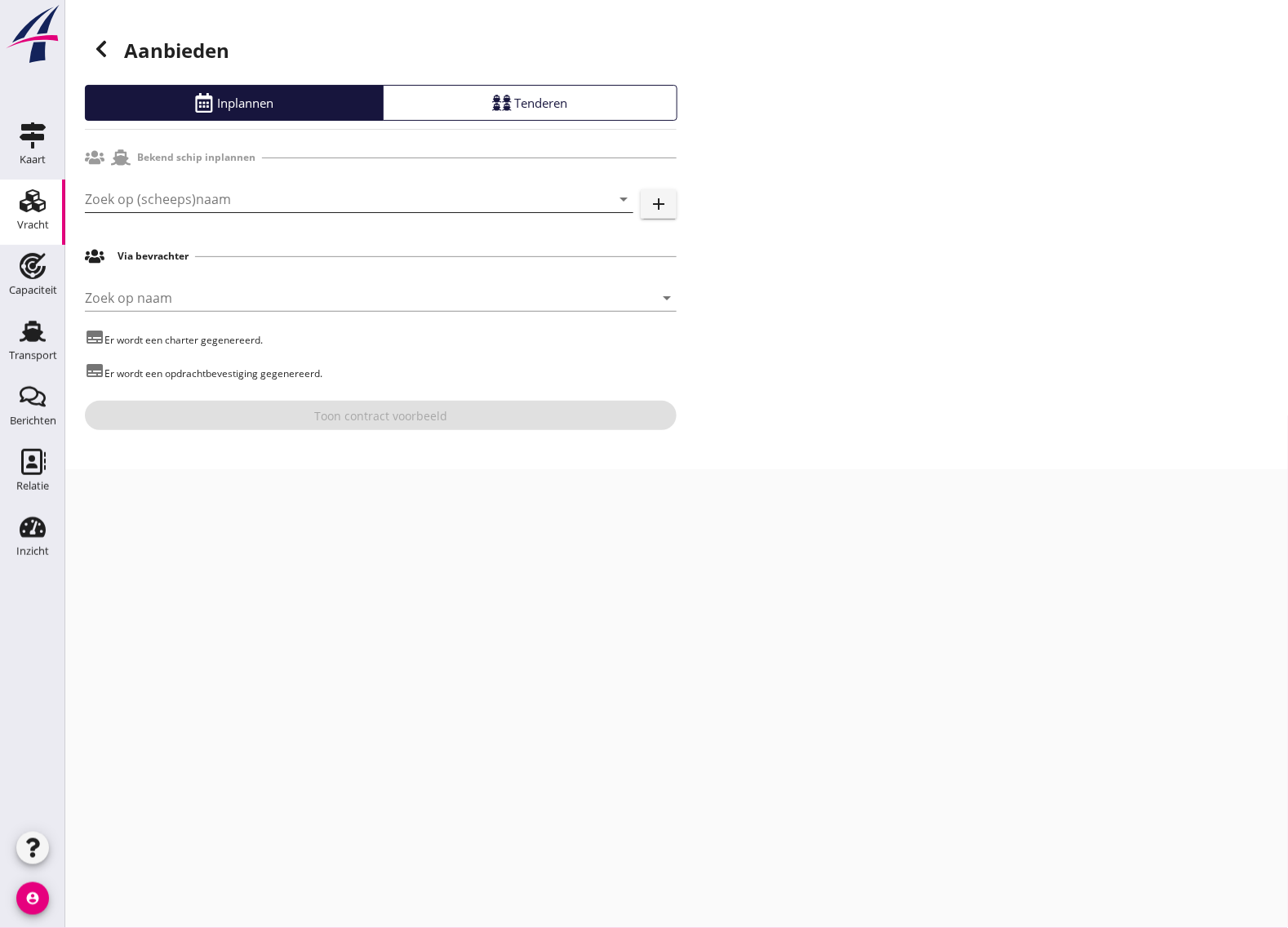
click at [132, 197] on input "Zoek op (scheeps)naam" at bounding box center [337, 199] width 502 height 26
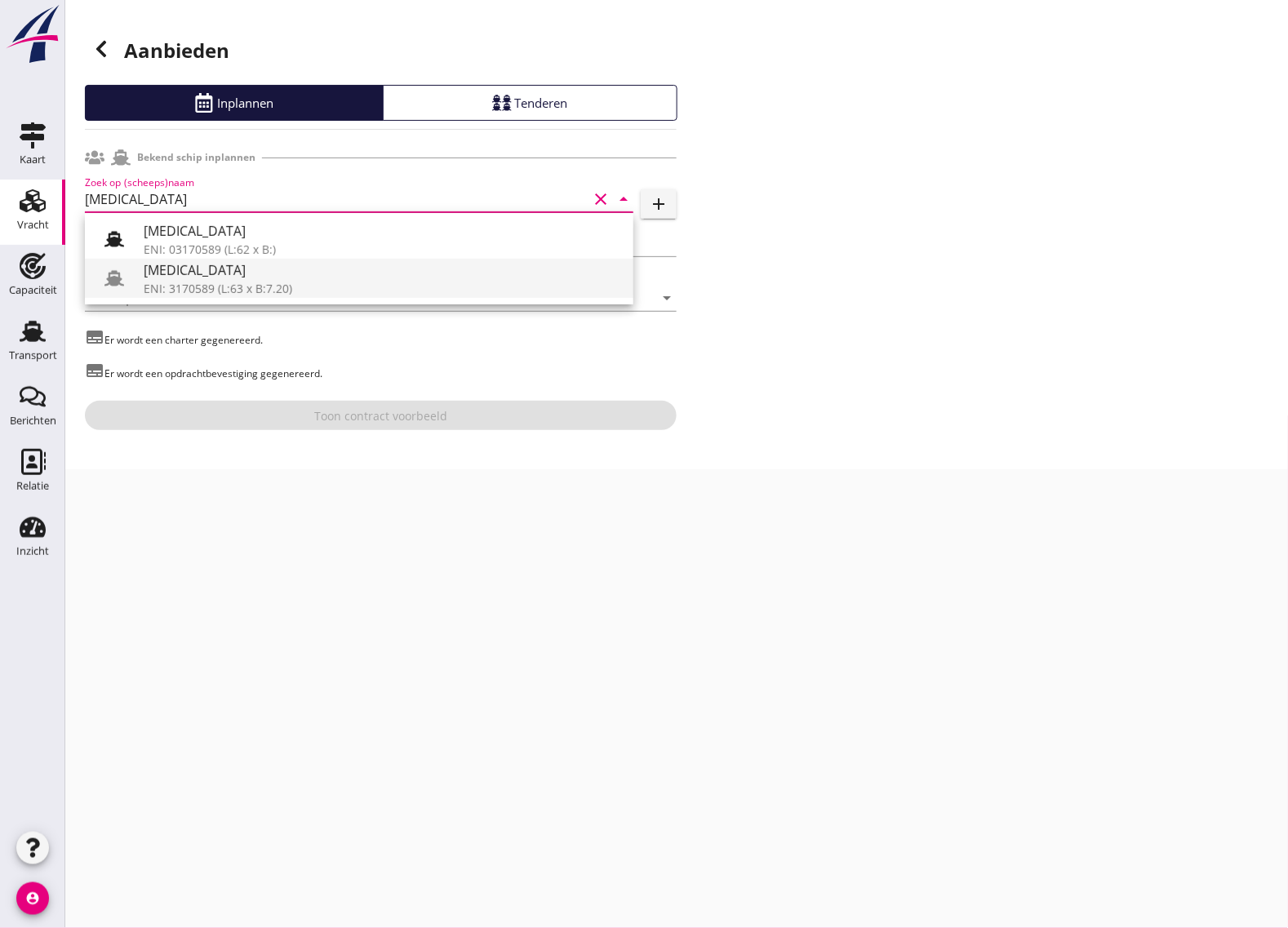
click at [206, 282] on div "ENI: 3170589 (L:63 x B:7.20)" at bounding box center [381, 289] width 476 height 17
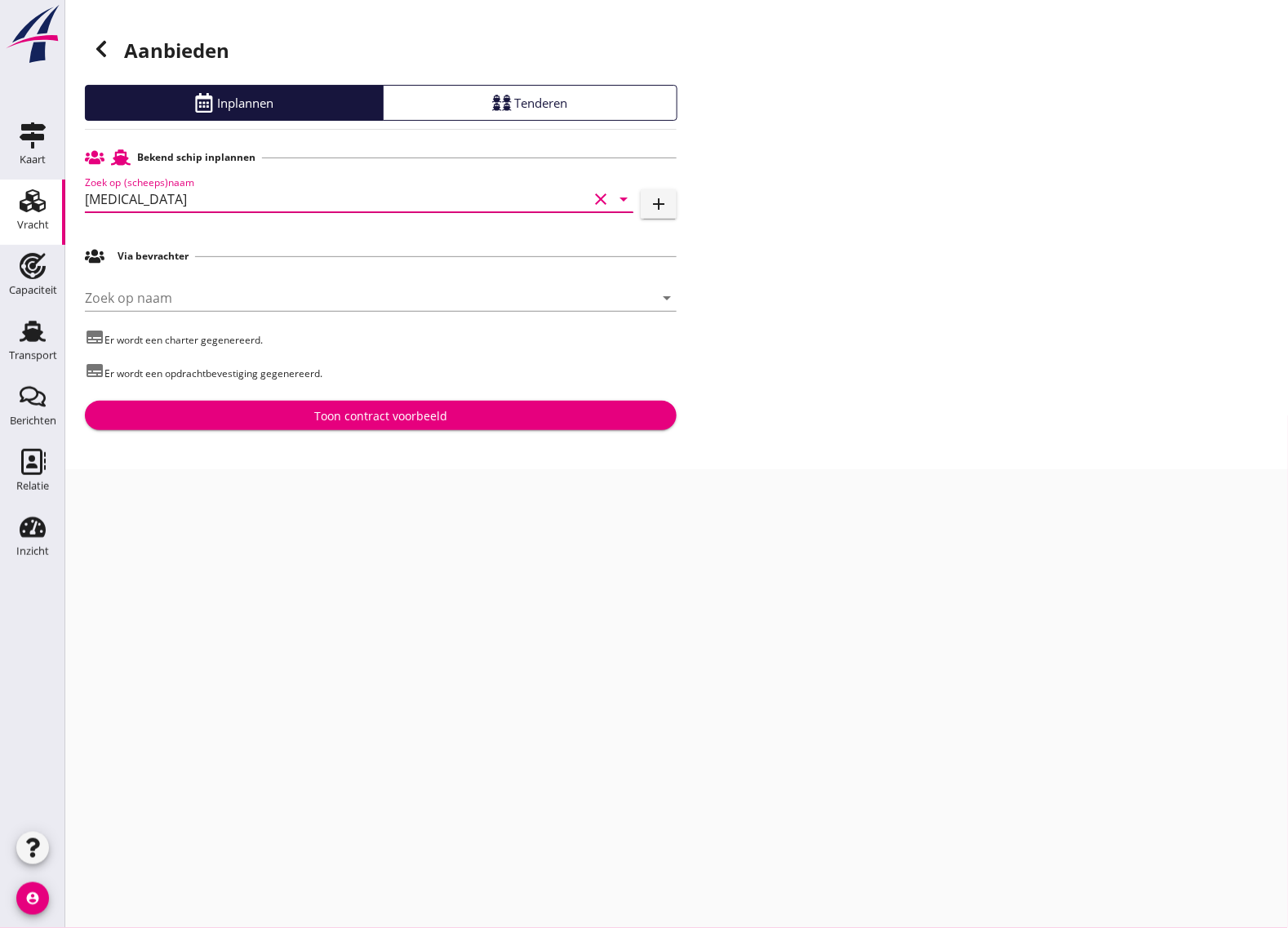
click at [132, 204] on input "[MEDICAL_DATA]" at bounding box center [337, 199] width 502 height 26
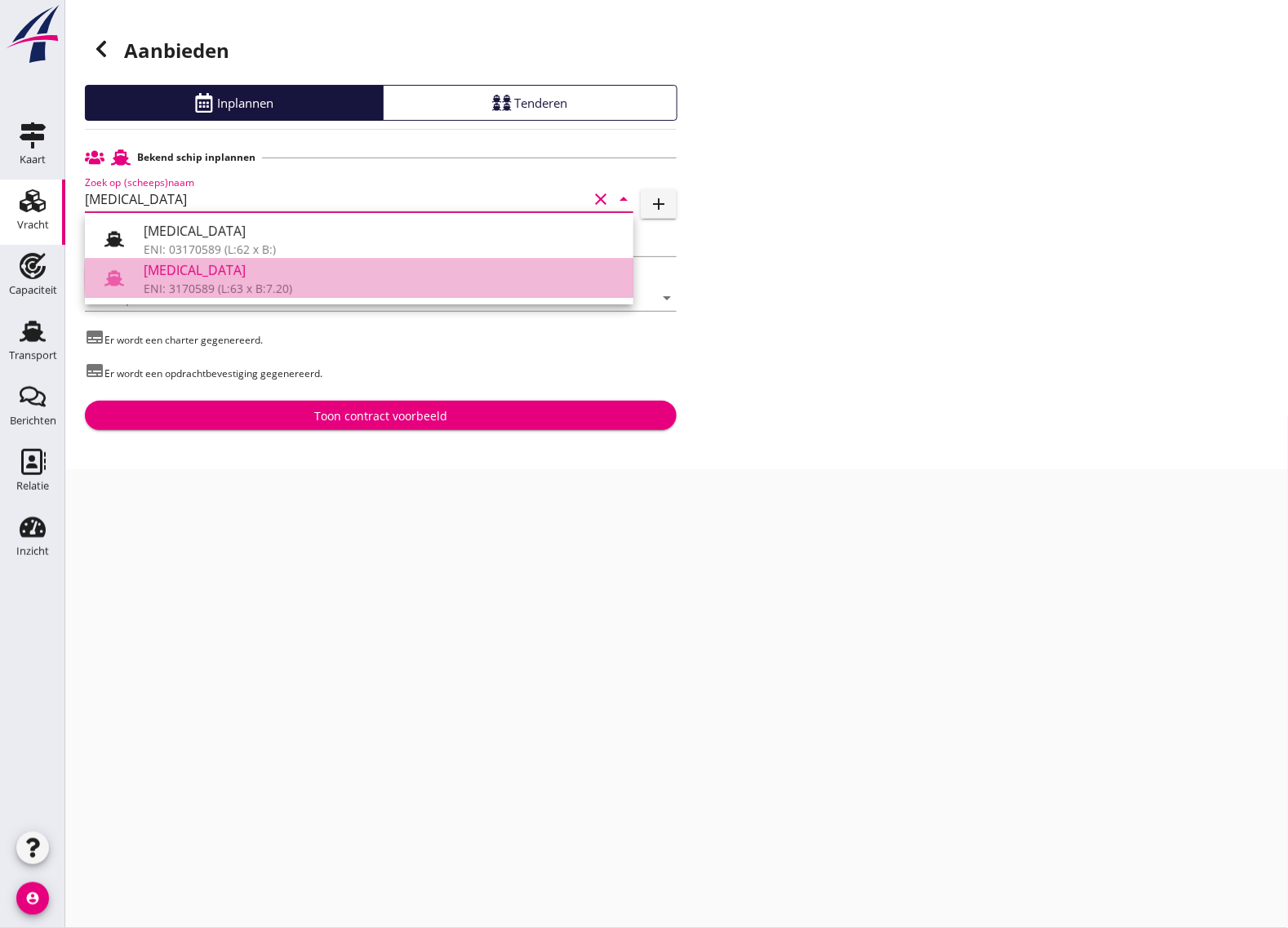
click at [184, 272] on div "[MEDICAL_DATA]" at bounding box center [381, 270] width 476 height 19
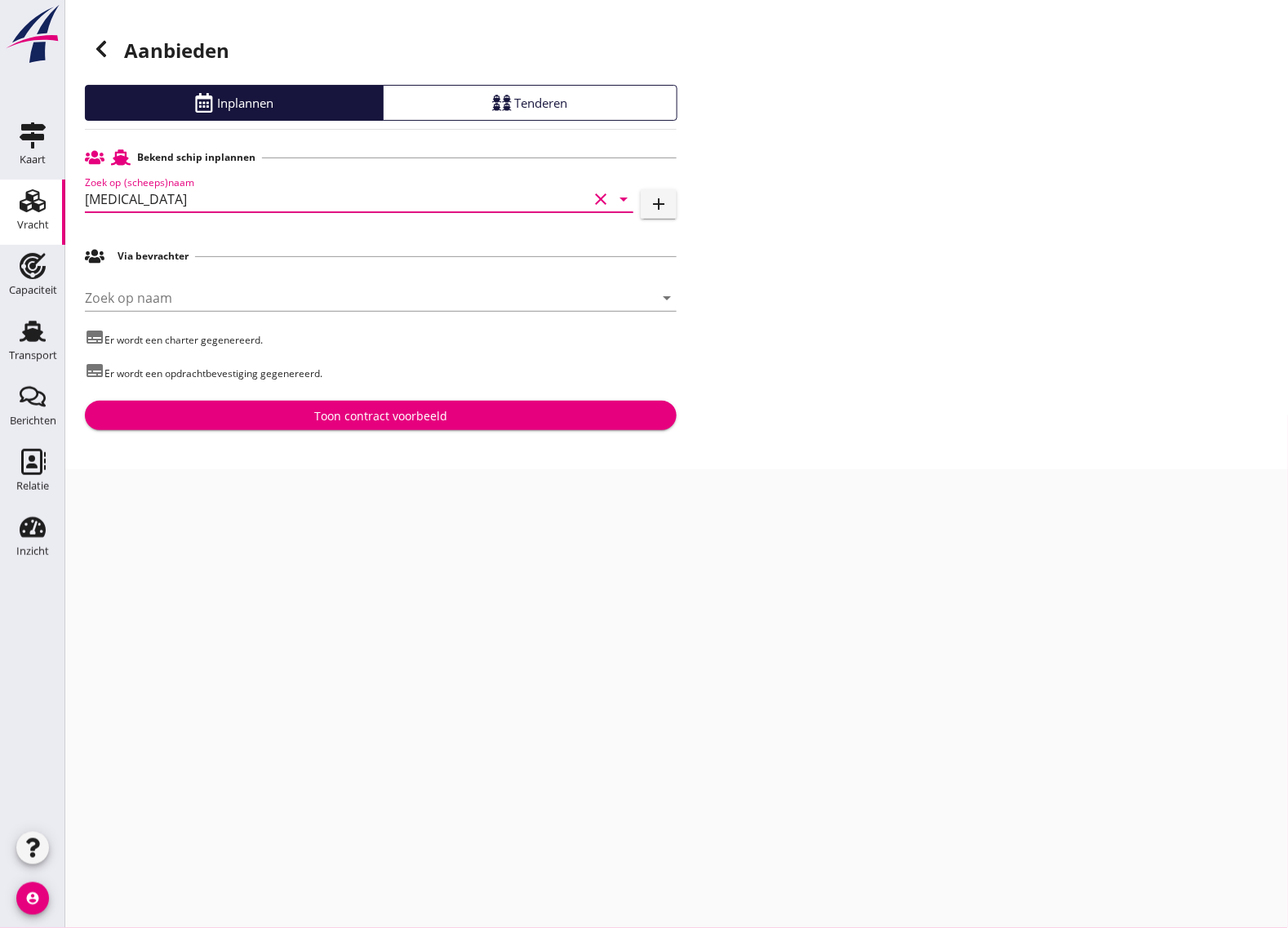
type input "[MEDICAL_DATA]"
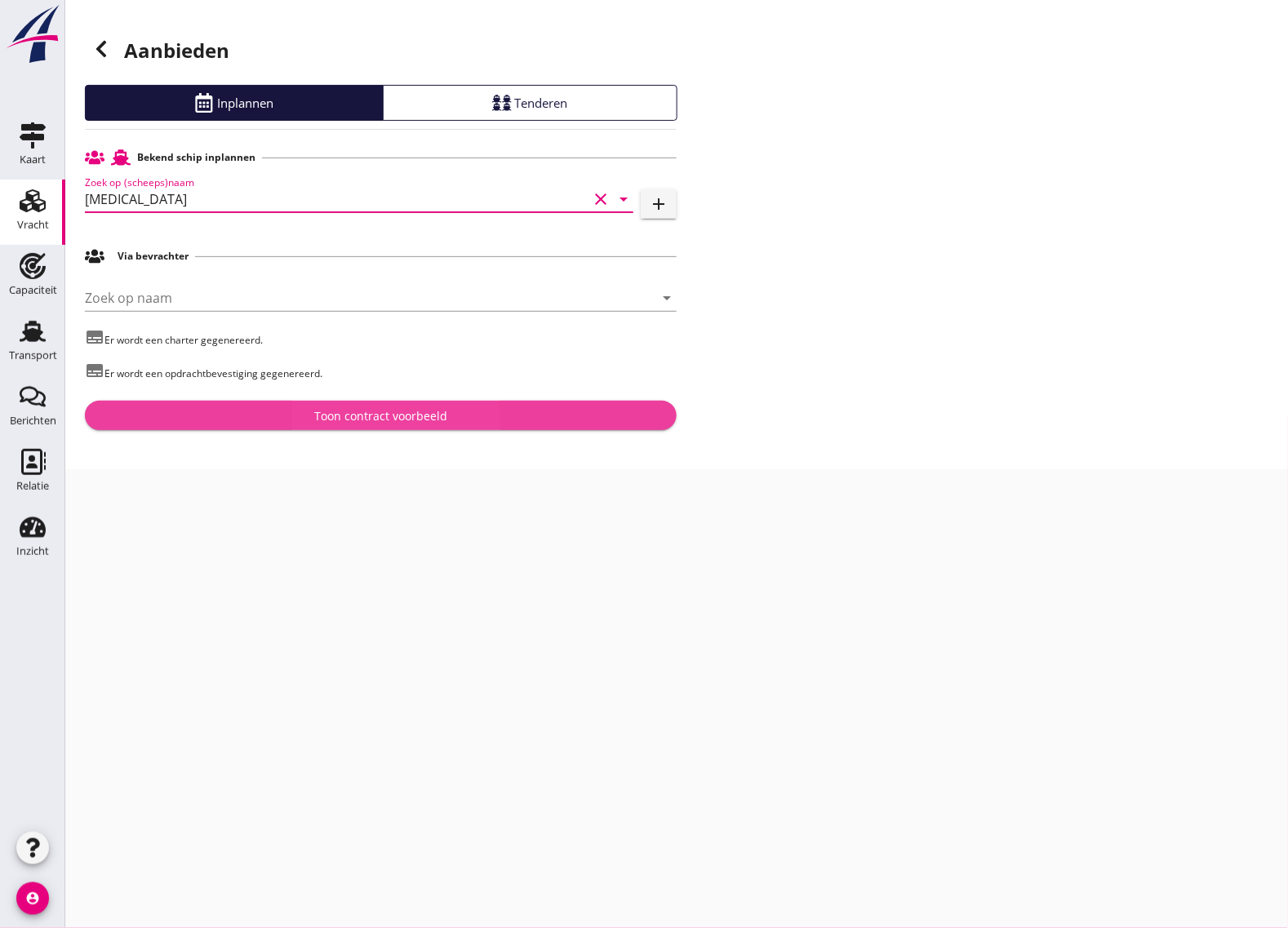
click at [237, 416] on div "Toon contract voorbeeld" at bounding box center [380, 416] width 565 height 17
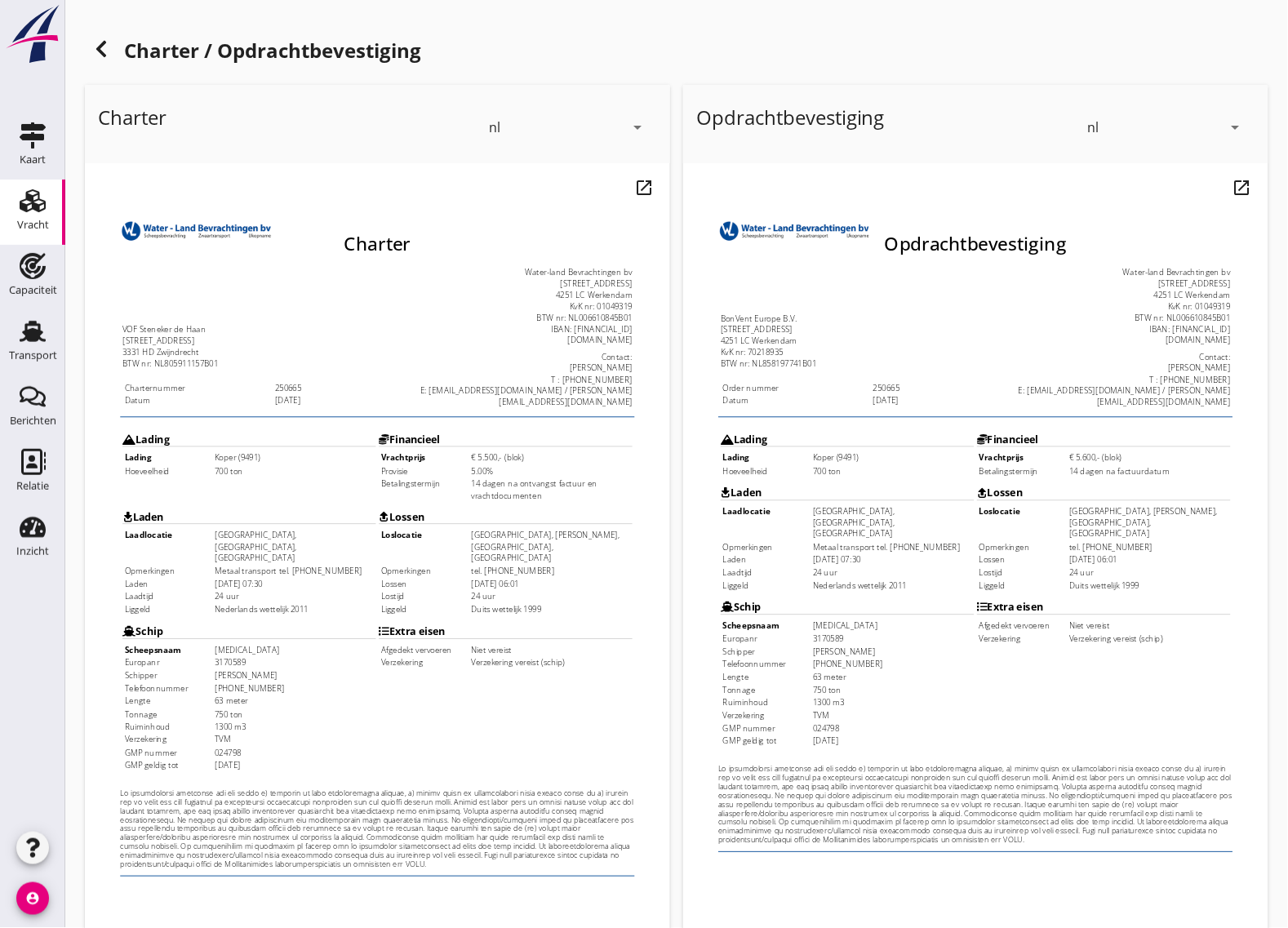
click at [226, 526] on td "[GEOGRAPHIC_DATA], [GEOGRAPHIC_DATA], [GEOGRAPHIC_DATA]" at bounding box center [282, 544] width 177 height 38
click at [258, 565] on td "Metaal transport tel. ‎[PHONE_NUMBER]" at bounding box center [282, 571] width 177 height 13
click at [501, 526] on td "[GEOGRAPHIC_DATA], [PERSON_NAME], [GEOGRAPHIC_DATA], [GEOGRAPHIC_DATA]" at bounding box center [566, 544] width 177 height 38
click at [492, 579] on td "[DATE] 06:01" at bounding box center [566, 585] width 177 height 13
click at [320, 579] on td "[DATE] 07:30" at bounding box center [282, 585] width 177 height 13
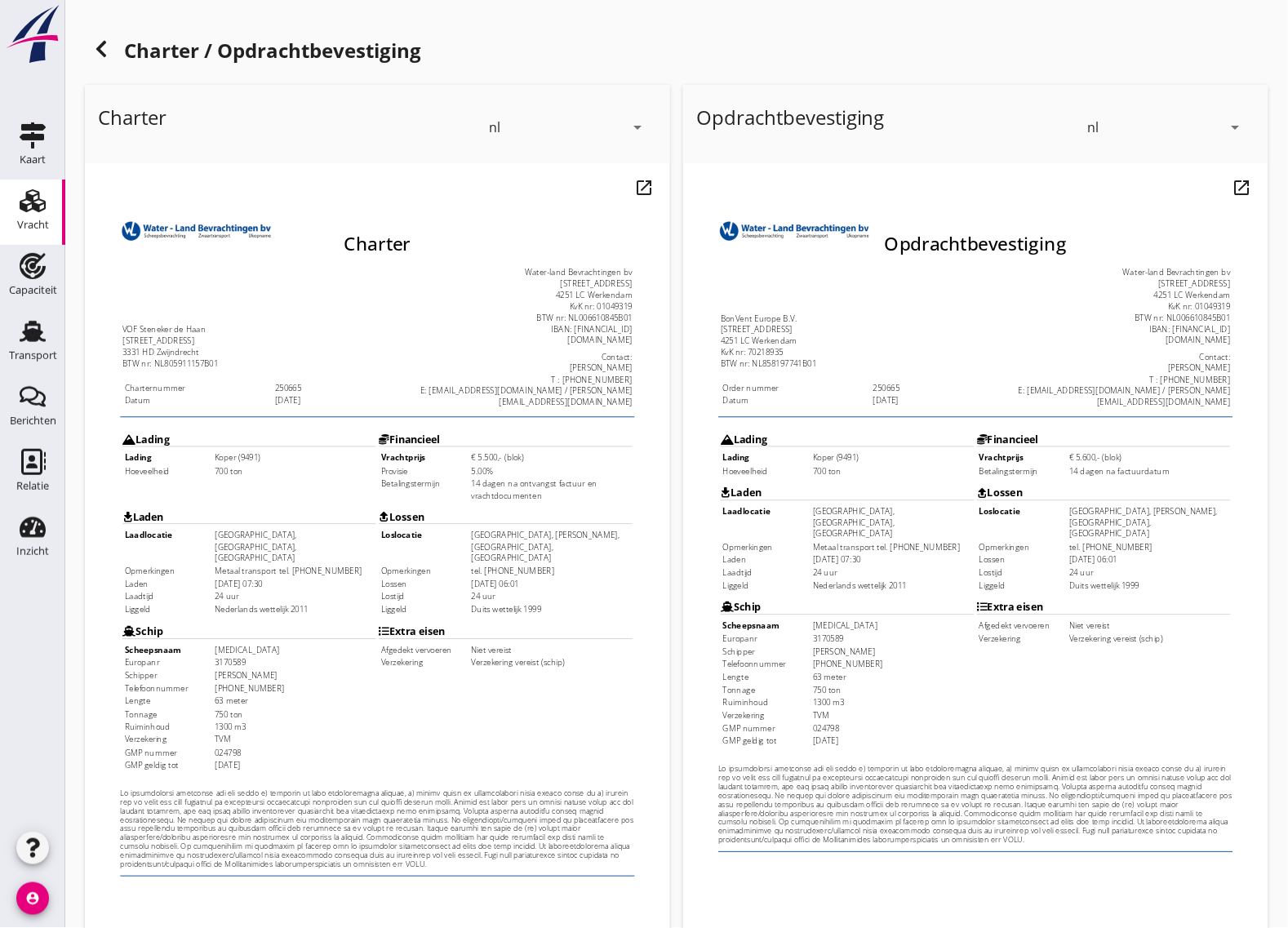
click at [223, 593] on td "24 uur" at bounding box center [282, 599] width 177 height 13
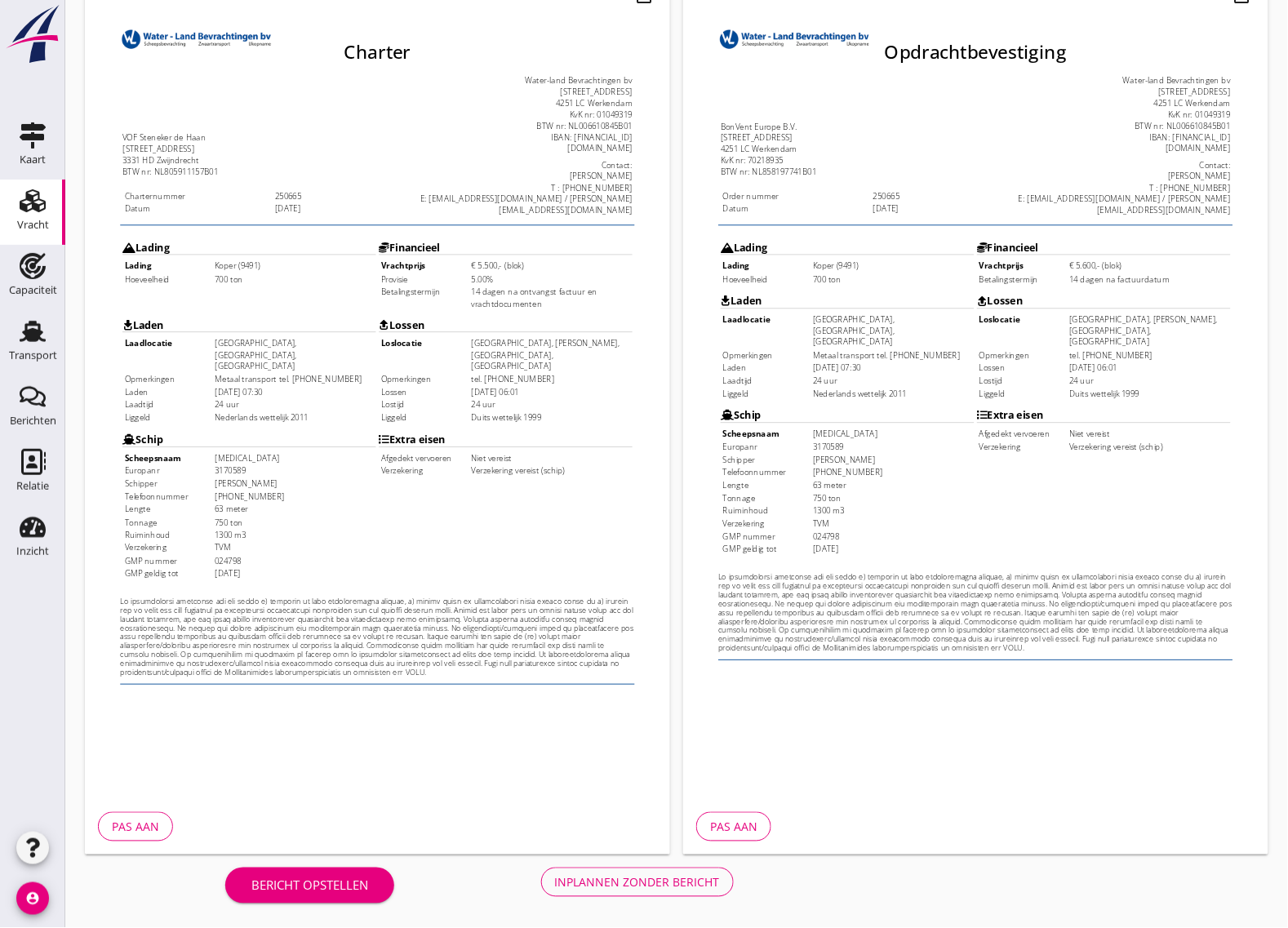
click at [104, 802] on div "Pas aan" at bounding box center [377, 826] width 585 height 55
click at [116, 818] on div "Pas aan" at bounding box center [135, 827] width 48 height 17
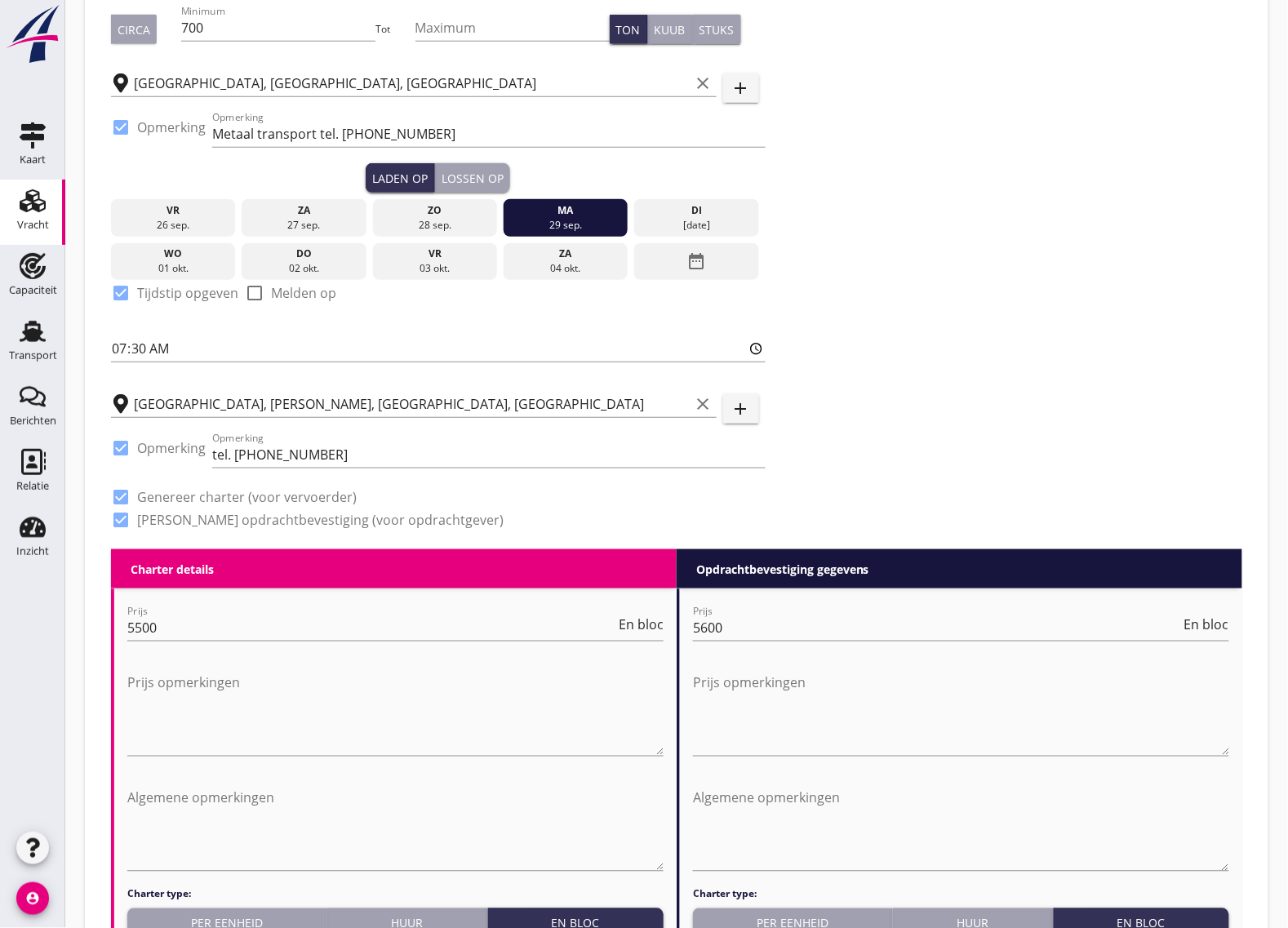
scroll to position [612, 0]
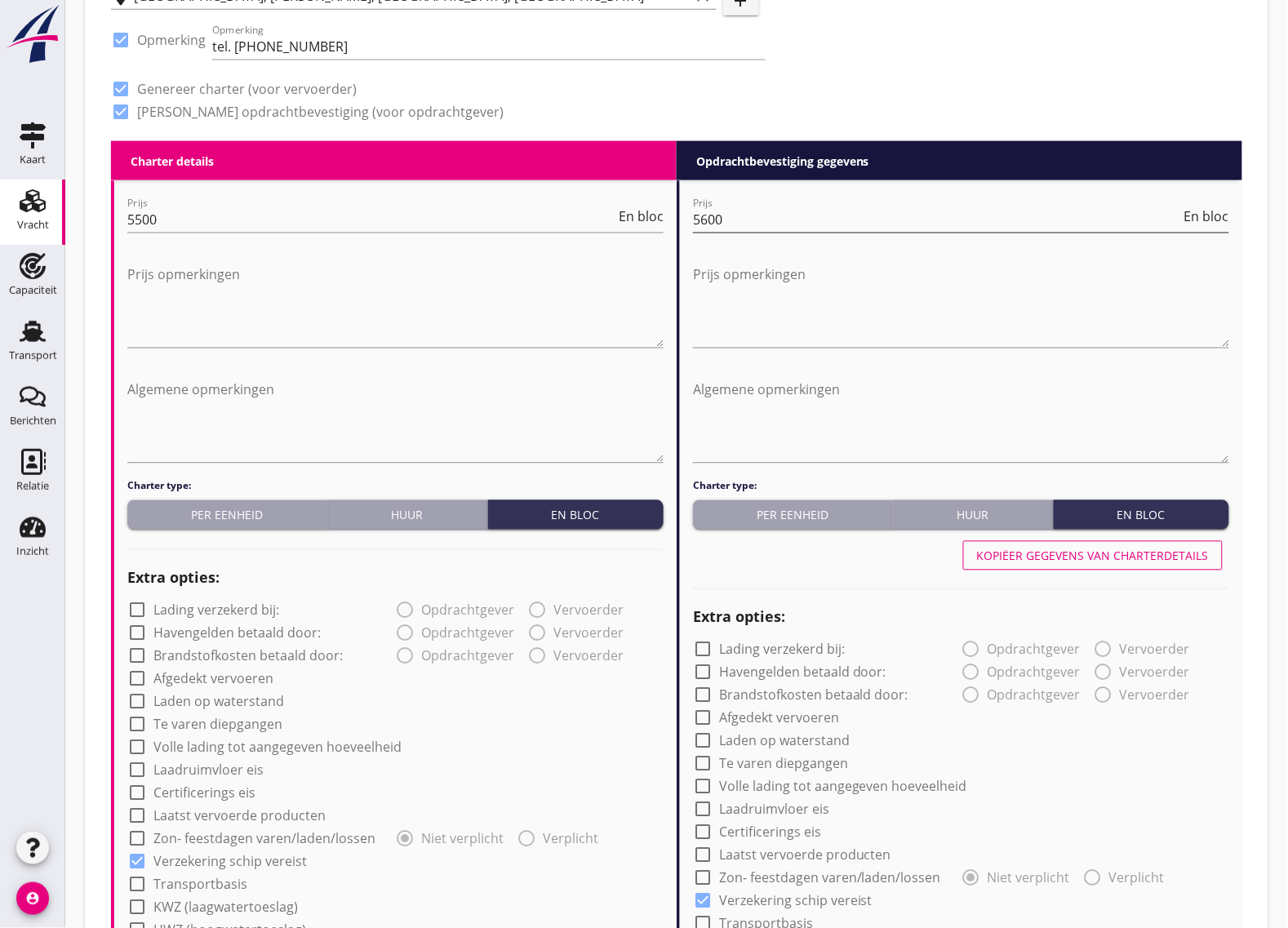
click at [711, 222] on input "5600" at bounding box center [936, 219] width 488 height 26
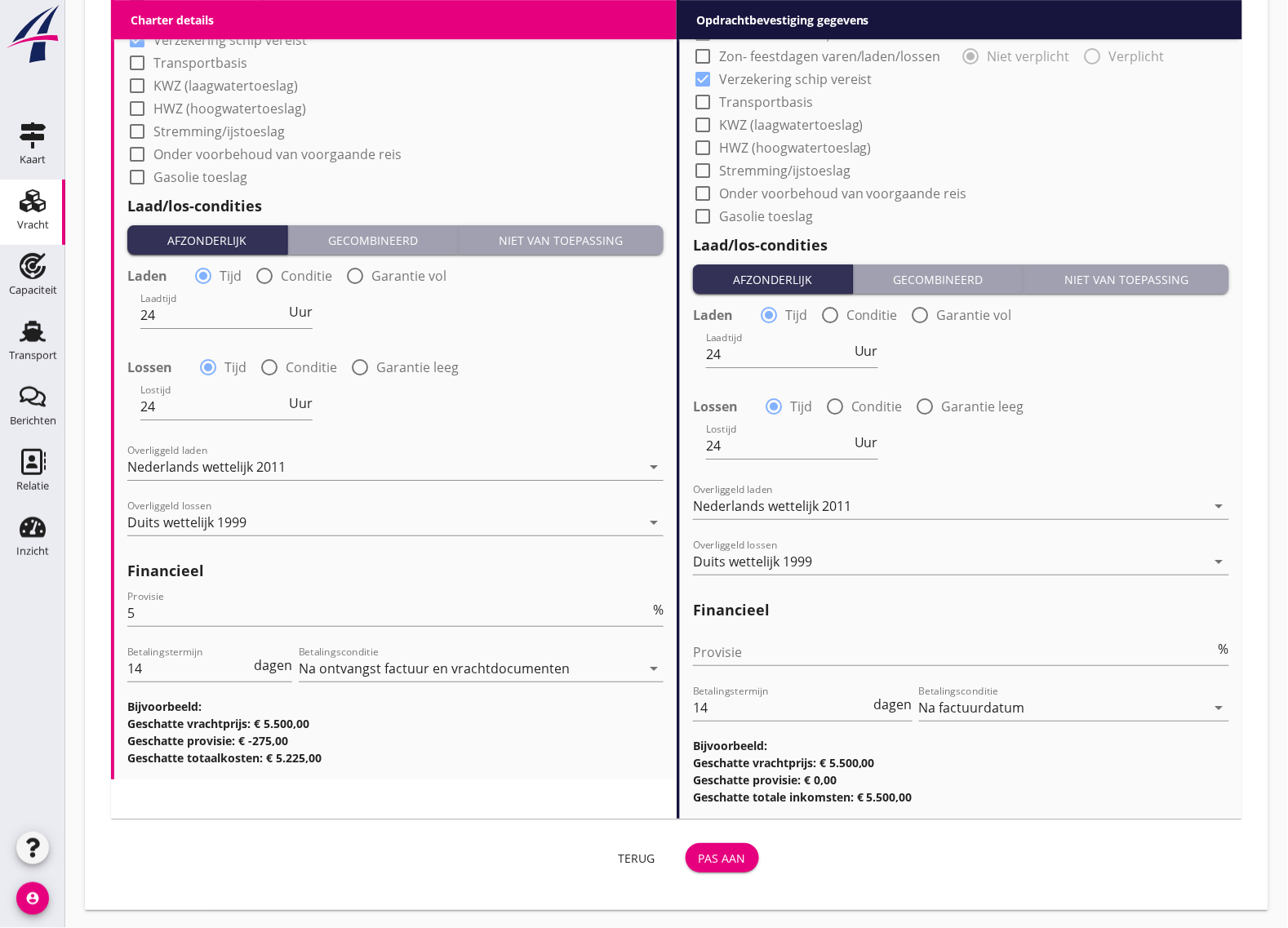
scroll to position [1, 0]
type input "5500"
click at [728, 867] on button "Pas aan" at bounding box center [723, 857] width 74 height 29
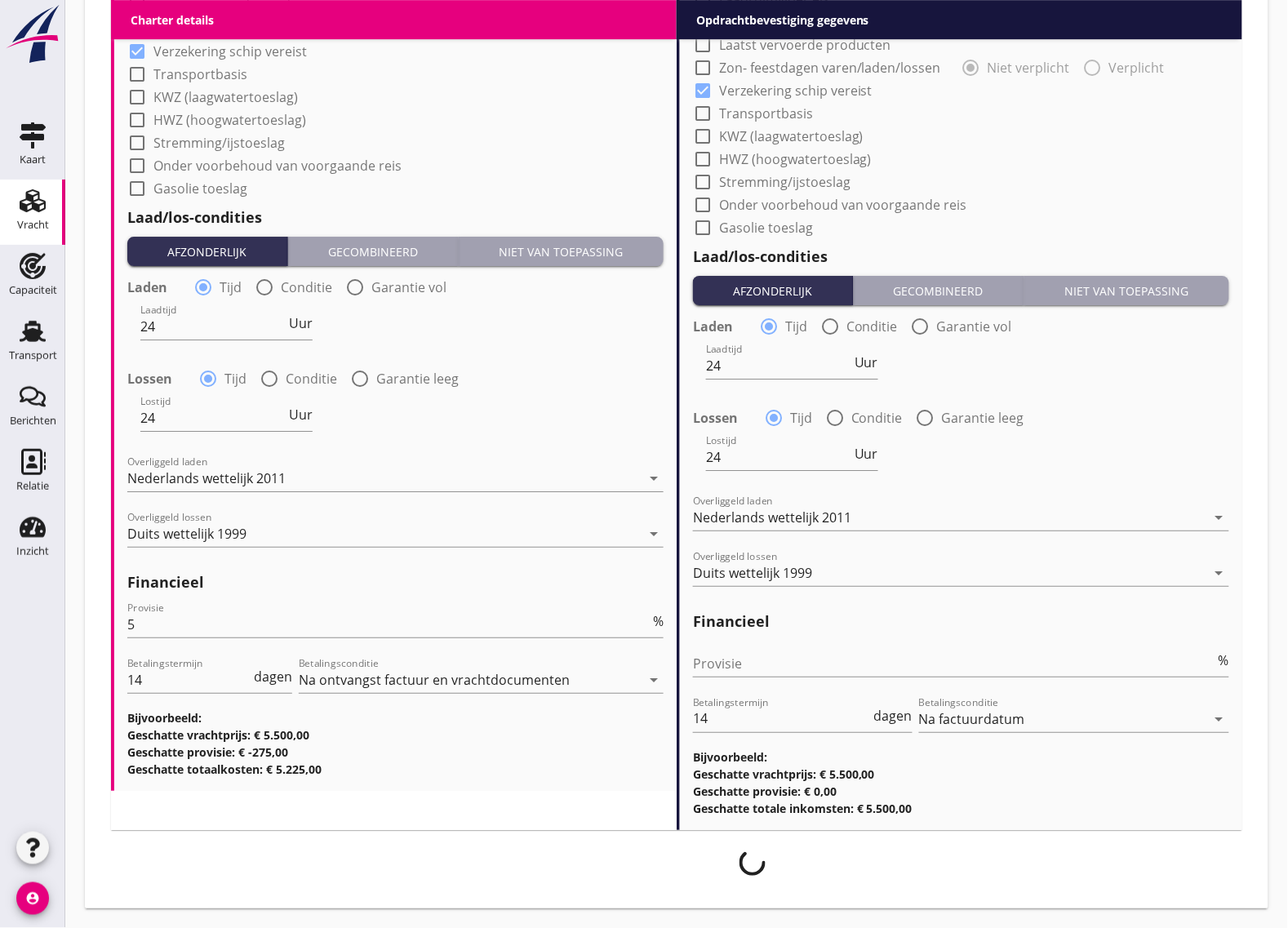
scroll to position [1421, 0]
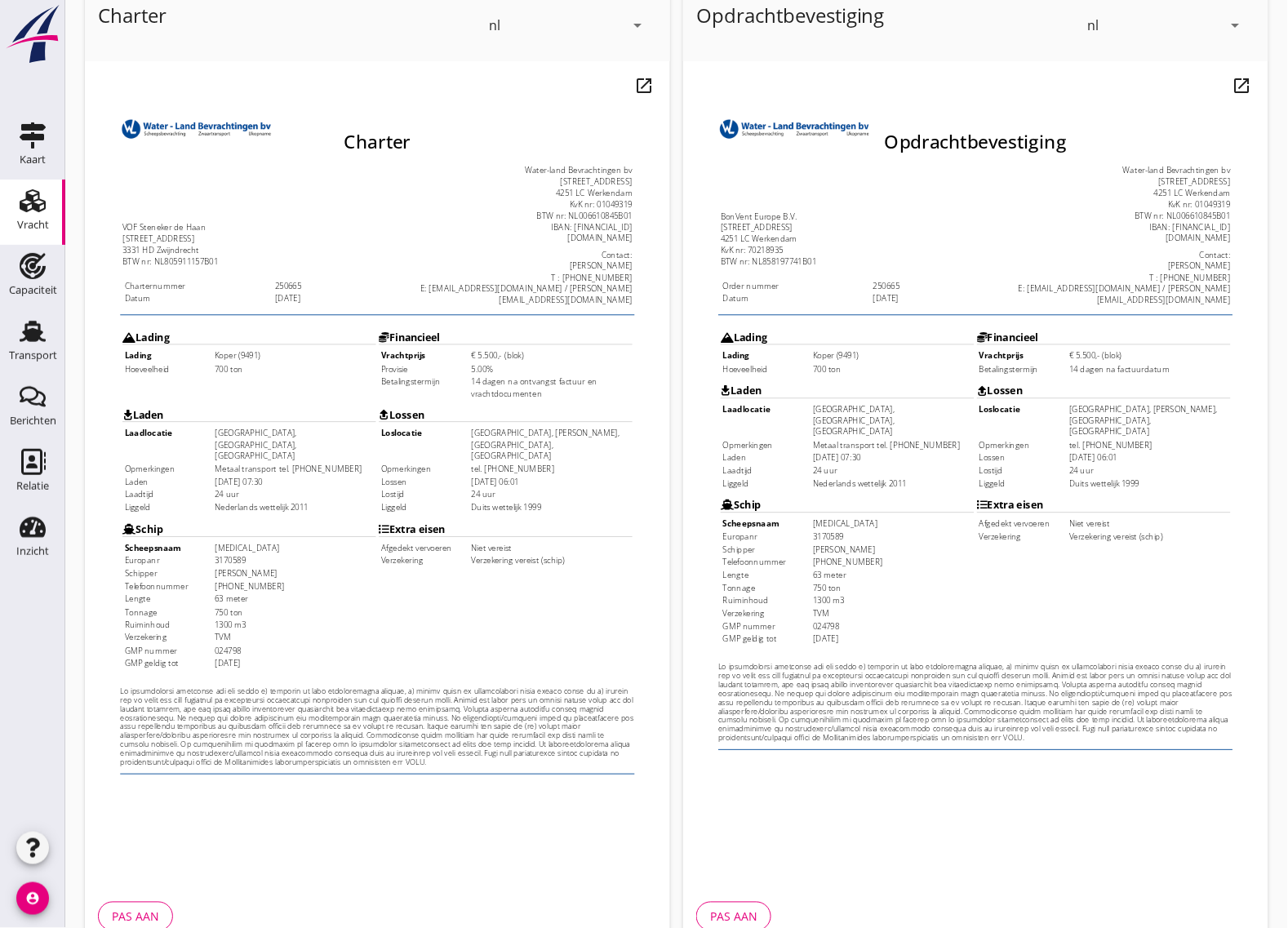
scroll to position [192, 0]
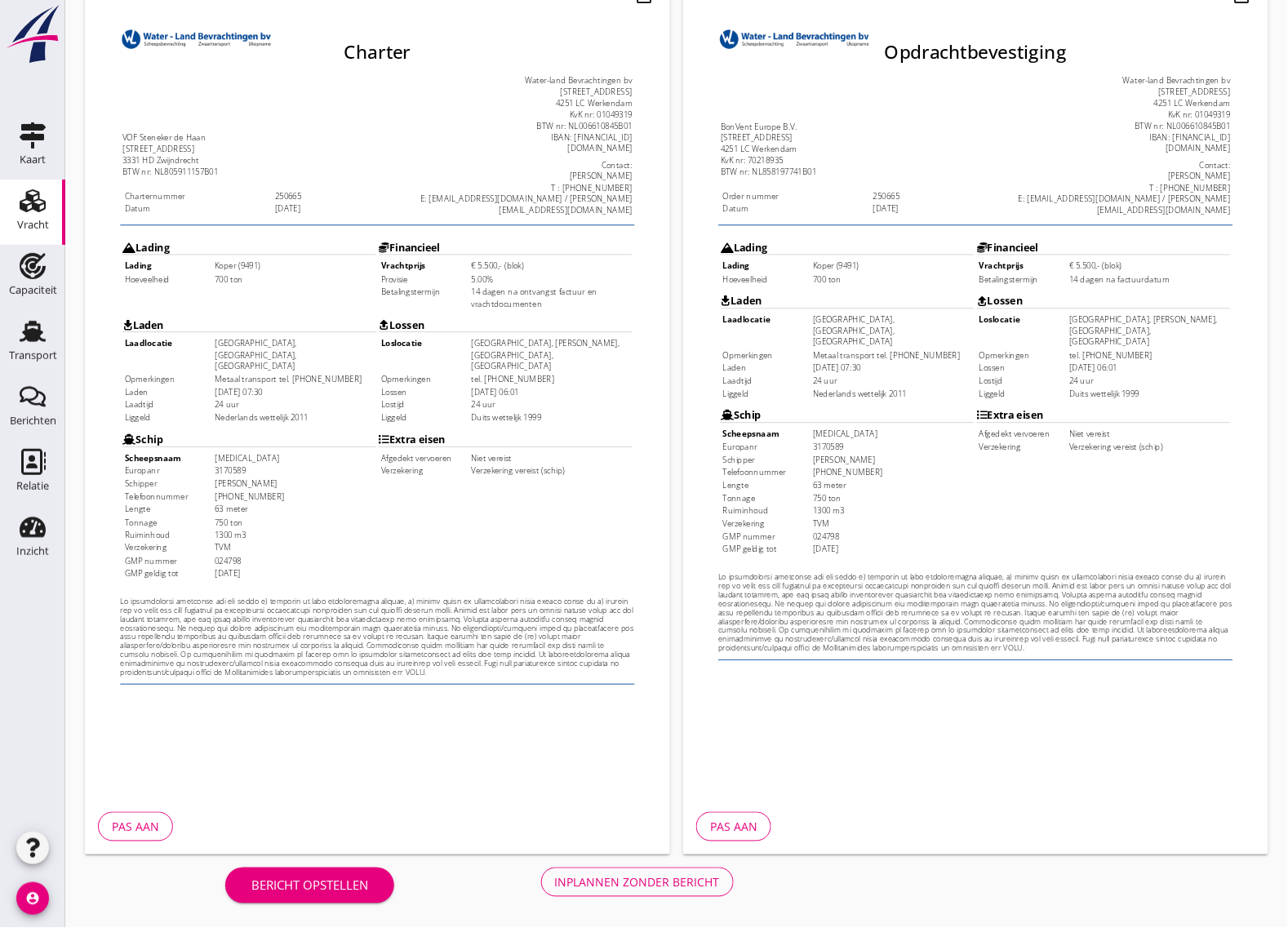
click at [691, 885] on div "Inplannen zonder bericht" at bounding box center [637, 882] width 165 height 17
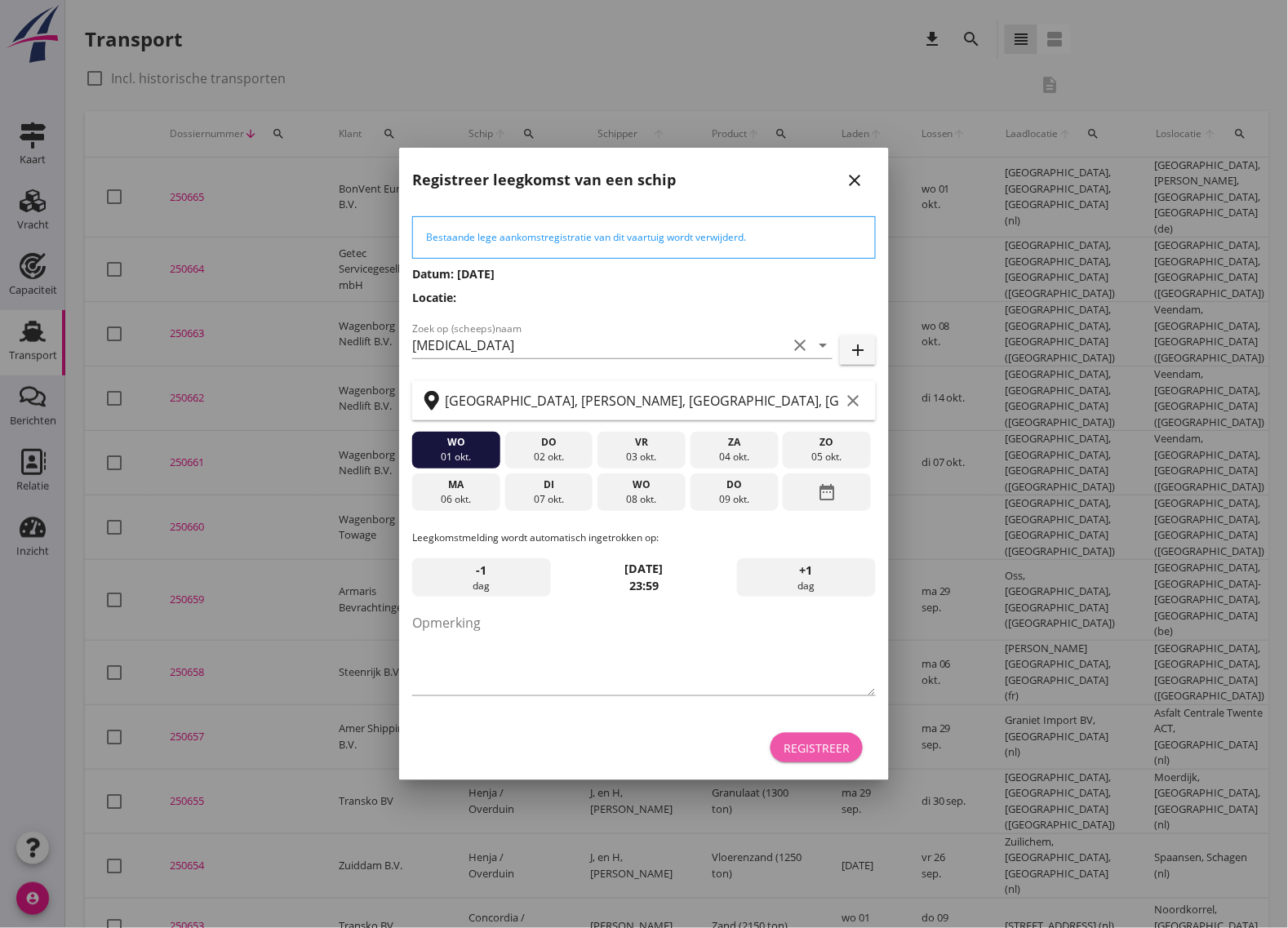
click at [825, 741] on div "Registreer" at bounding box center [817, 748] width 66 height 17
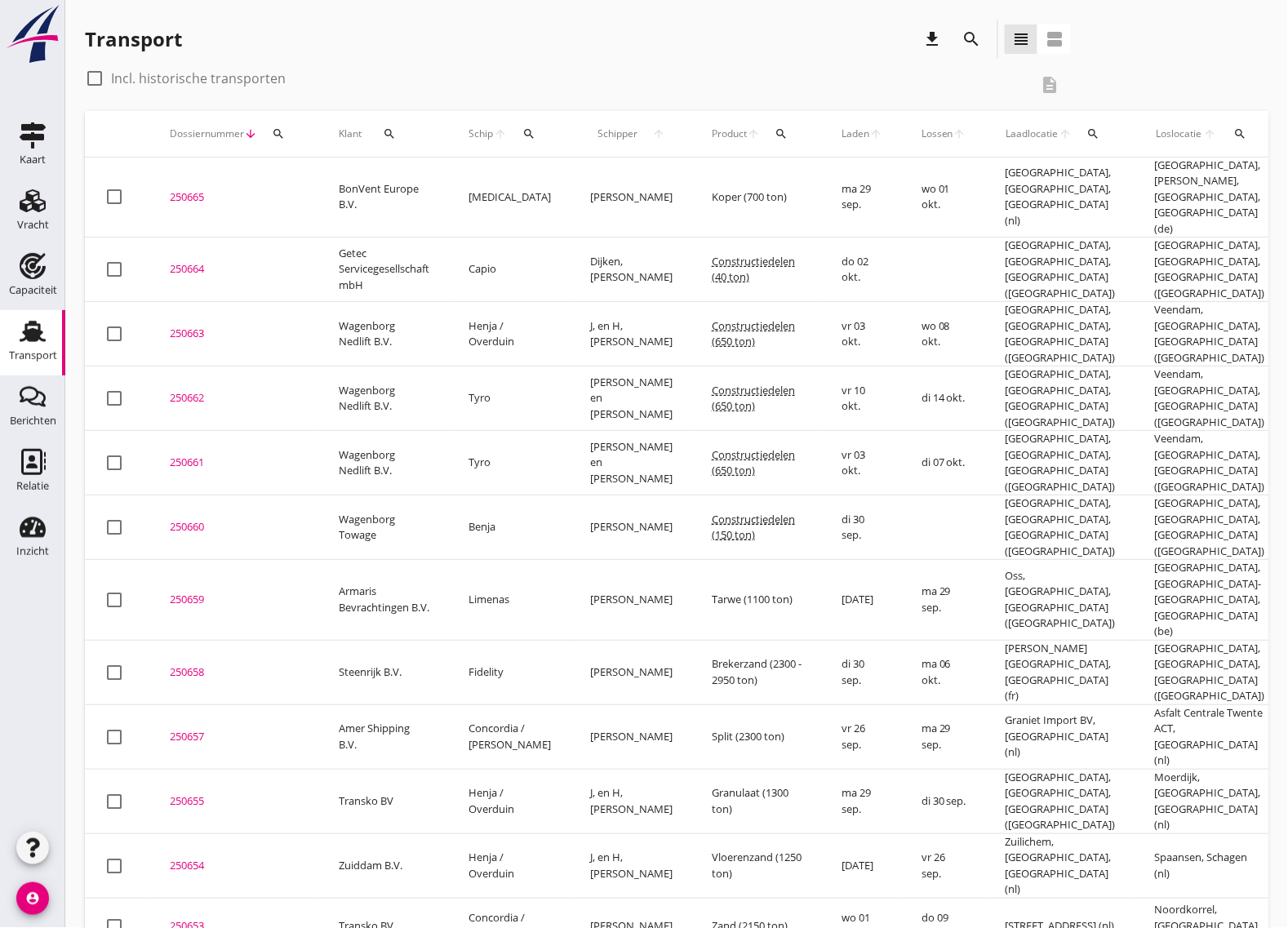
click at [188, 193] on div "250665" at bounding box center [235, 197] width 130 height 16
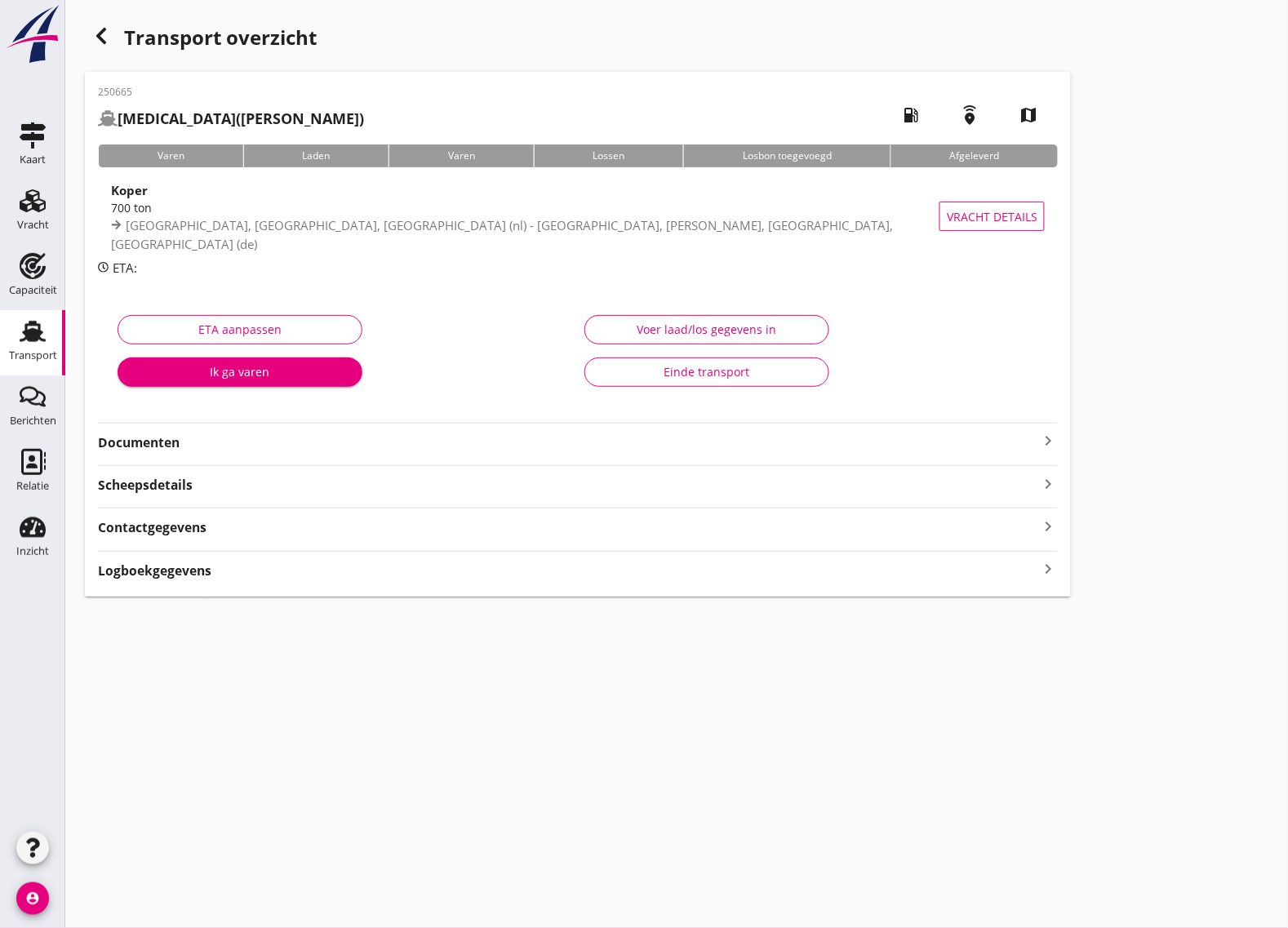
click at [277, 447] on strong "Documenten" at bounding box center [567, 442] width 940 height 18
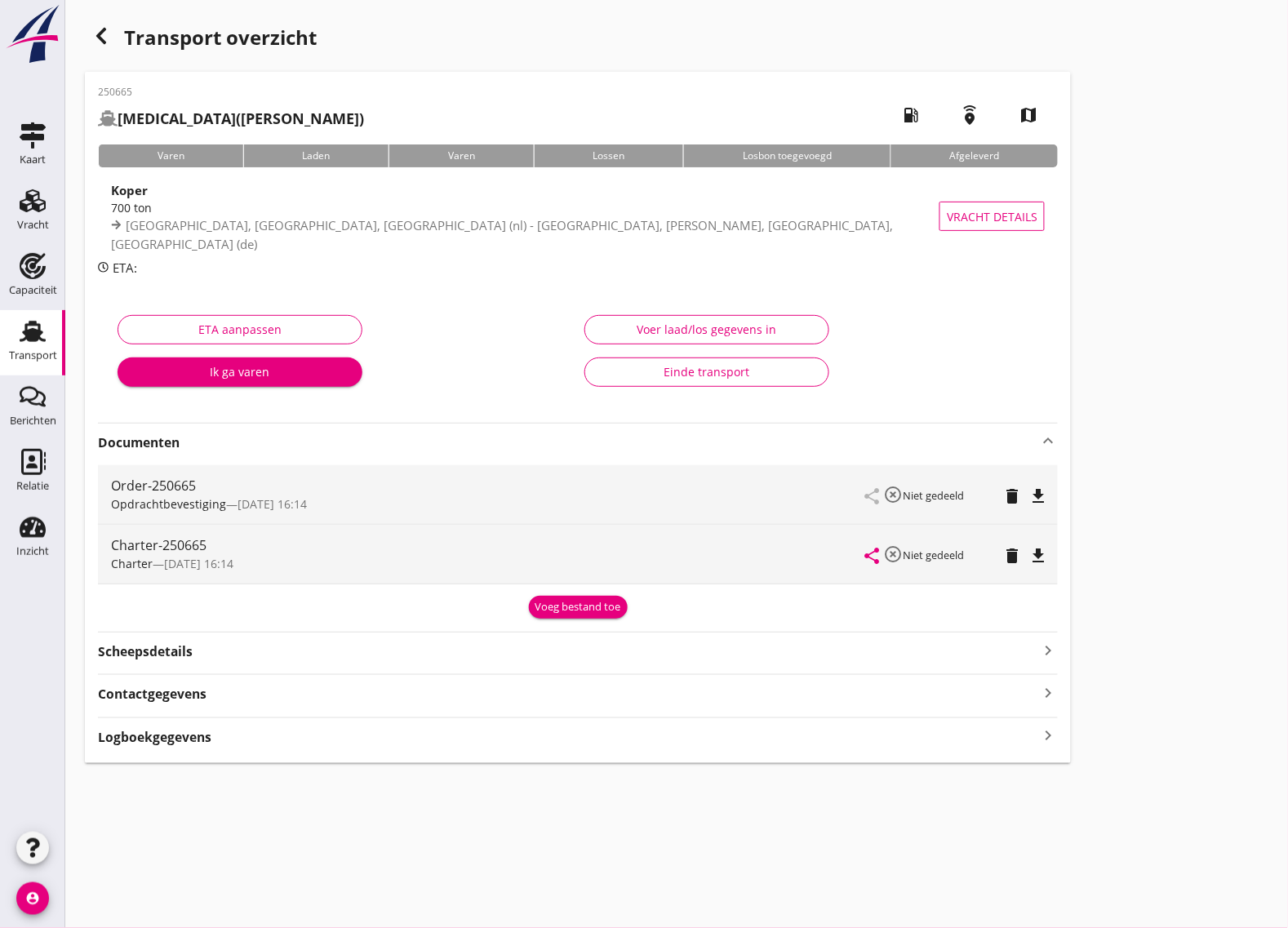
click at [1032, 487] on icon "file_download" at bounding box center [1038, 496] width 19 height 19
click at [1048, 556] on div "file_download" at bounding box center [1039, 556] width 23 height 19
